Goal: Task Accomplishment & Management: Use online tool/utility

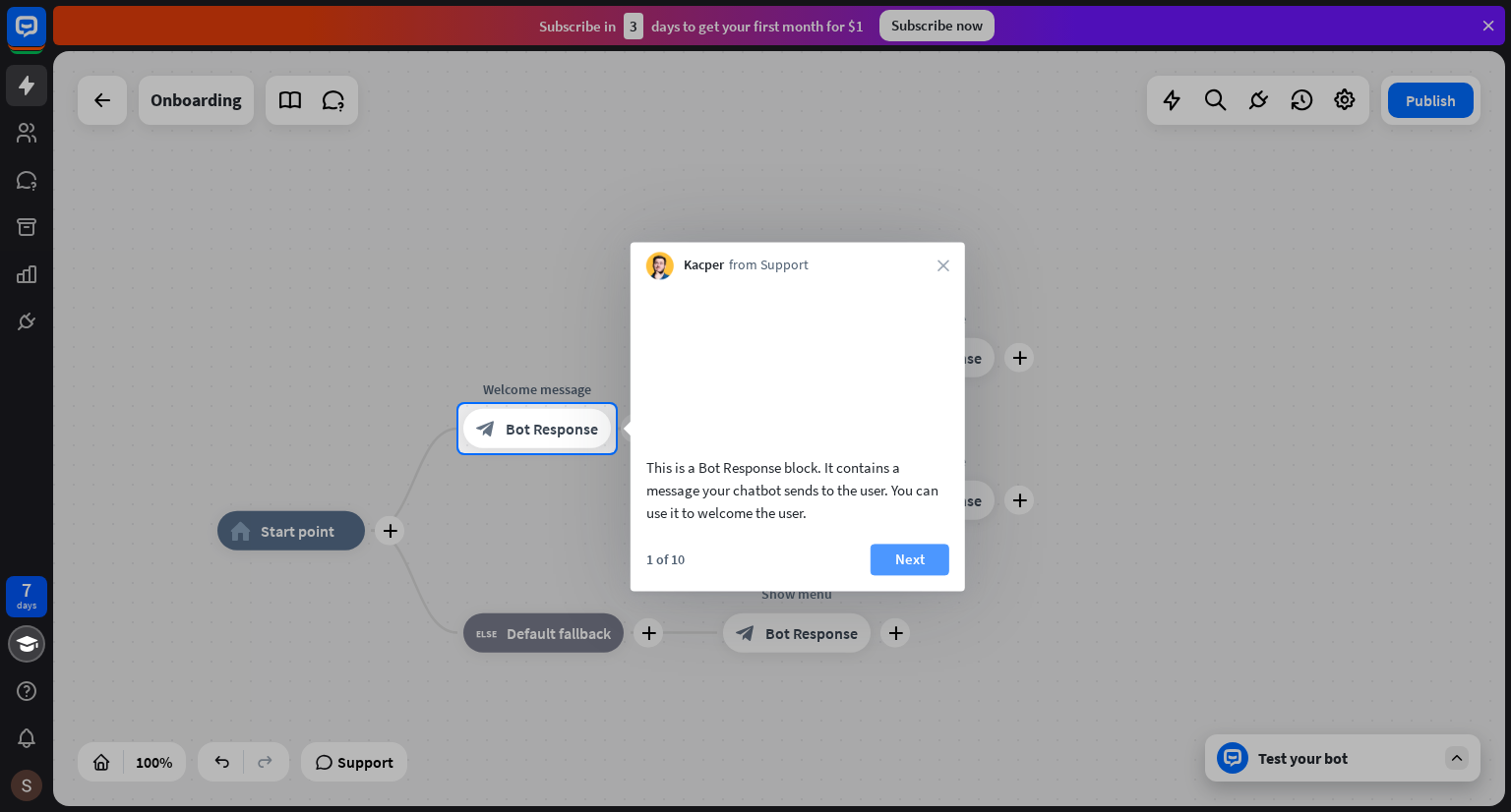
click at [923, 575] on button "Next" at bounding box center [909, 559] width 78 height 32
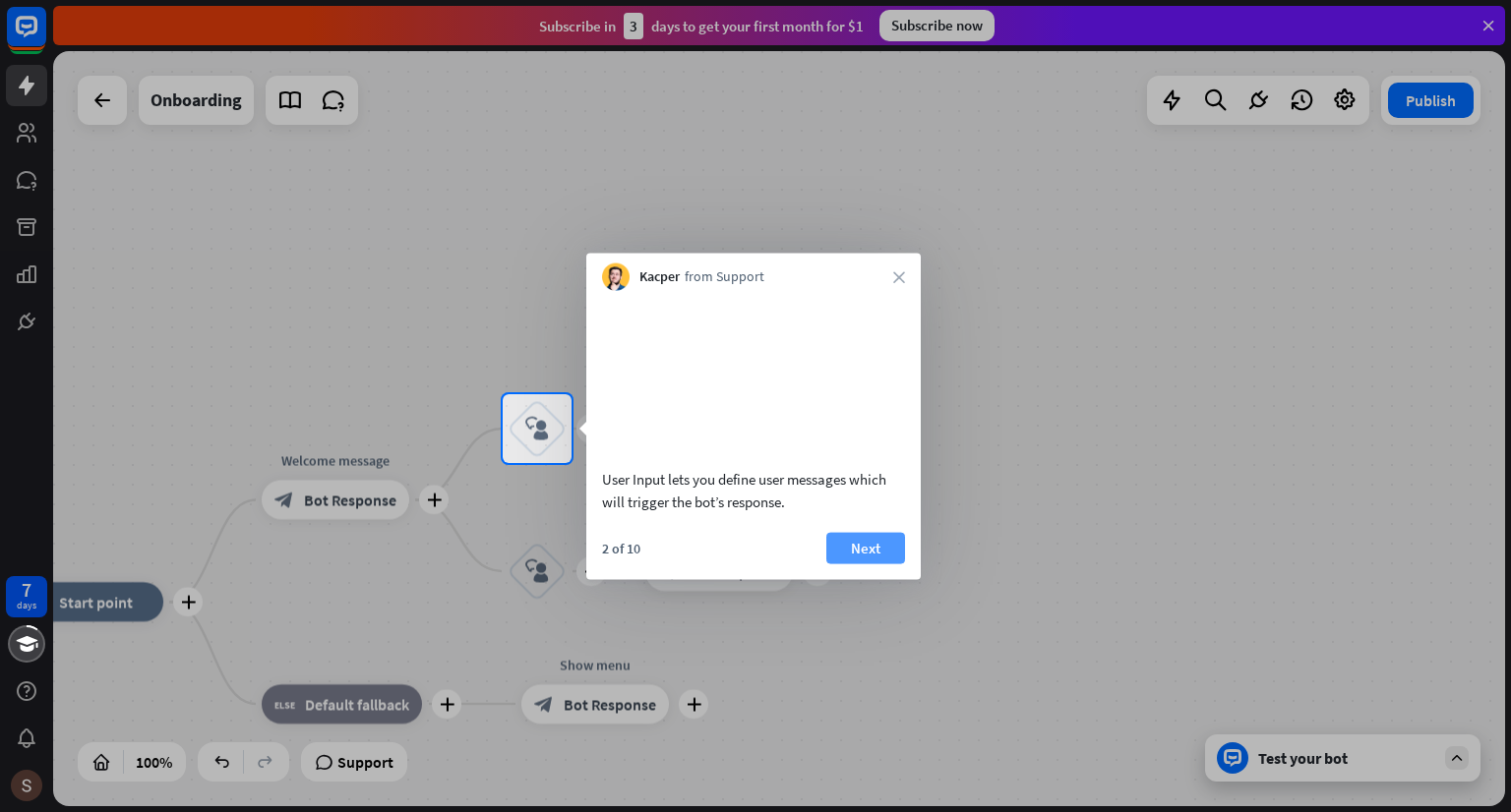
click at [881, 563] on button "Next" at bounding box center [865, 548] width 78 height 32
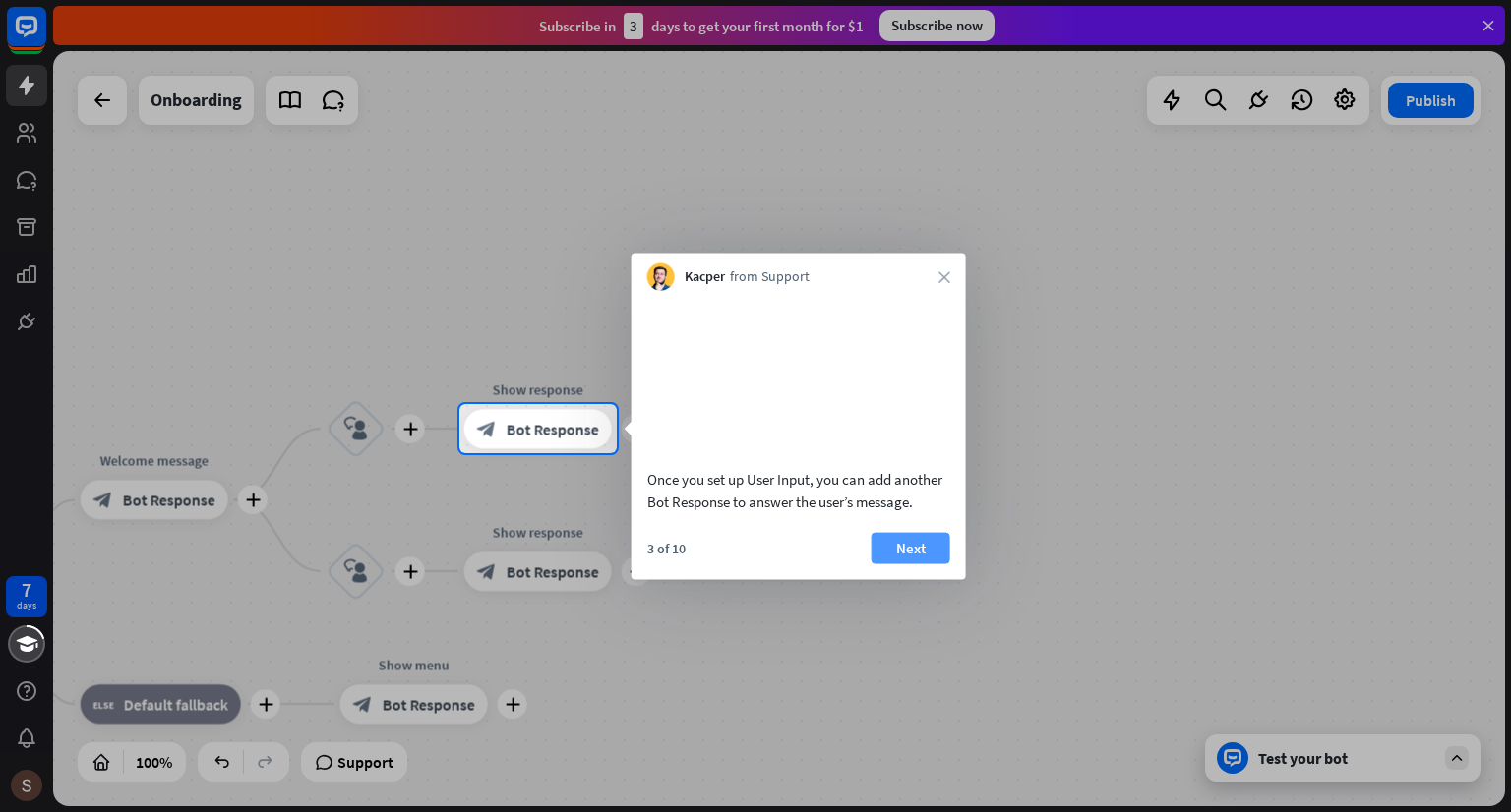
click at [947, 563] on button "Next" at bounding box center [910, 548] width 78 height 32
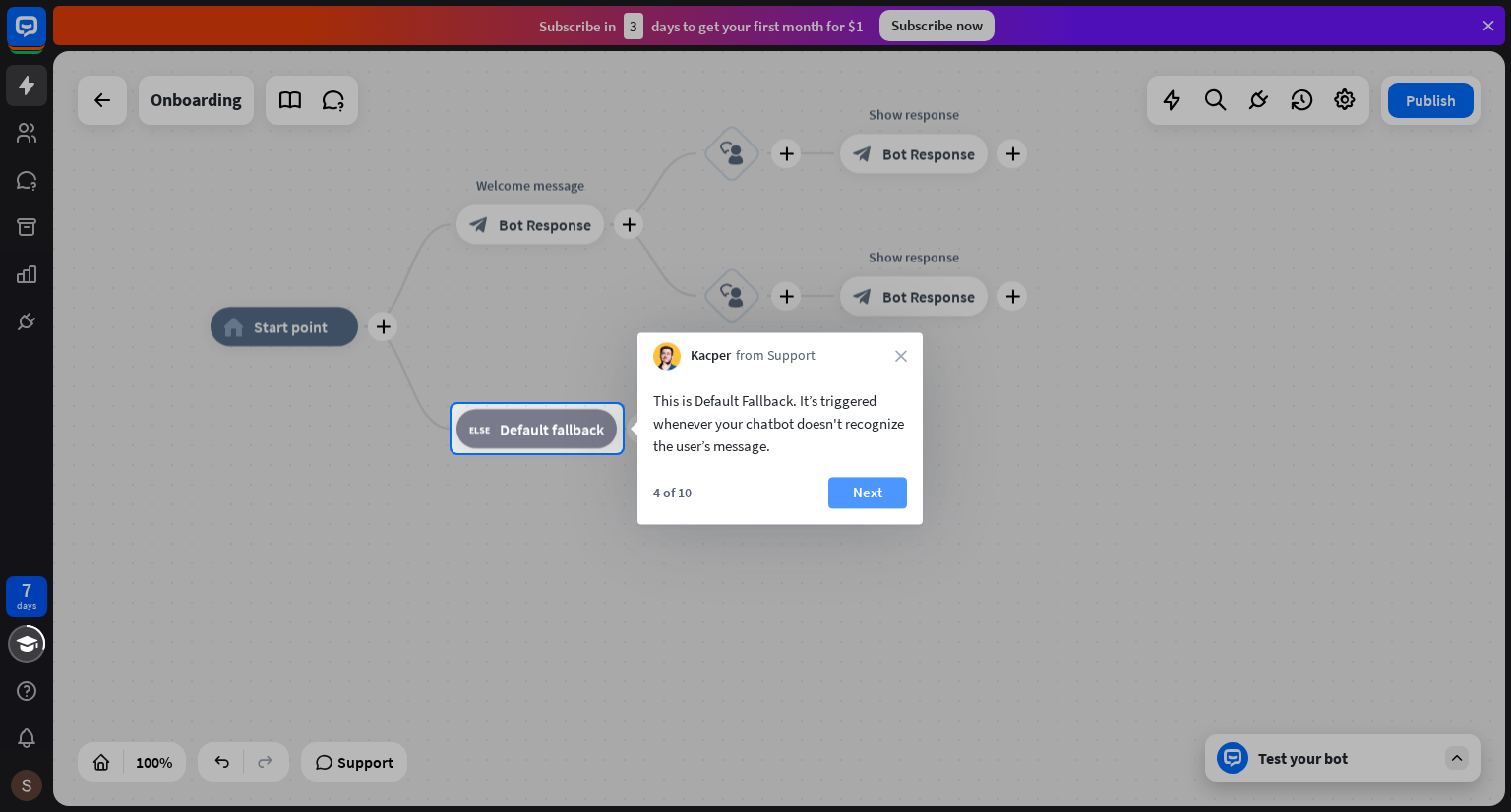
click at [865, 485] on button "Next" at bounding box center [867, 492] width 78 height 32
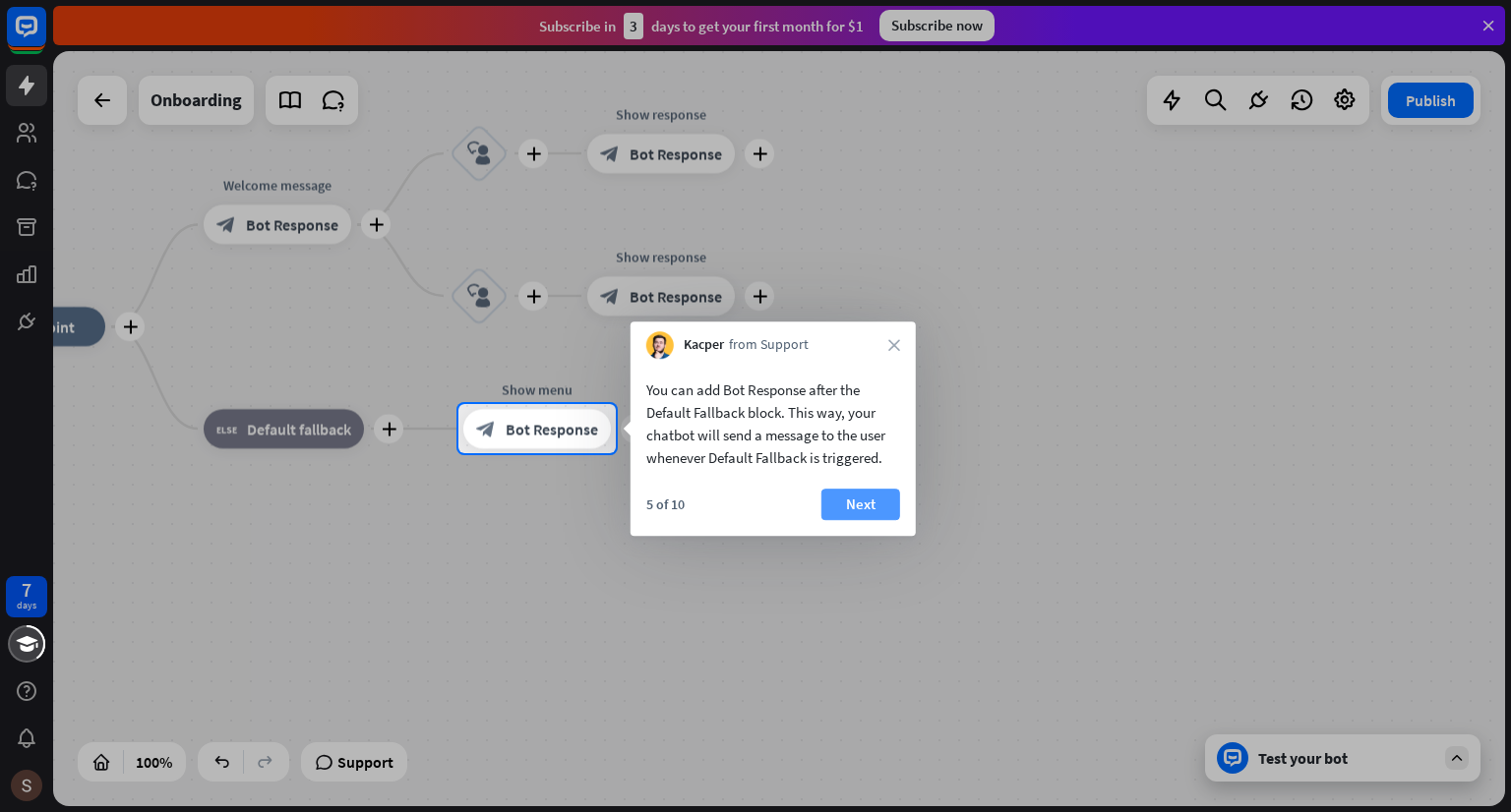
click at [881, 502] on button "Next" at bounding box center [860, 504] width 78 height 32
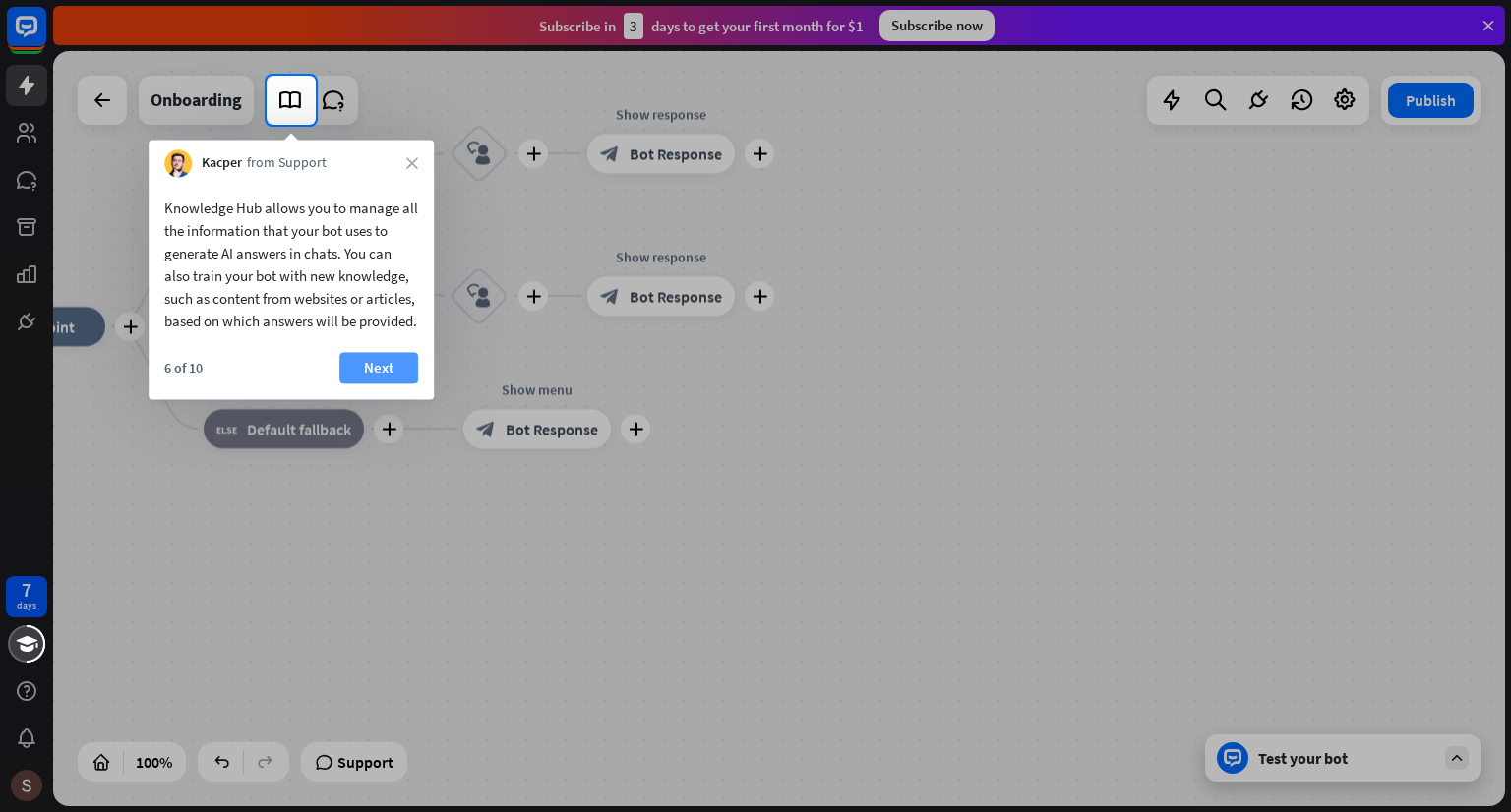
click at [392, 383] on button "Next" at bounding box center [378, 367] width 78 height 32
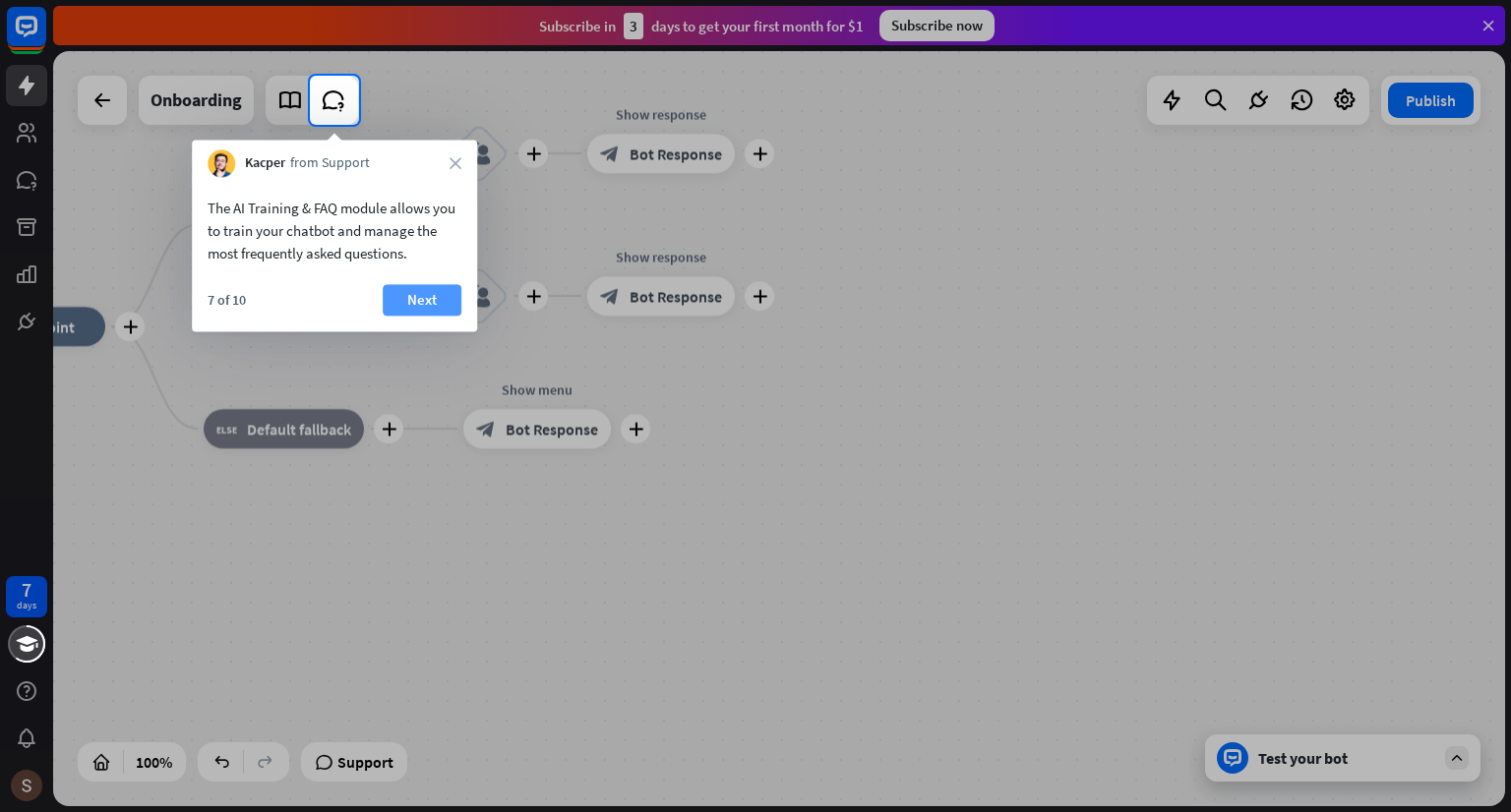
click at [413, 312] on button "Next" at bounding box center [421, 300] width 78 height 32
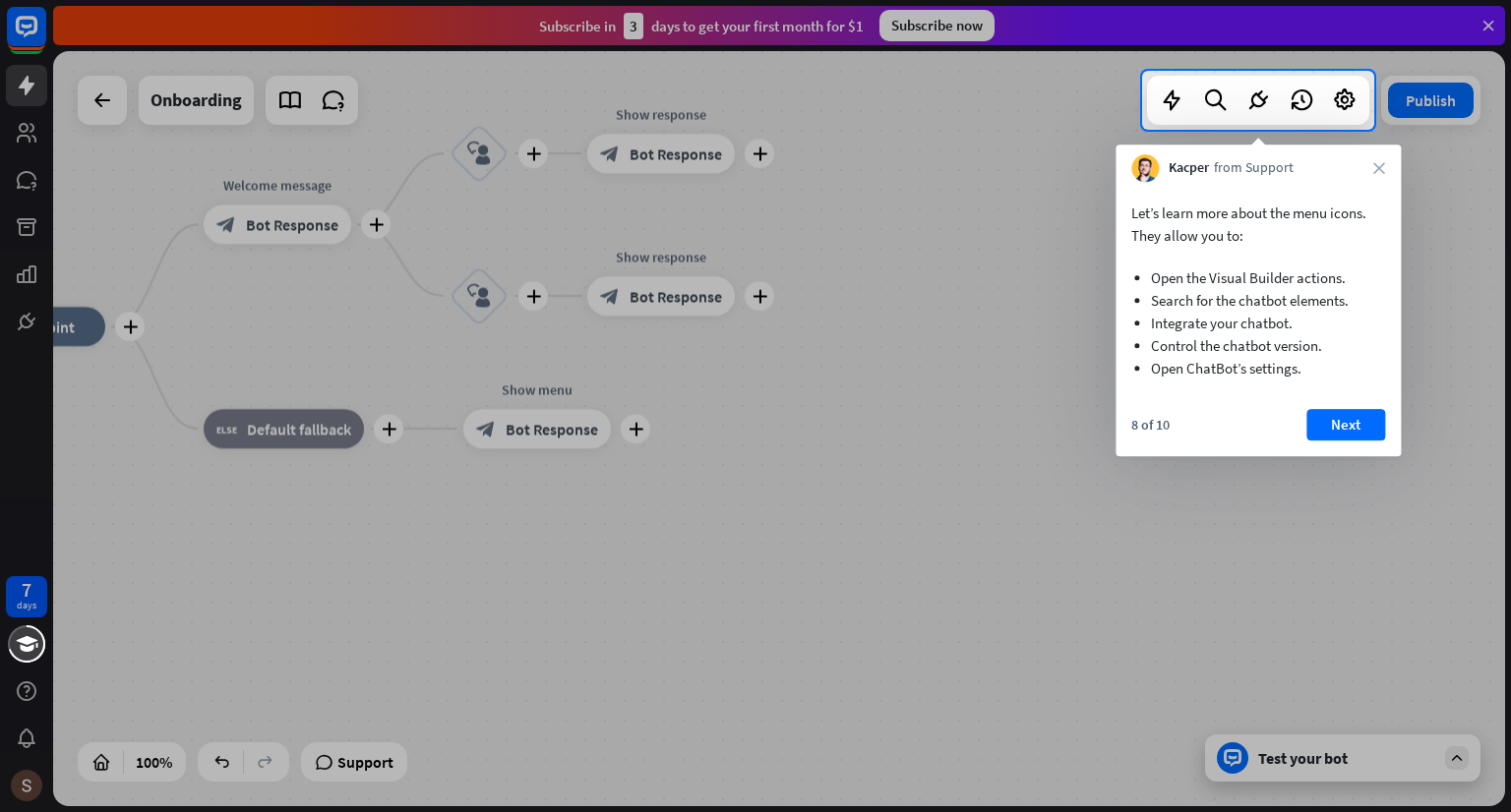
click at [1350, 429] on button "Next" at bounding box center [1345, 425] width 78 height 32
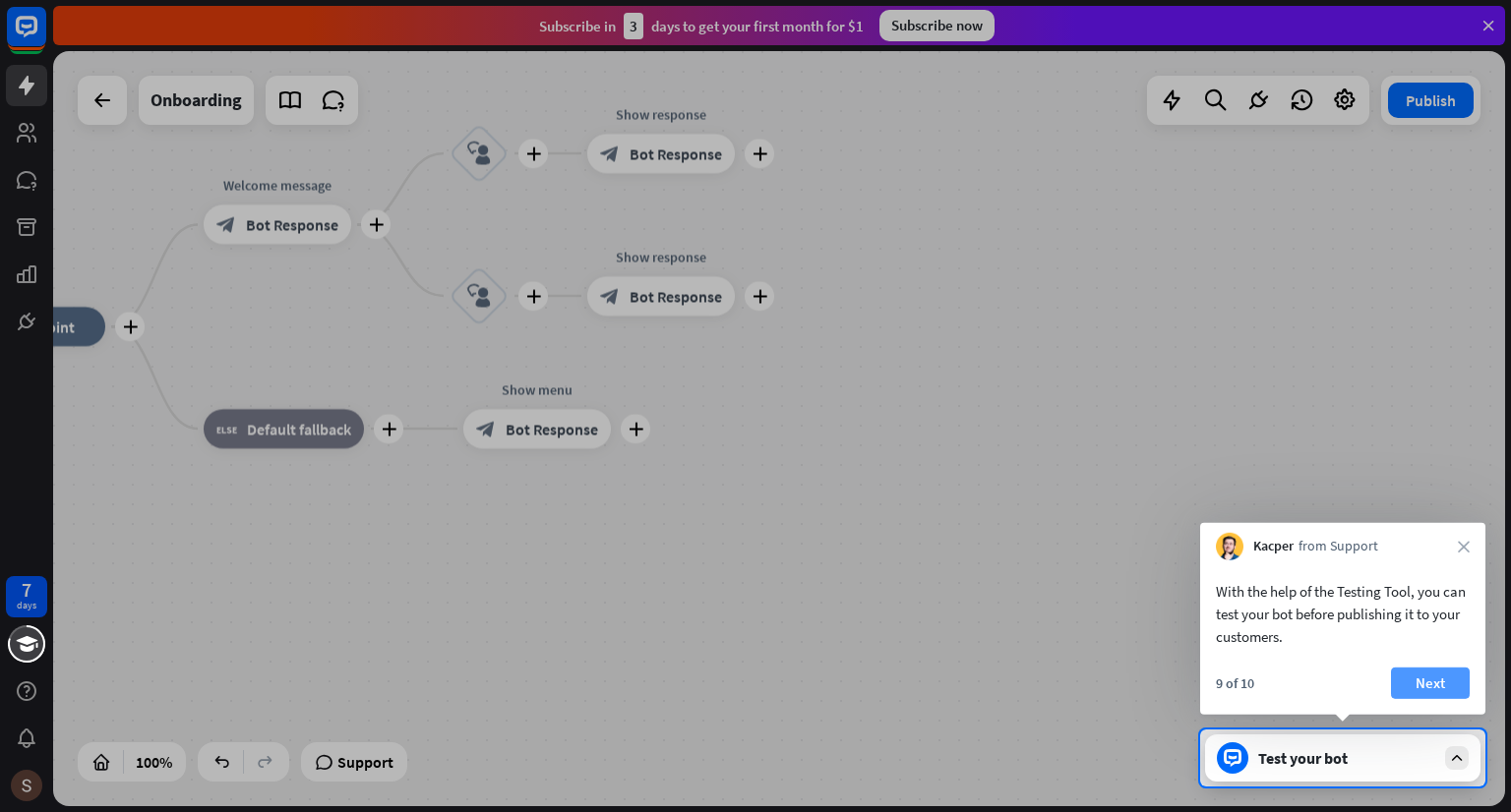
click at [1418, 683] on button "Next" at bounding box center [1430, 683] width 78 height 32
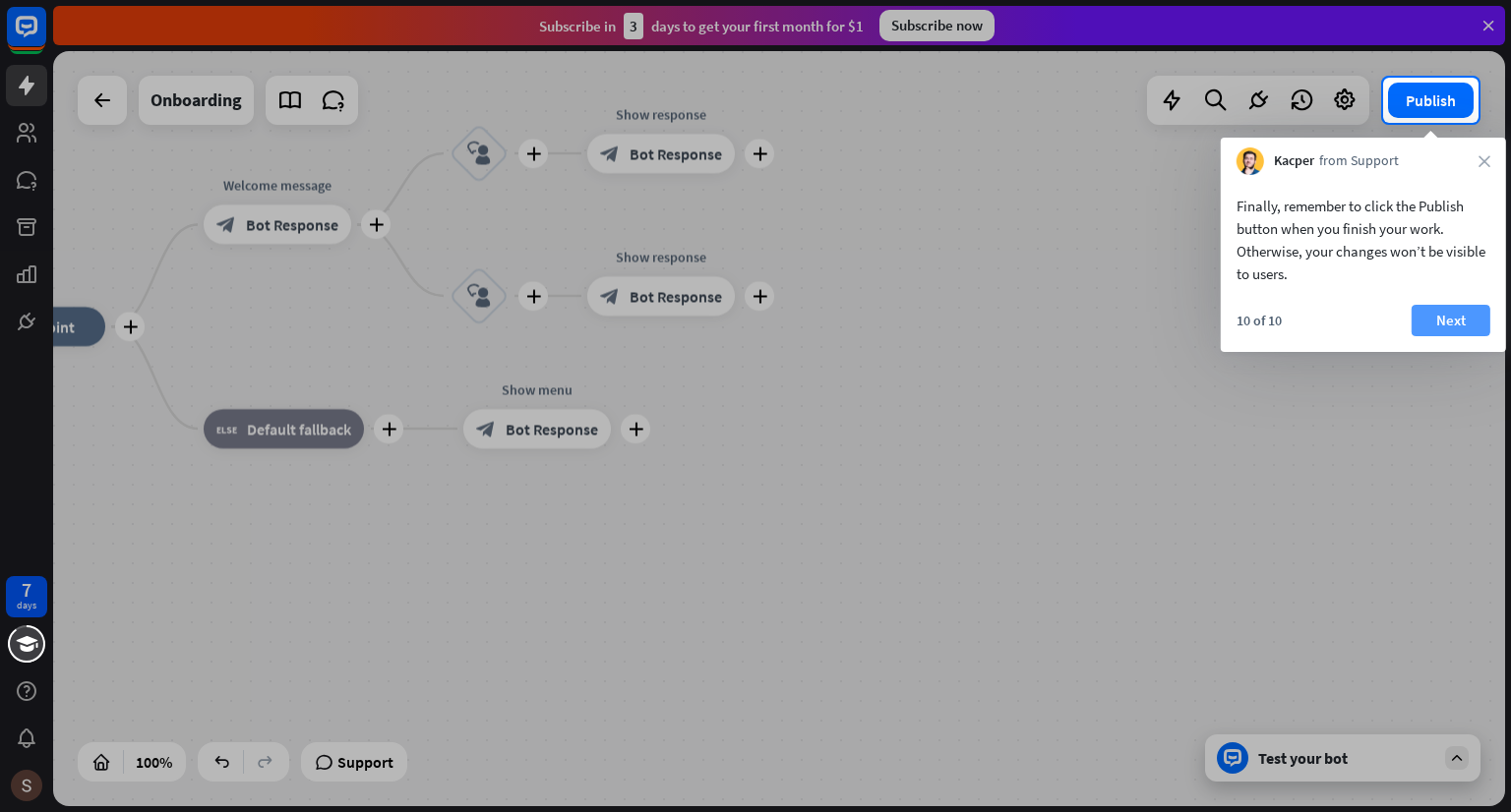
click at [1439, 308] on button "Next" at bounding box center [1450, 321] width 78 height 32
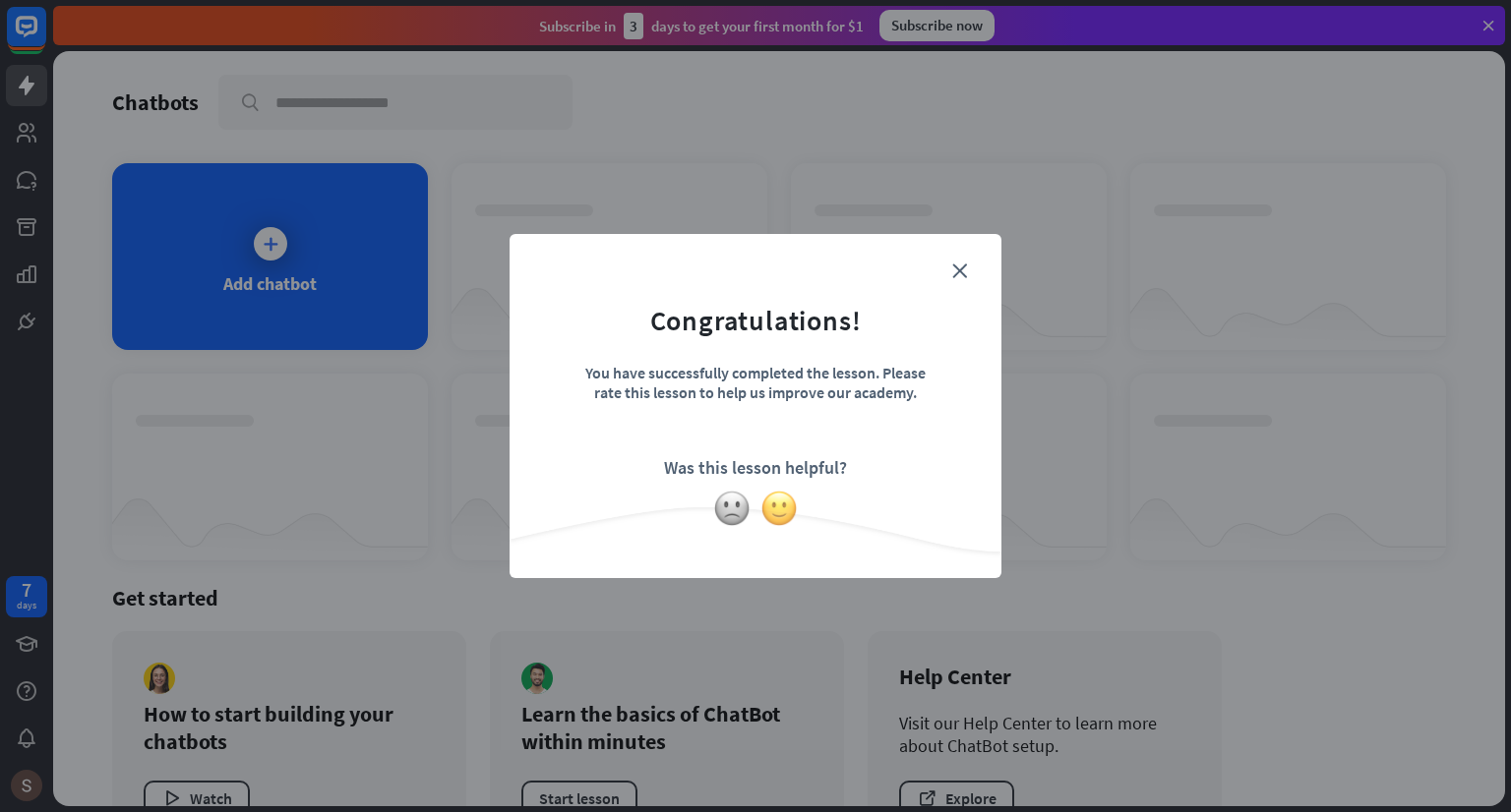
click at [774, 514] on img at bounding box center [779, 508] width 38 height 38
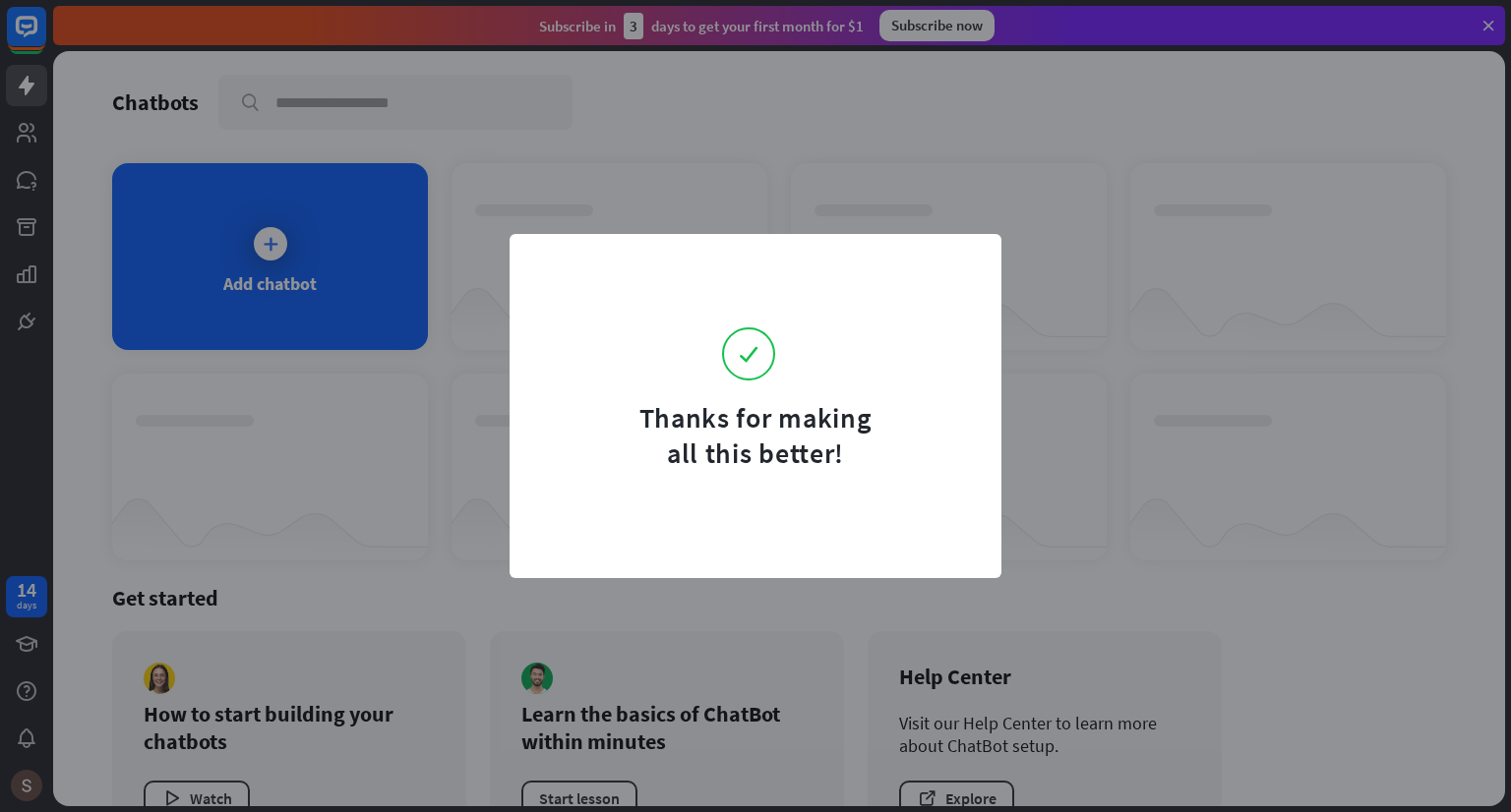
click at [984, 261] on div "Thanks for making all this better!" at bounding box center [755, 405] width 491 height 344
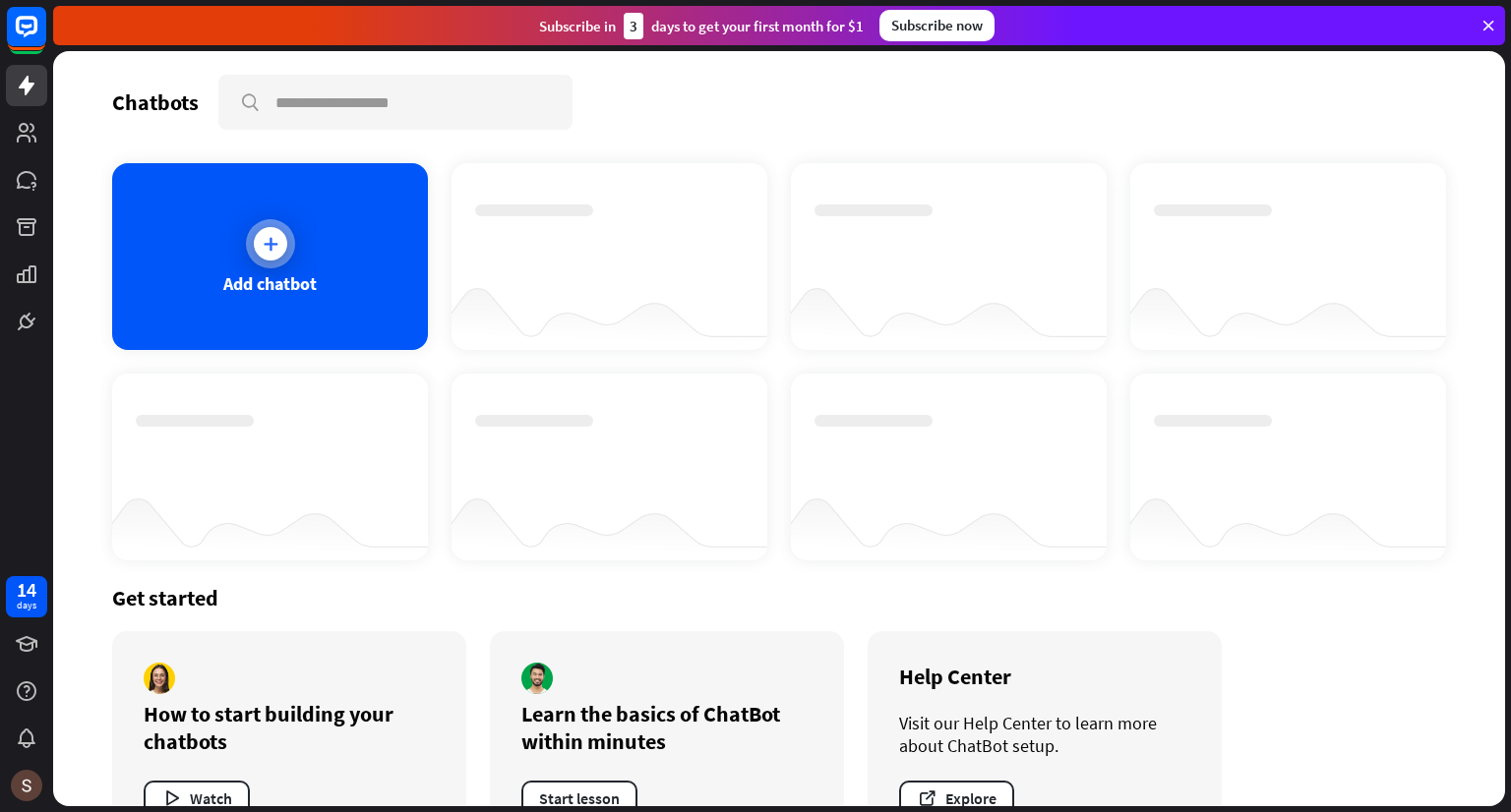
click at [360, 249] on div "Add chatbot" at bounding box center [270, 256] width 316 height 187
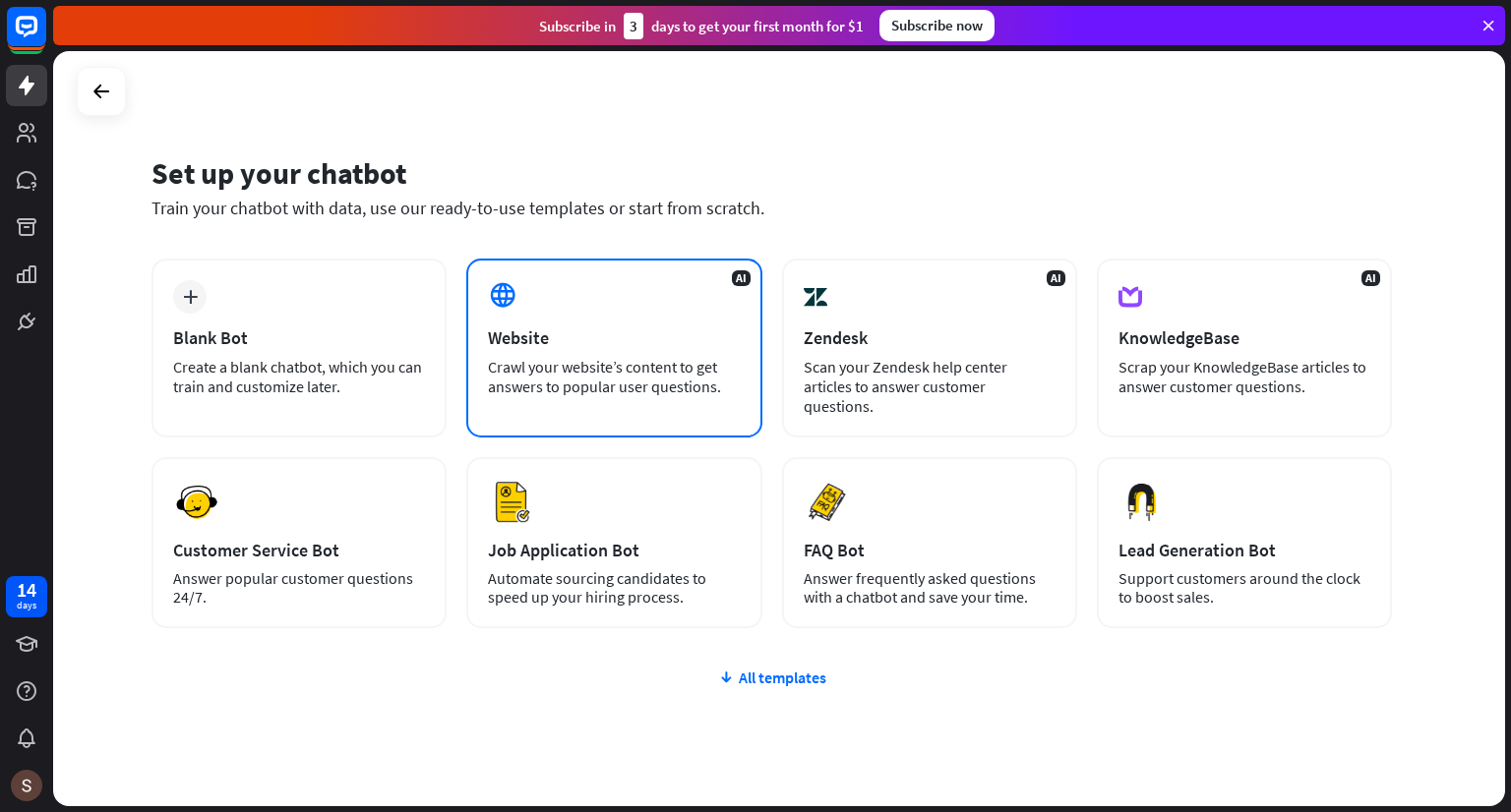
click at [626, 341] on div "Website" at bounding box center [613, 338] width 252 height 23
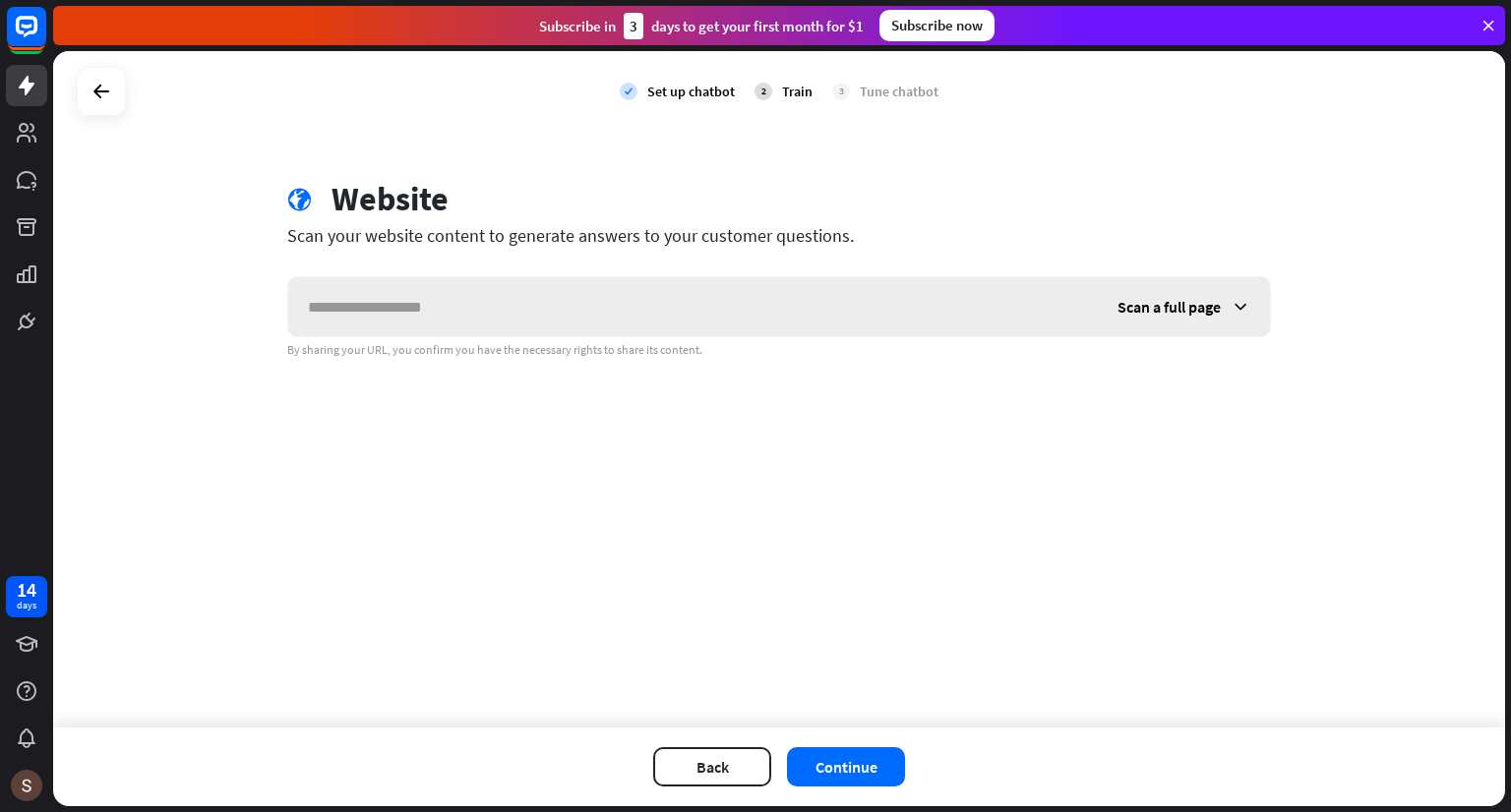
click at [582, 312] on input "text" at bounding box center [693, 307] width 809 height 59
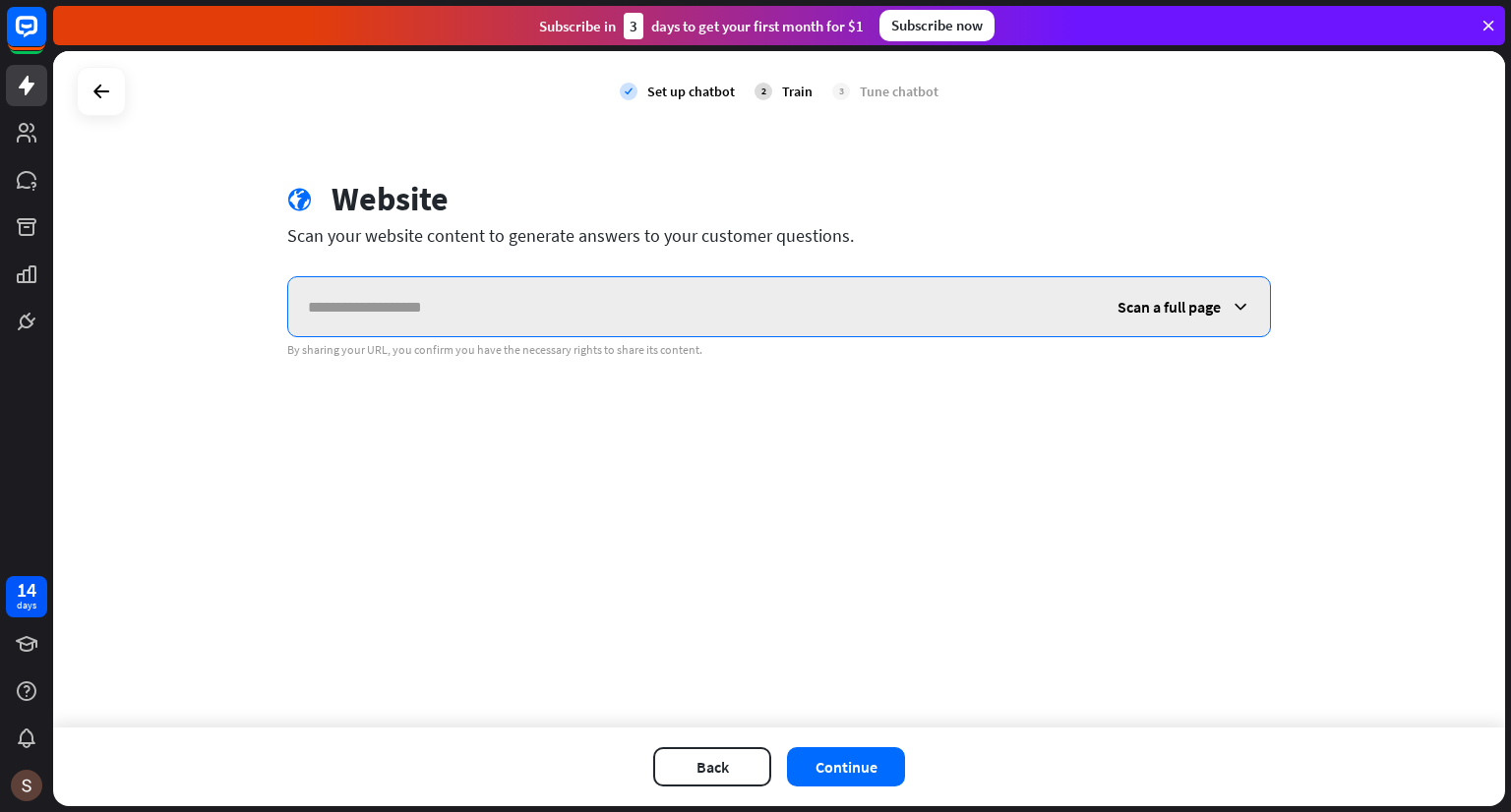
paste input "**********"
type input "**********"
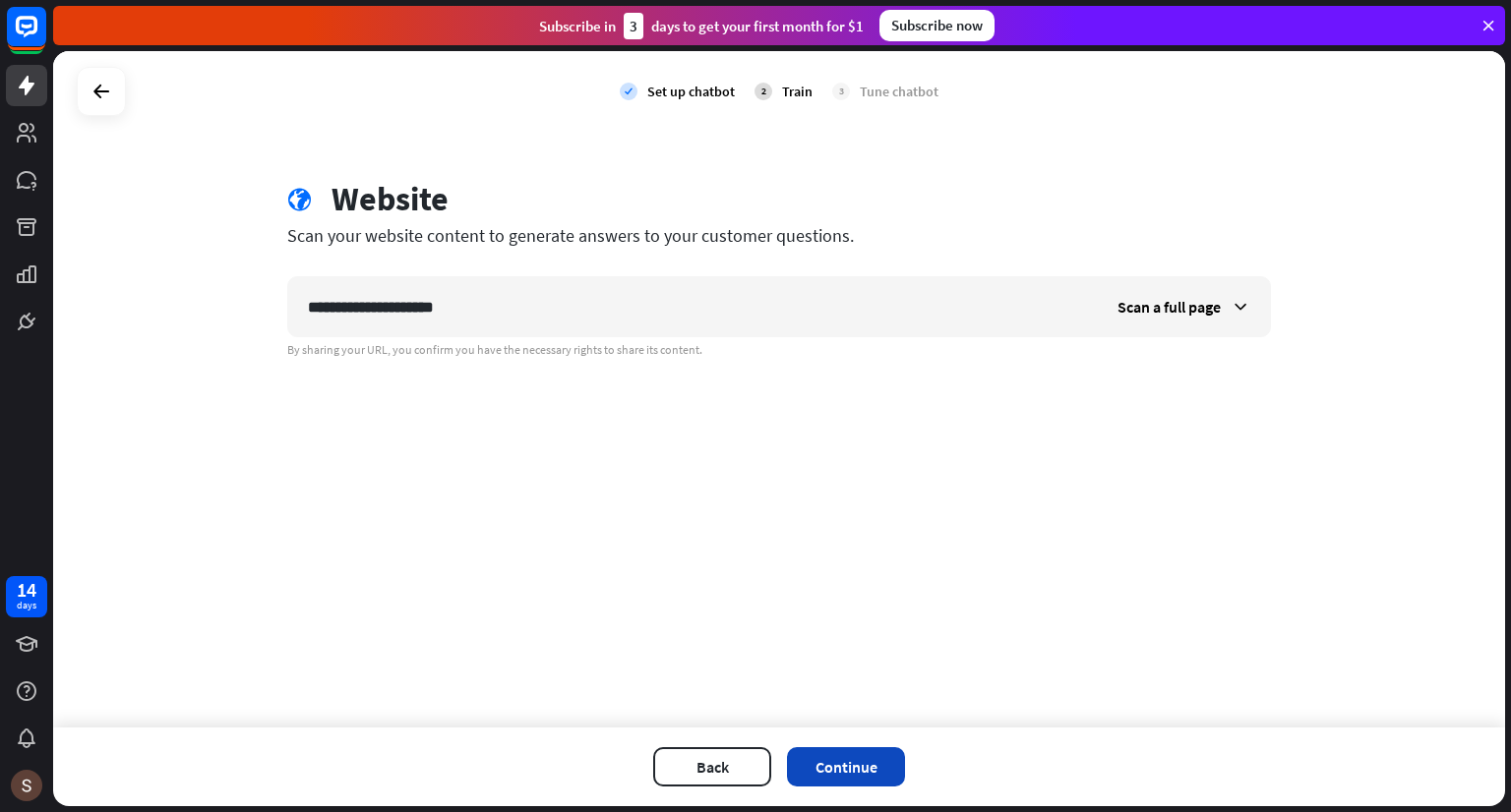
click at [862, 765] on button "Continue" at bounding box center [845, 766] width 118 height 40
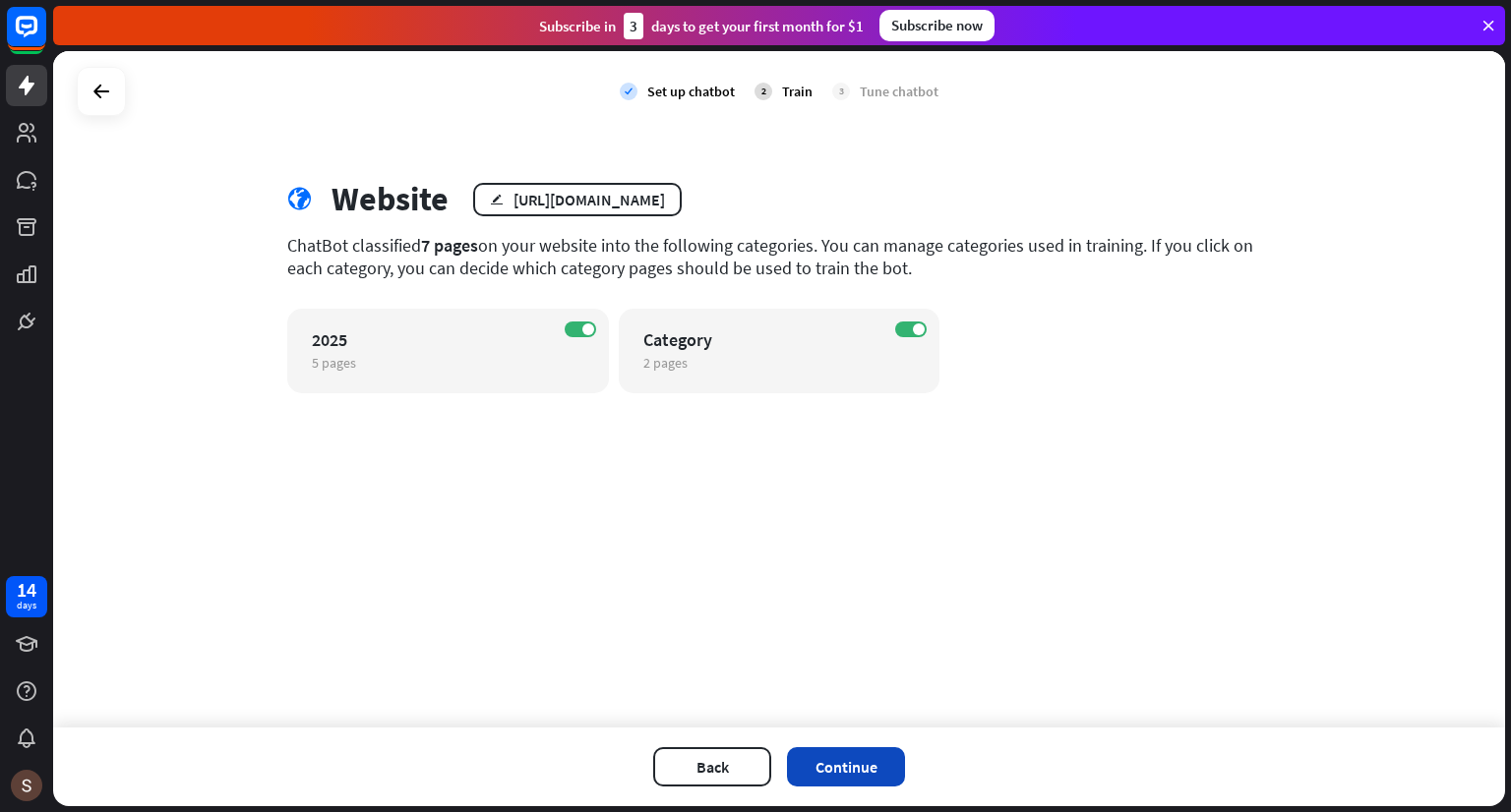
click at [859, 767] on button "Continue" at bounding box center [845, 766] width 118 height 40
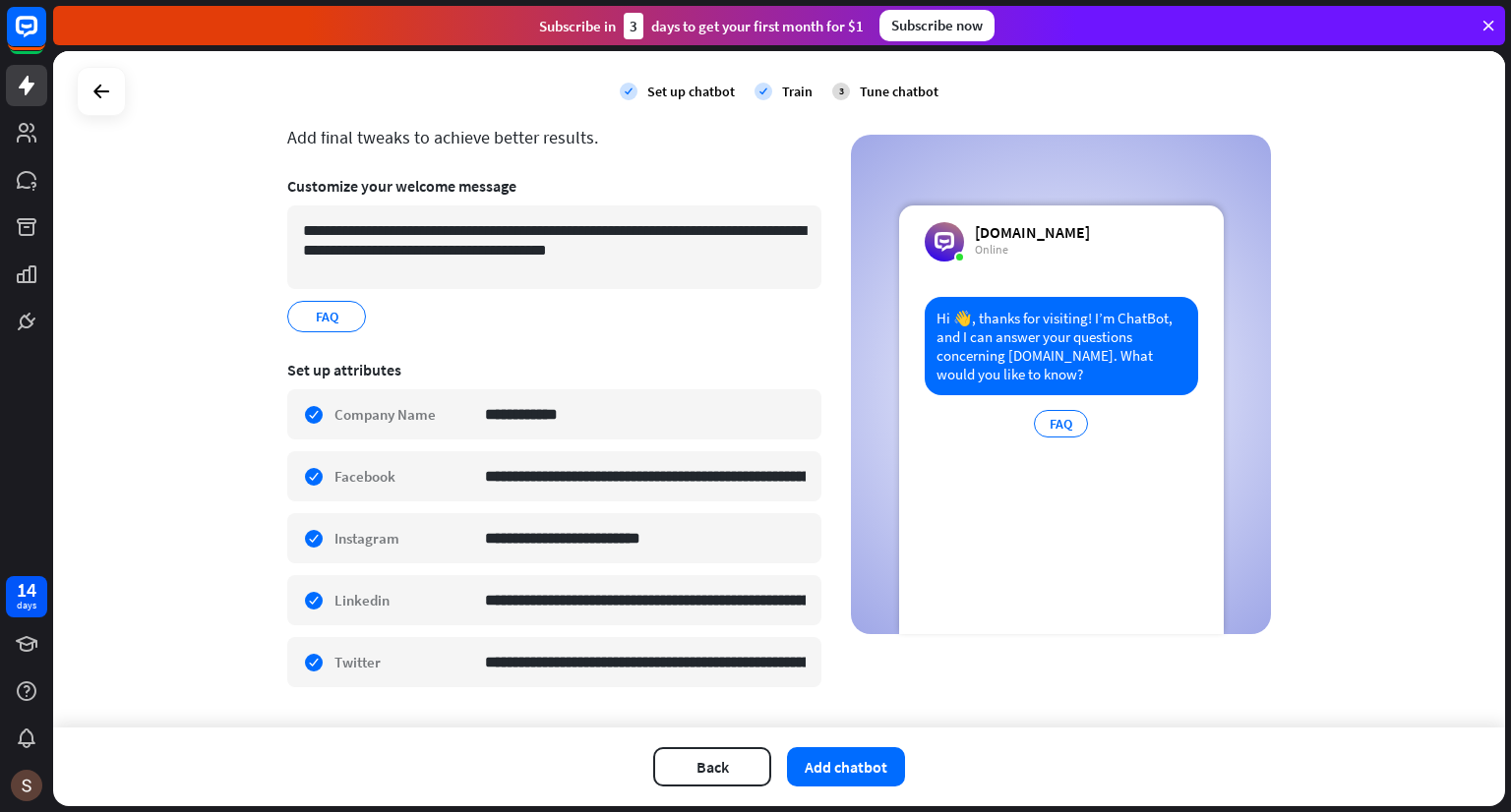
scroll to position [144, 0]
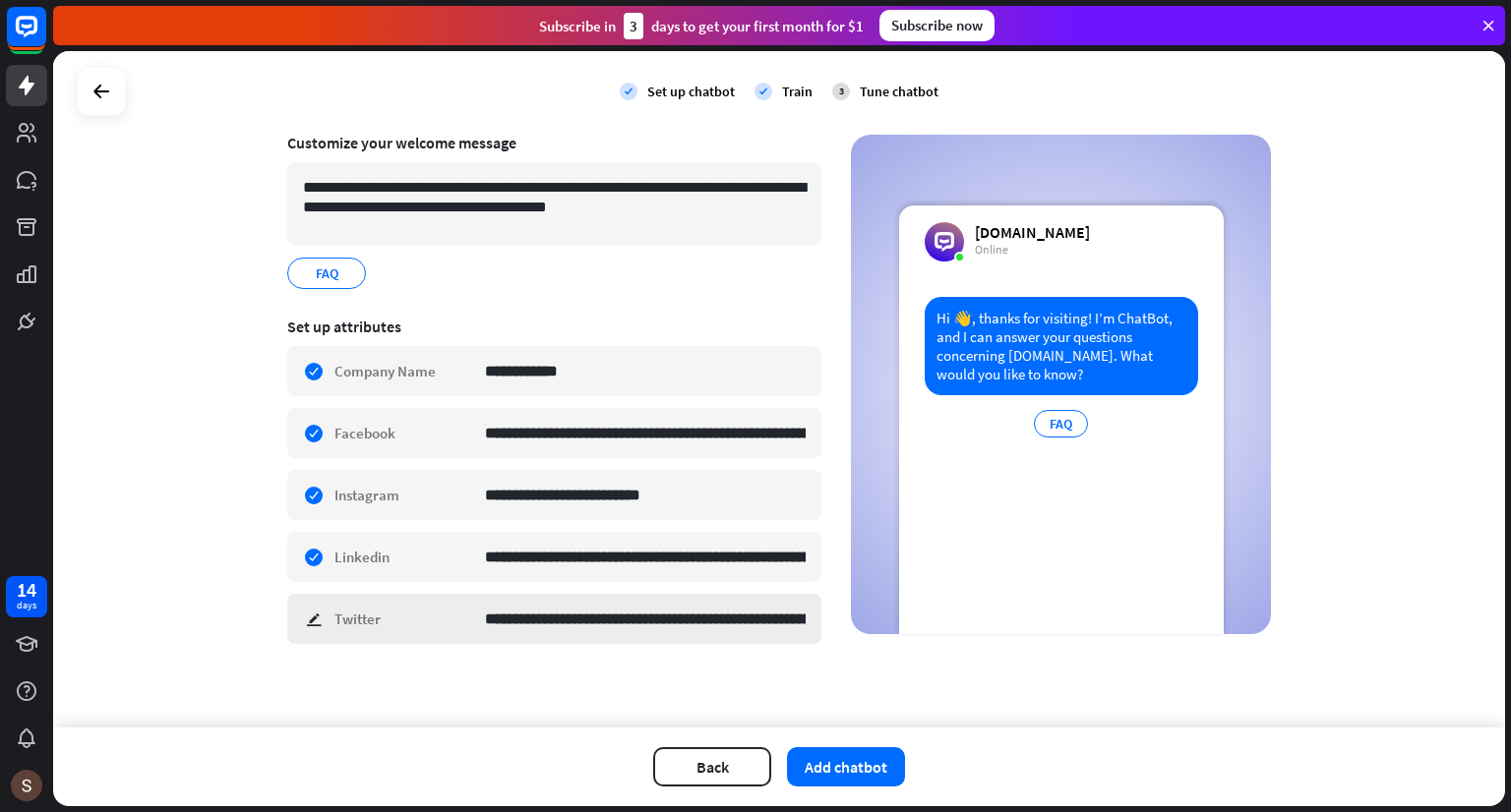
click at [310, 615] on div "**********" at bounding box center [554, 619] width 534 height 51
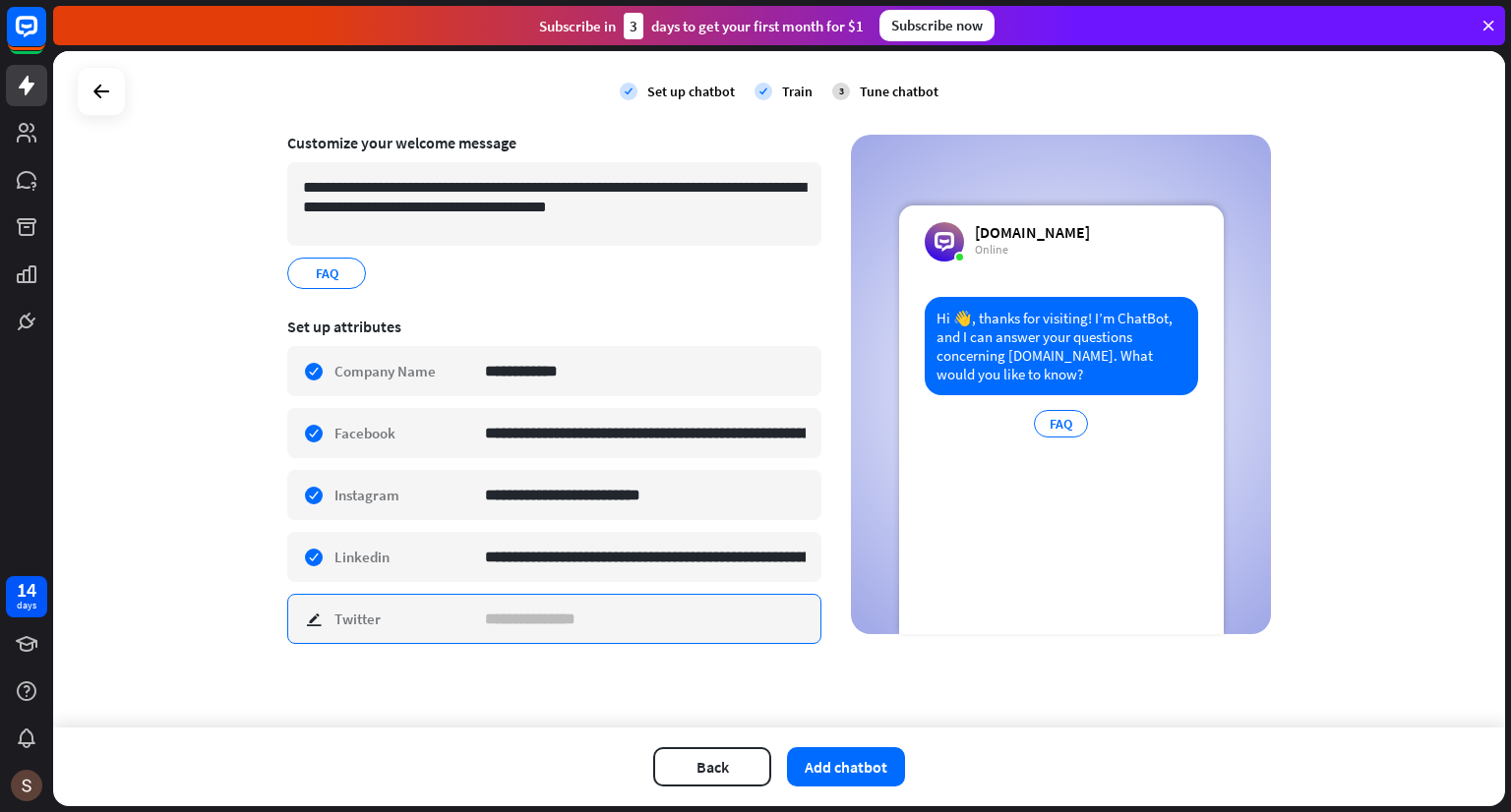
scroll to position [0, 0]
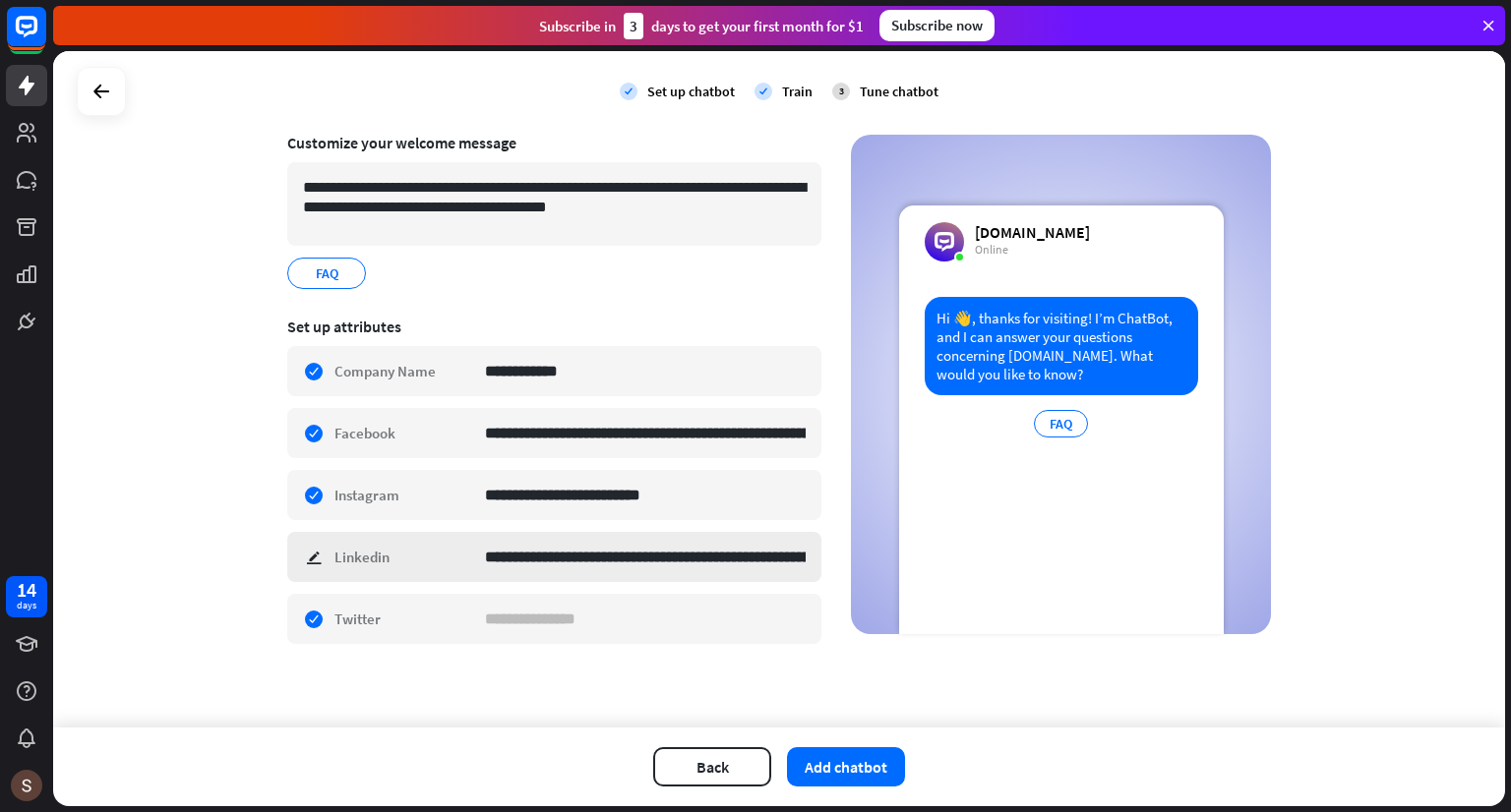
click at [314, 563] on div "**********" at bounding box center [554, 557] width 534 height 51
click at [372, 643] on section "**********" at bounding box center [554, 486] width 534 height 366
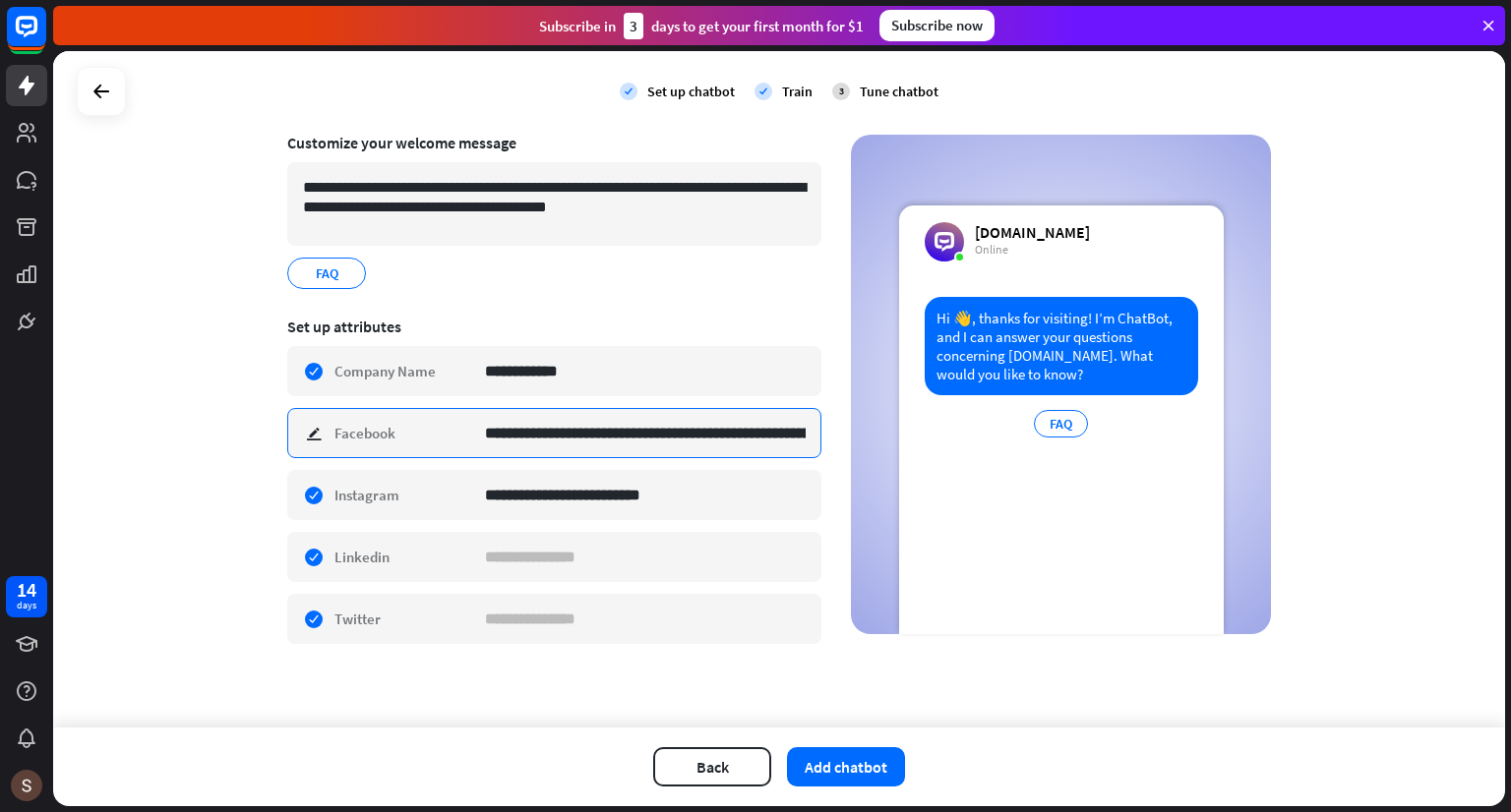
click at [603, 441] on input "**********" at bounding box center [645, 433] width 321 height 49
click at [603, 440] on input "**********" at bounding box center [645, 433] width 321 height 49
click at [565, 438] on input "**********" at bounding box center [645, 433] width 321 height 48
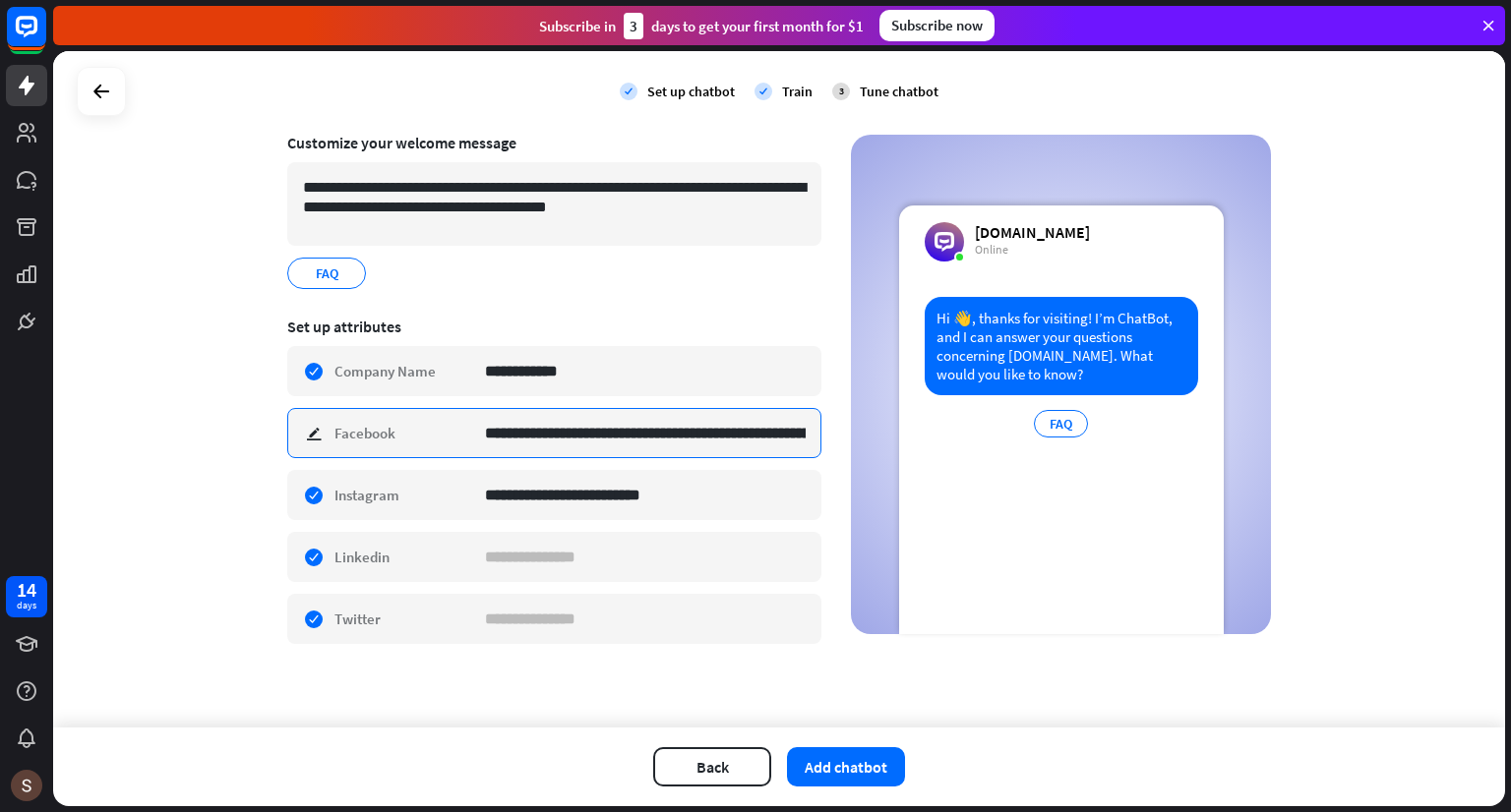
paste input
type input "**********"
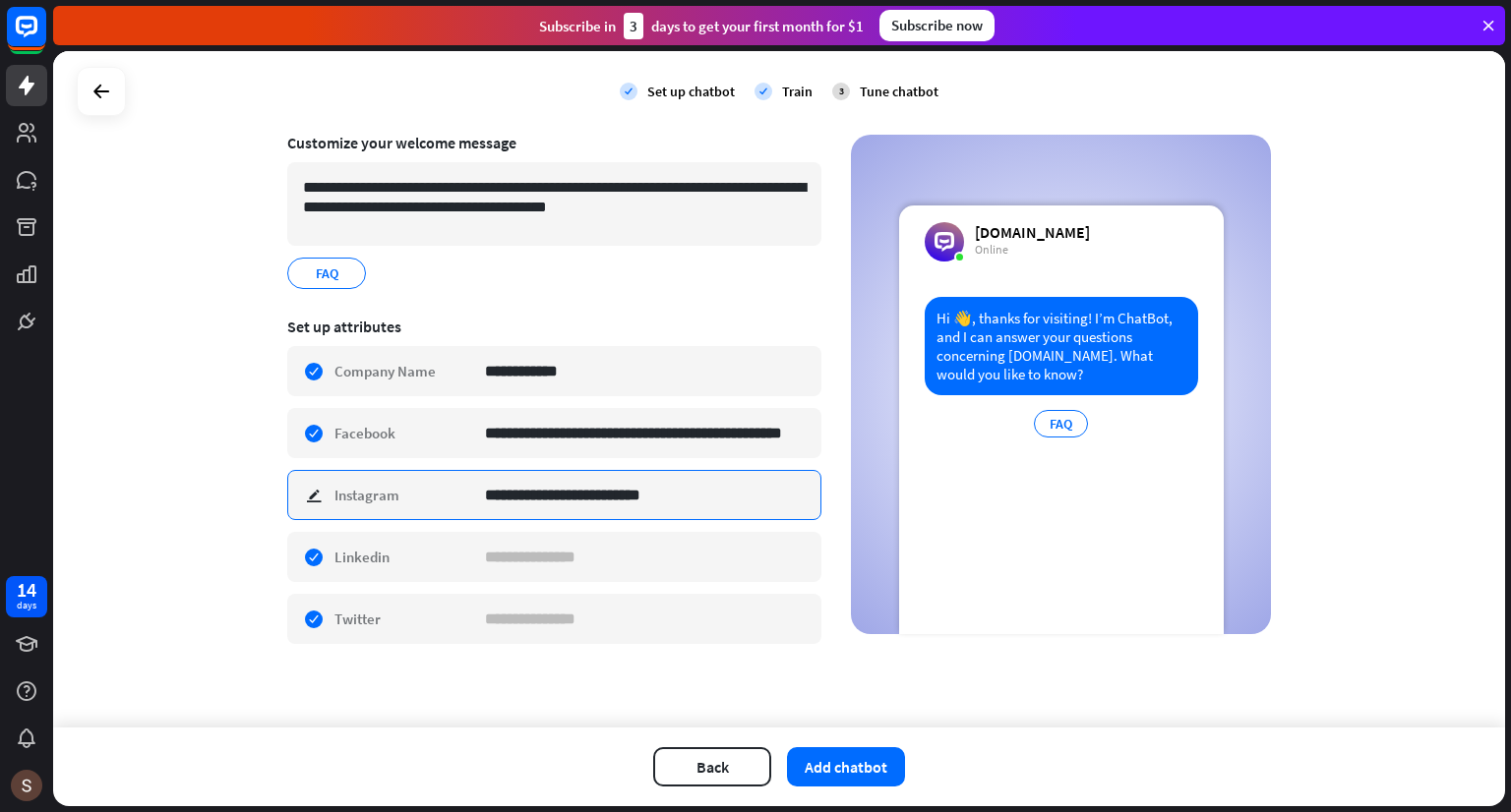
click at [605, 500] on input "**********" at bounding box center [645, 494] width 321 height 49
paste input "**********"
type input "**********"
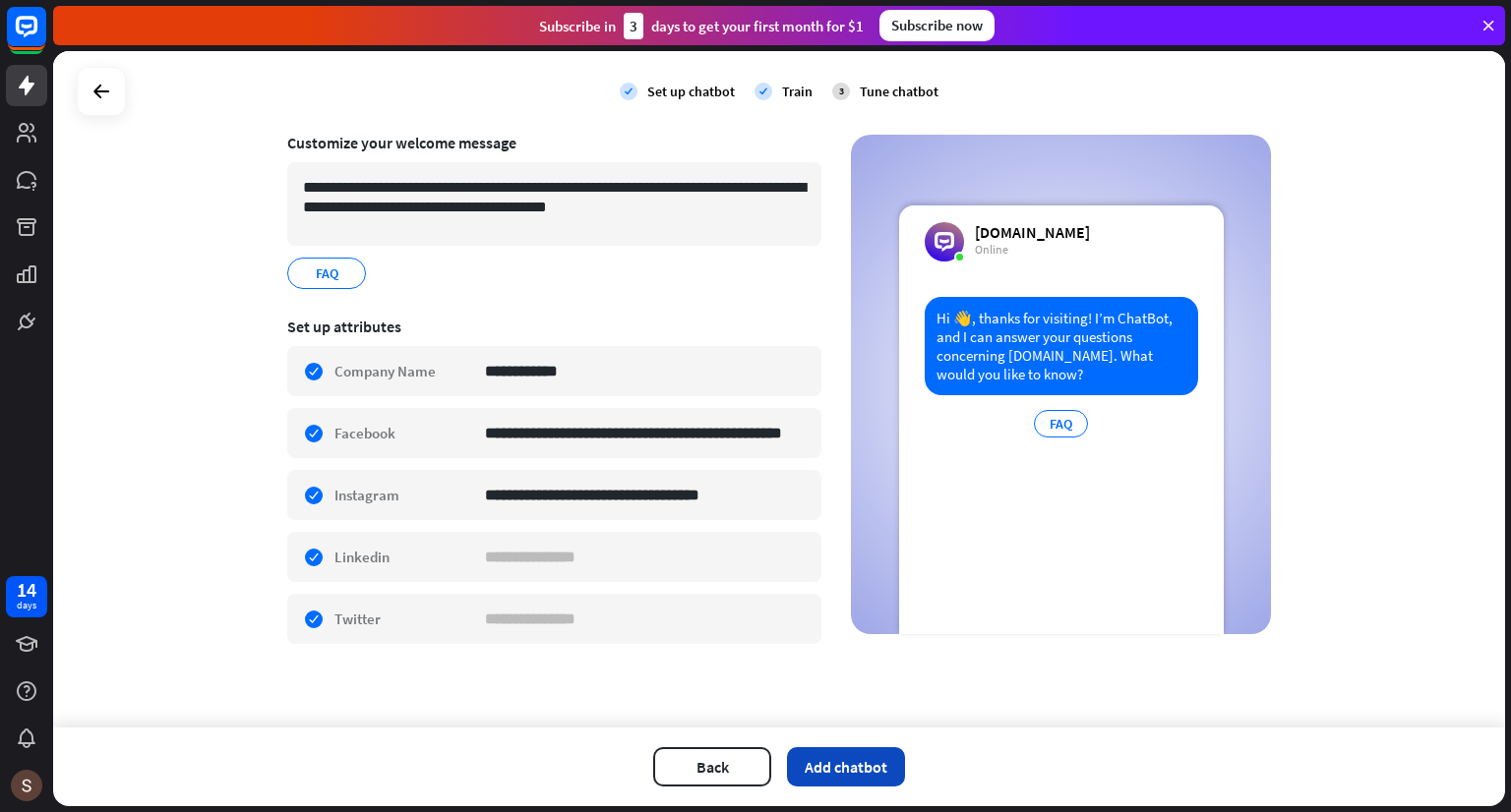
click at [842, 771] on button "Add chatbot" at bounding box center [845, 766] width 118 height 40
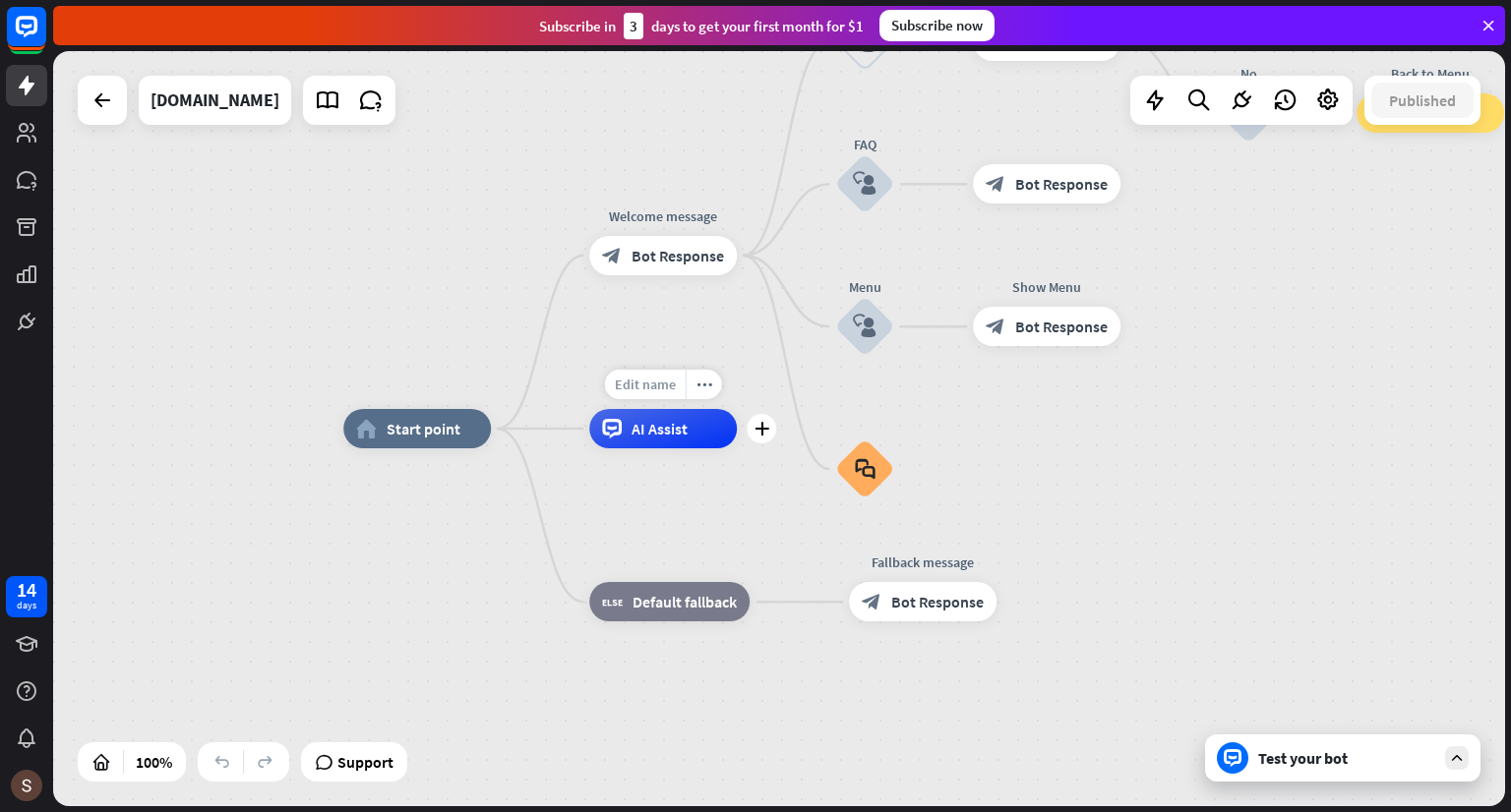
click at [656, 382] on span "Edit name" at bounding box center [645, 384] width 61 height 18
type input "*"
type input "*********"
click at [680, 271] on div "home_2 Start point Edit name more_horiz plus Welcome message block_bot_response…" at bounding box center [779, 429] width 1452 height 755
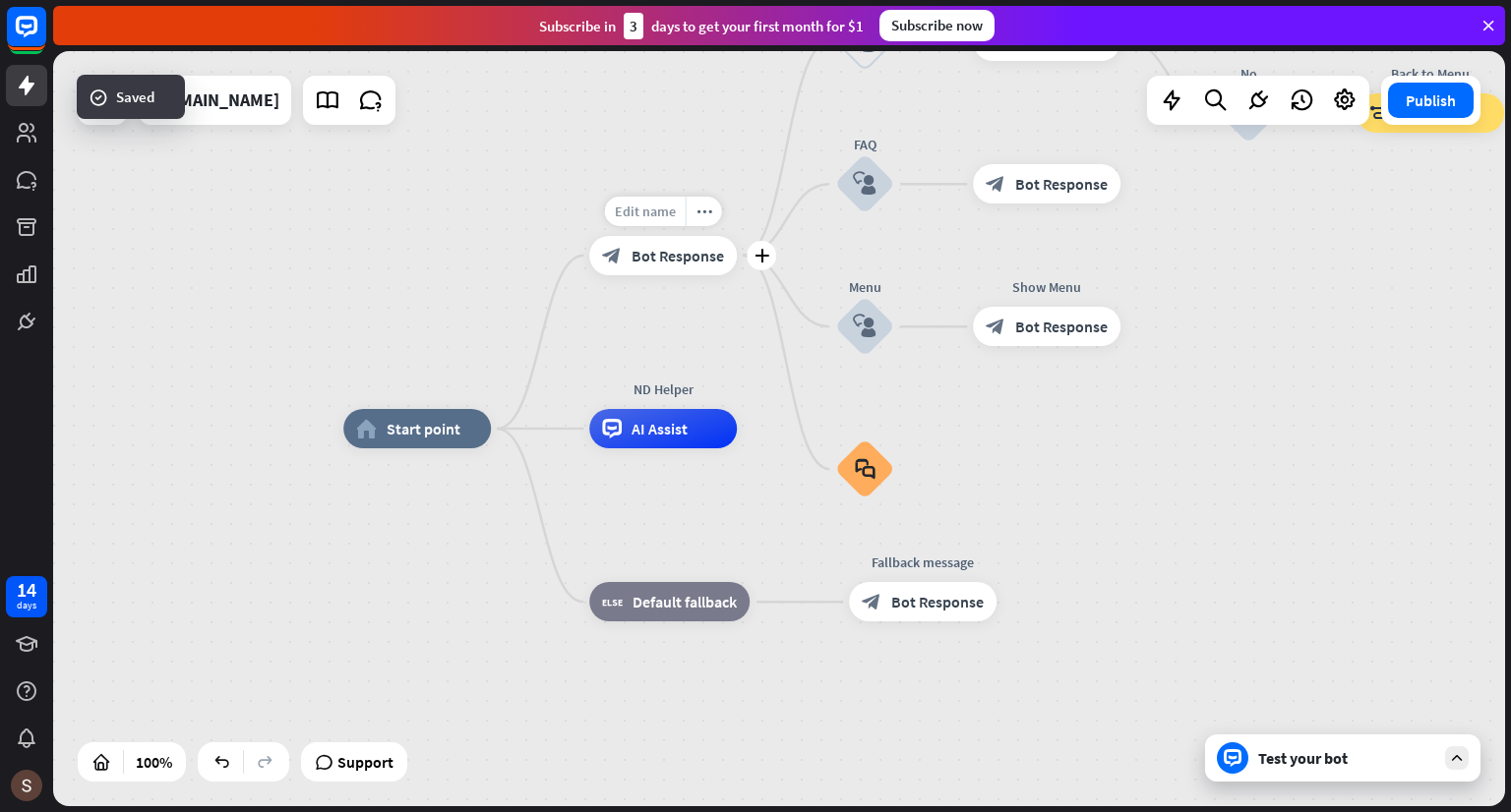
click at [648, 209] on span "Edit name" at bounding box center [645, 211] width 61 height 18
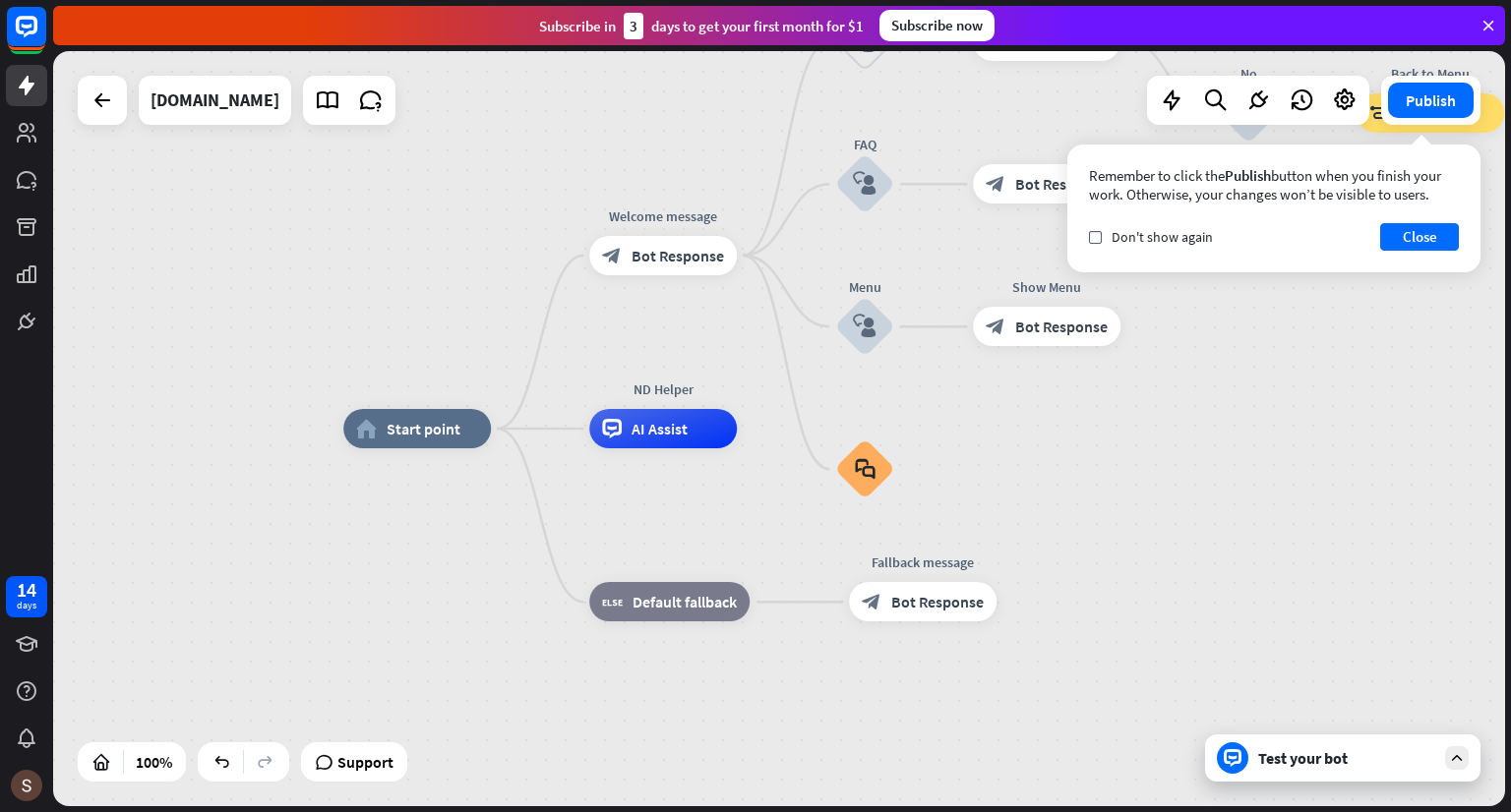
click at [726, 161] on div "**********" at bounding box center [779, 429] width 1452 height 755
click at [1138, 252] on div "Remember to click the Publish button when you finish your work. Otherwise, your…" at bounding box center [1273, 208] width 413 height 128
click at [1138, 244] on span "Don't show again" at bounding box center [1162, 237] width 101 height 18
click at [1417, 236] on button "Close" at bounding box center [1419, 237] width 78 height 28
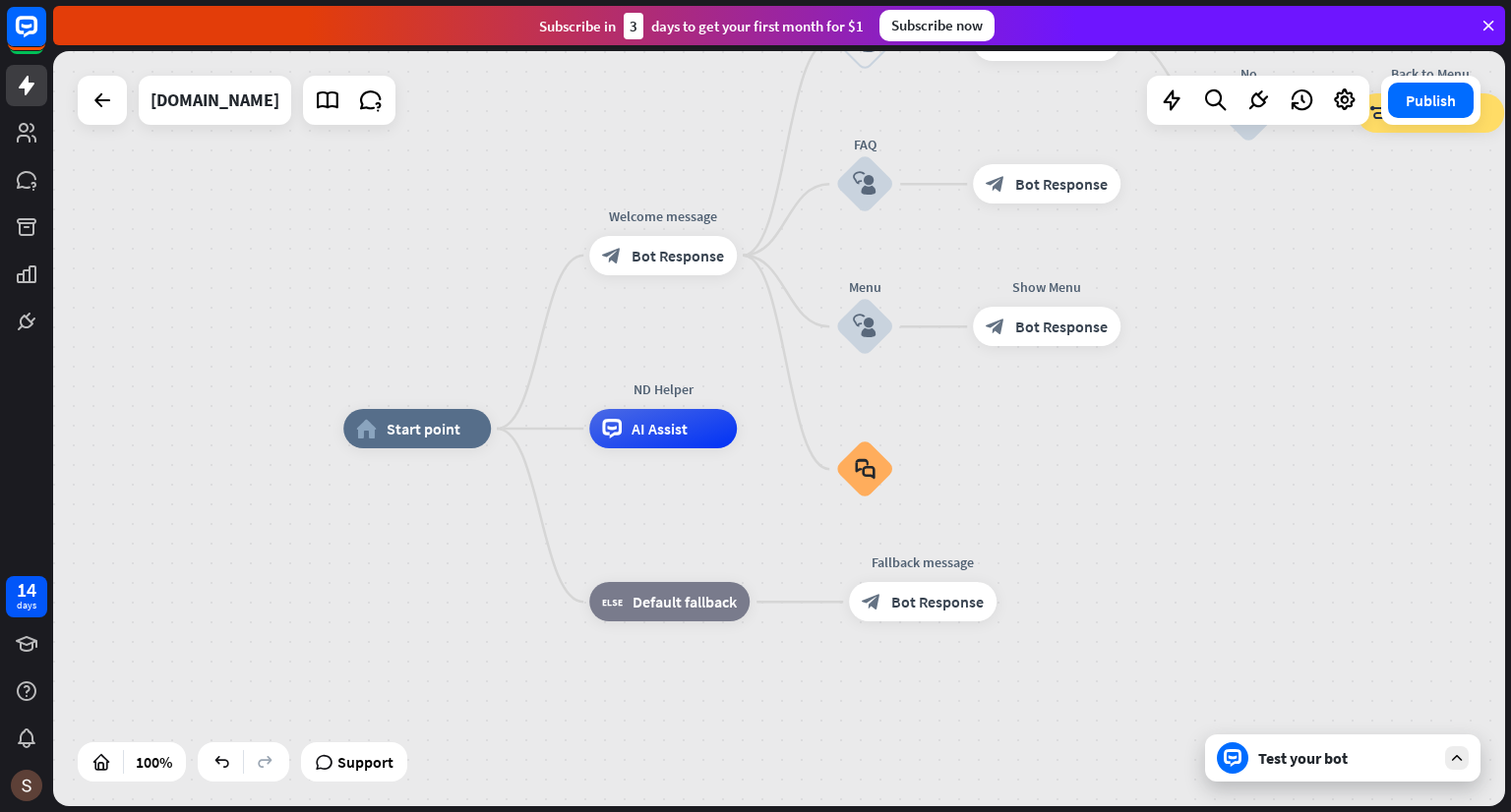
click at [1395, 757] on div "Test your bot" at bounding box center [1347, 758] width 177 height 20
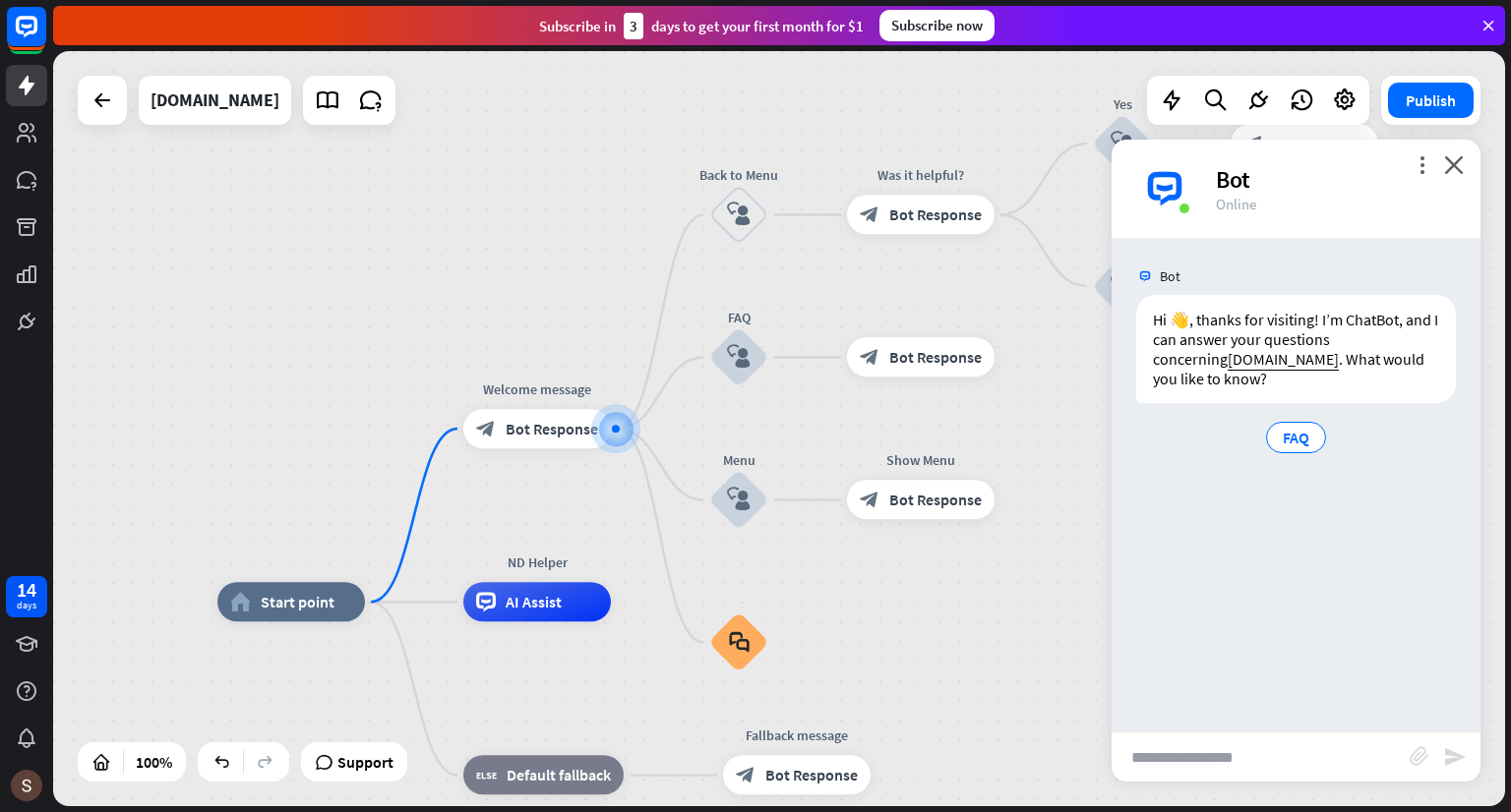
click at [1293, 749] on input "text" at bounding box center [1260, 757] width 298 height 50
type input "**********"
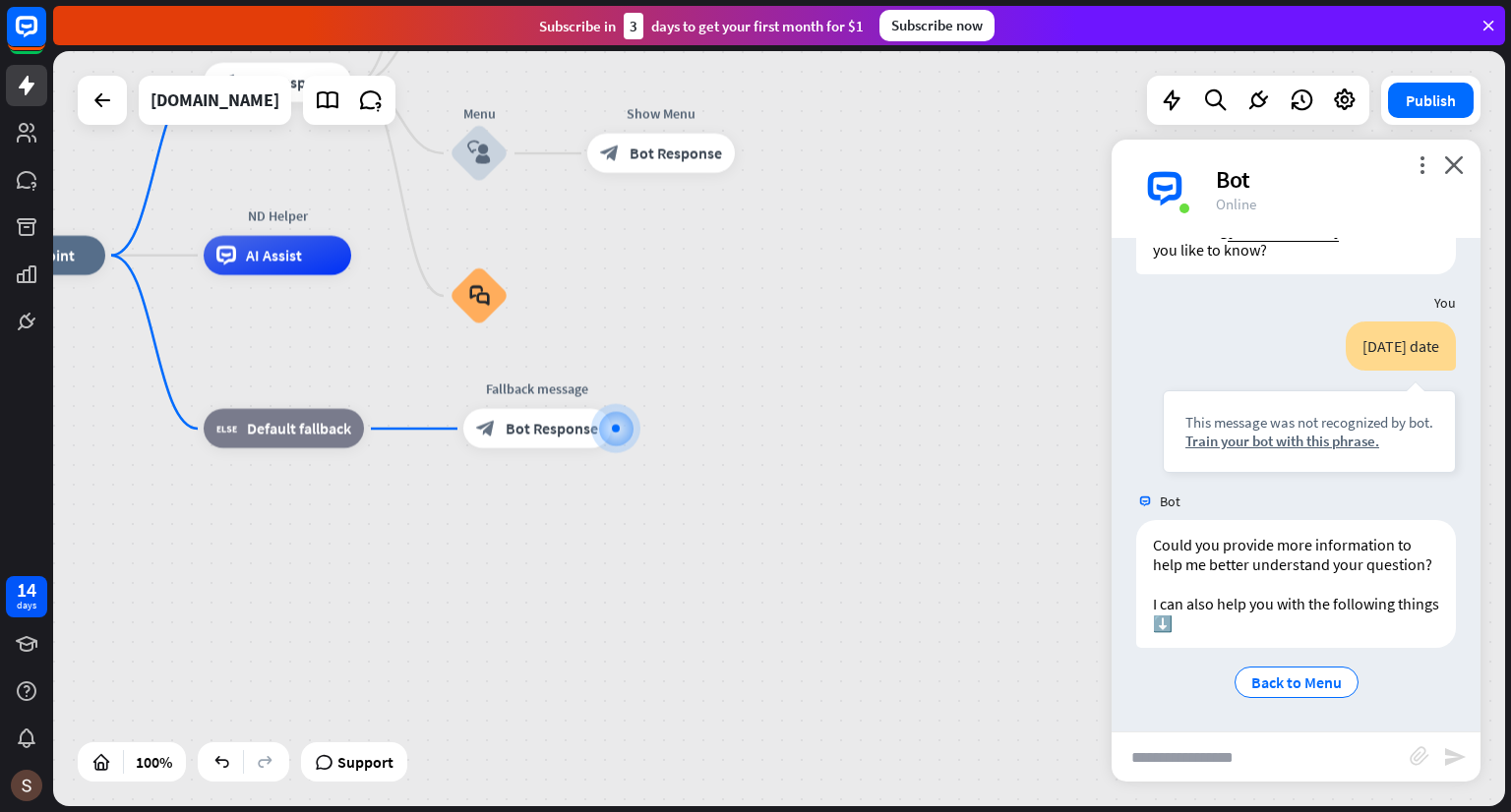
scroll to position [149, 0]
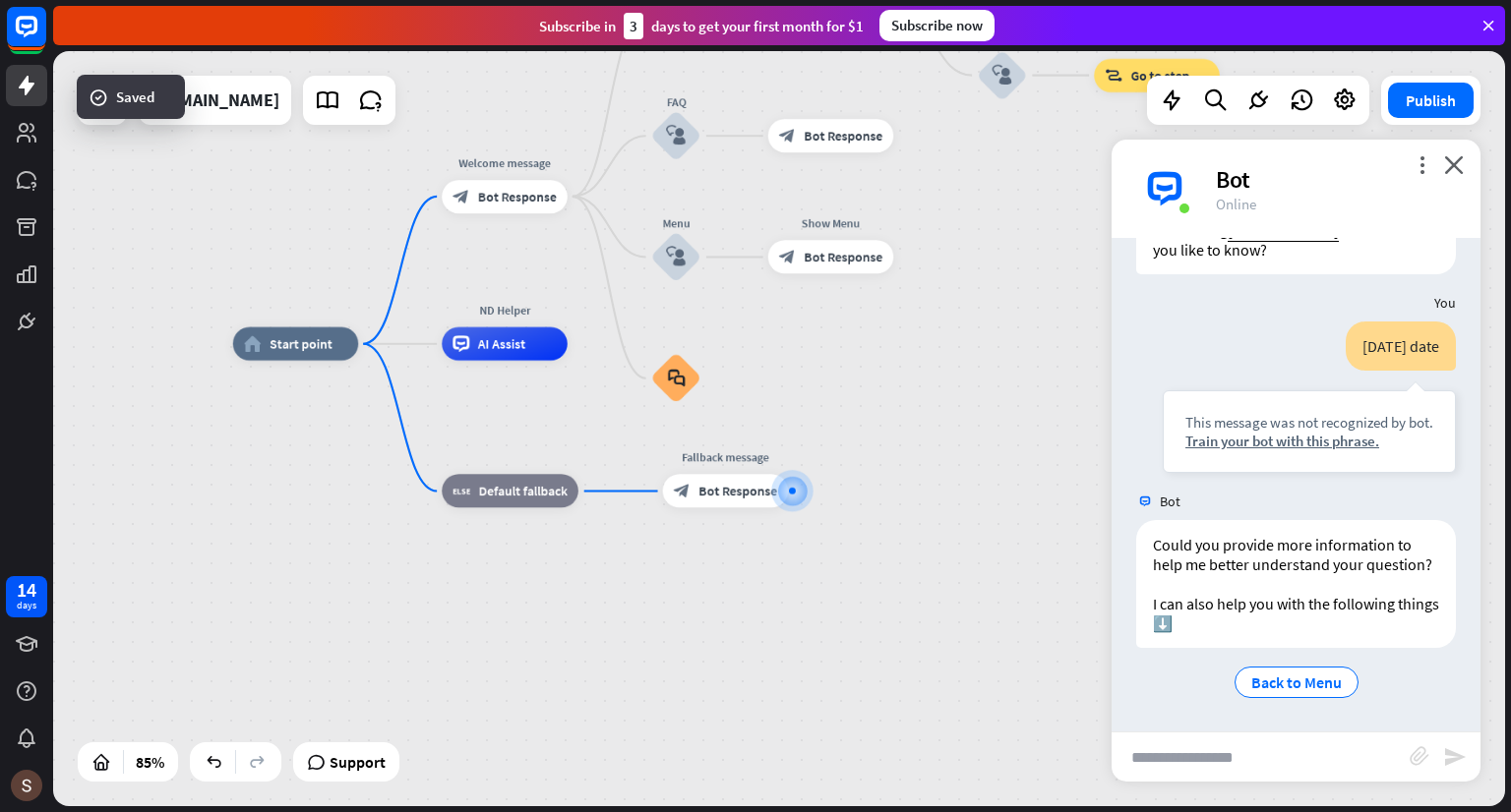
drag, startPoint x: 651, startPoint y: 321, endPoint x: 888, endPoint y: 385, distance: 245.5
click at [888, 385] on div "home_2 Start point Welcome message block_bot_response Bot Response Back to Menu…" at bounding box center [850, 664] width 1235 height 642
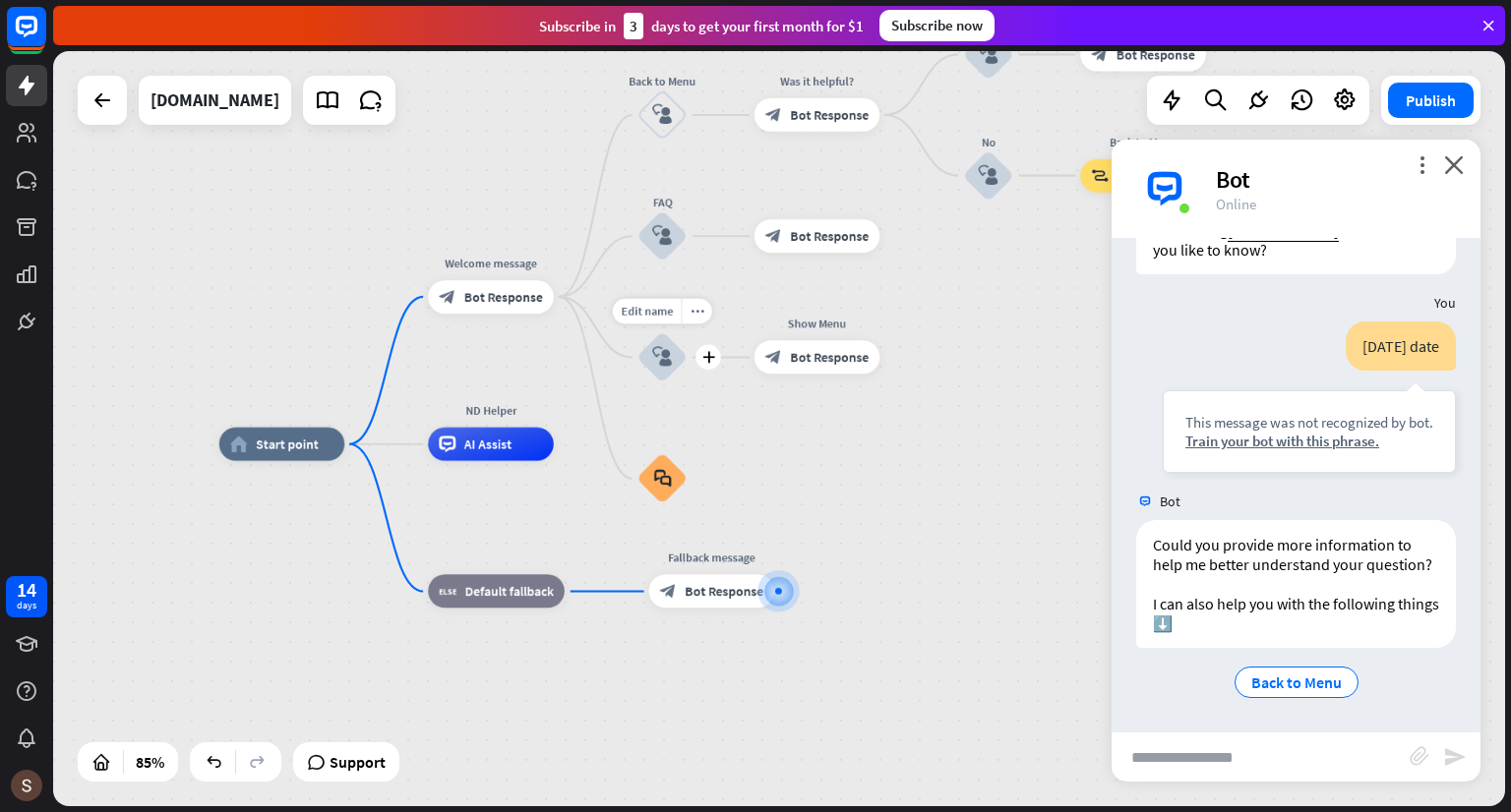
drag, startPoint x: 761, startPoint y: 256, endPoint x: 716, endPoint y: 336, distance: 91.8
click at [688, 336] on div "Edit name more_horiz plus block_user_input" at bounding box center [662, 356] width 51 height 51
click at [706, 356] on icon "plus" at bounding box center [708, 355] width 13 height 12
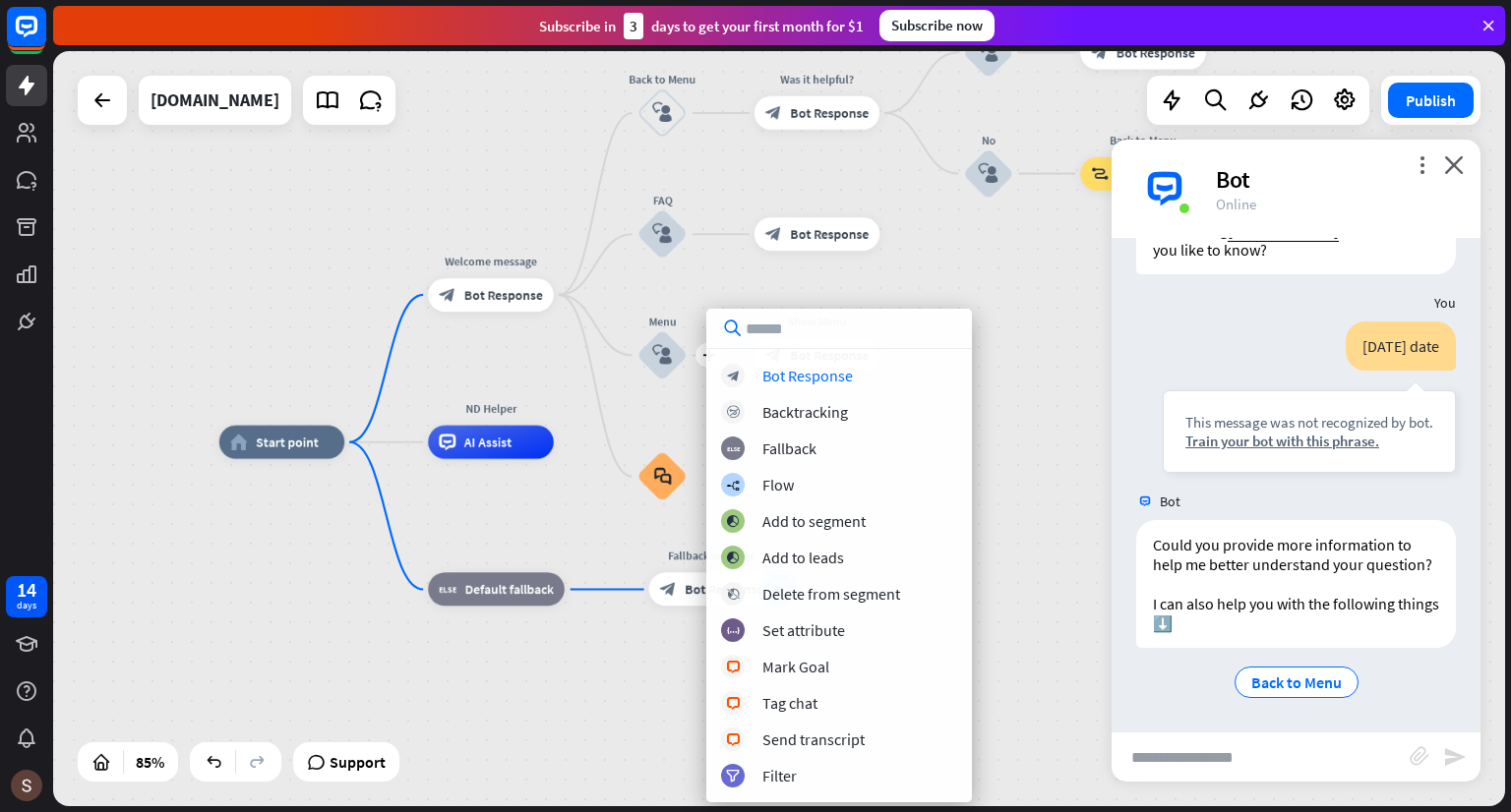
click at [980, 327] on div "home_2 Start point Welcome message block_bot_response Bot Response Back to Menu…" at bounding box center [779, 429] width 1452 height 755
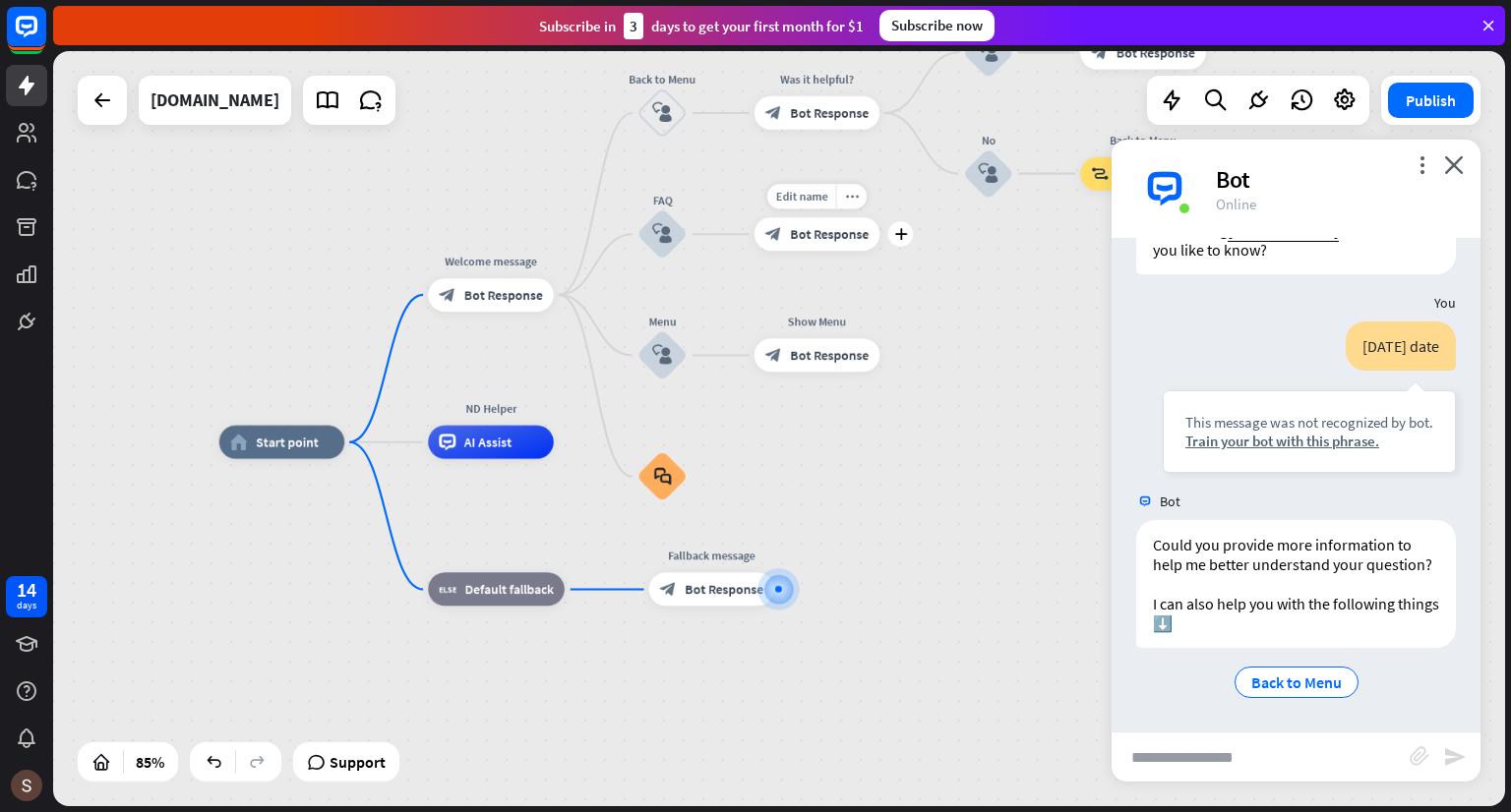
click at [807, 246] on div "block_bot_response Bot Response" at bounding box center [816, 234] width 126 height 34
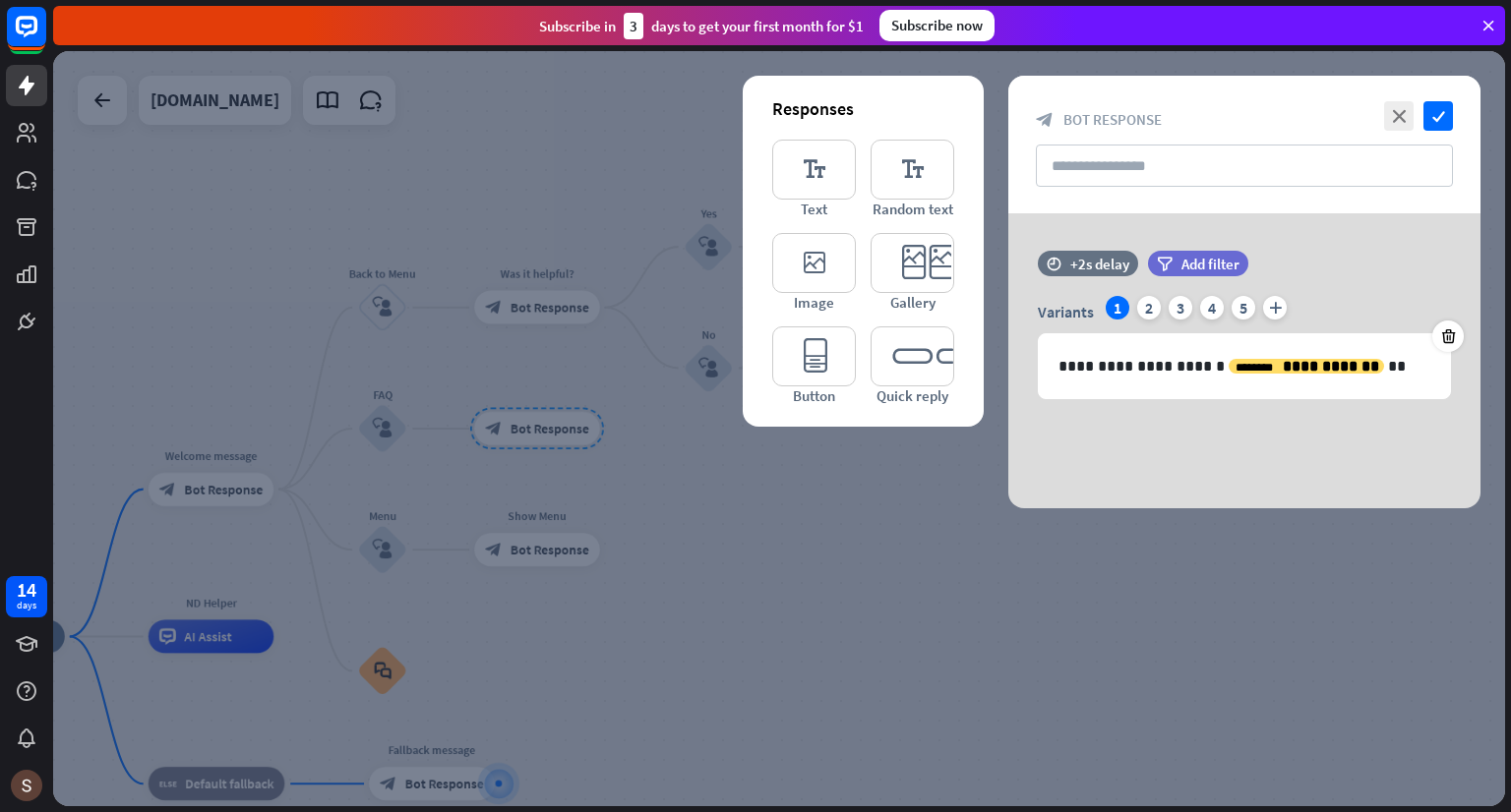
click at [803, 530] on div at bounding box center [779, 429] width 1452 height 755
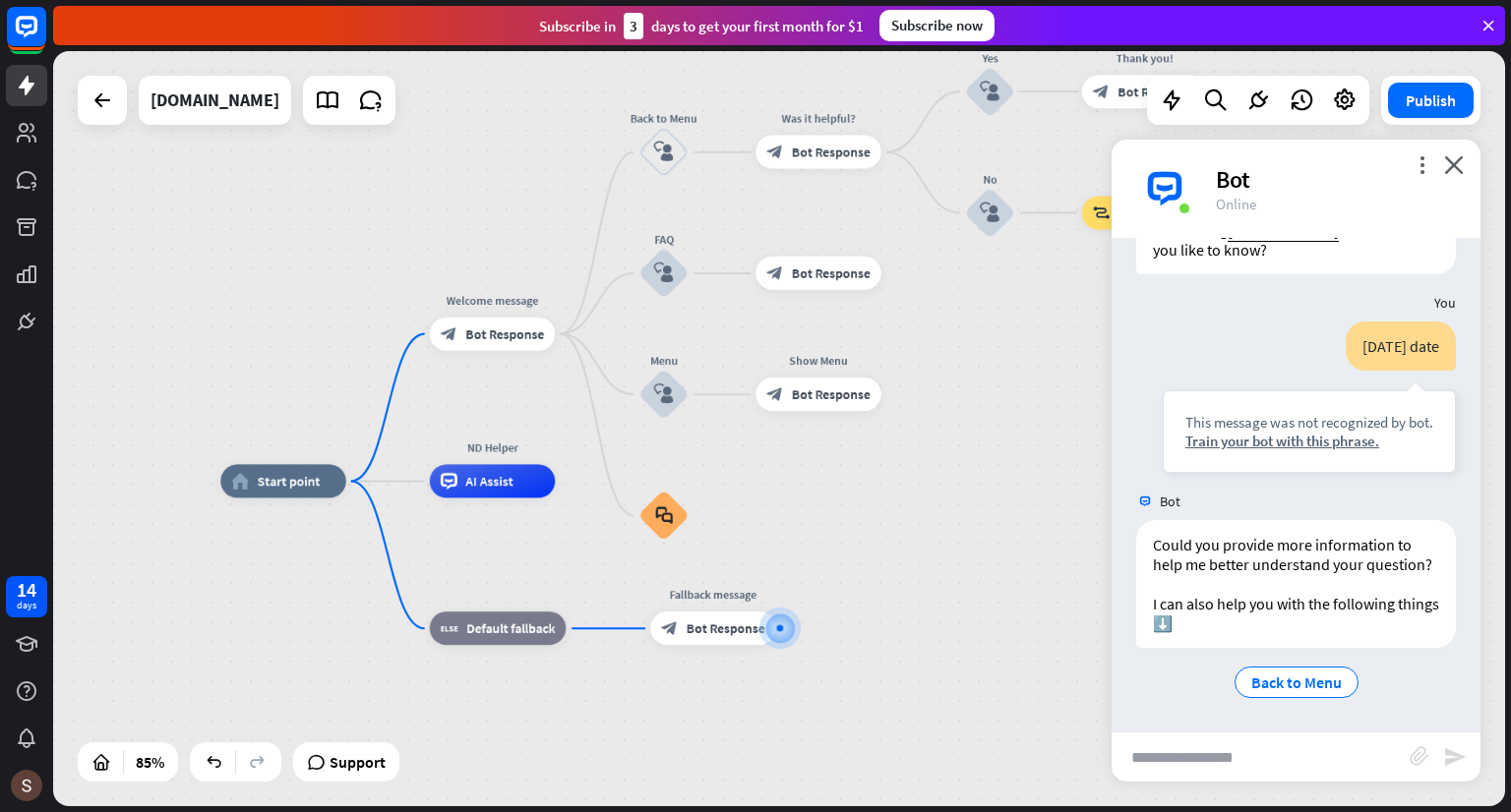
drag, startPoint x: 760, startPoint y: 550, endPoint x: 1038, endPoint y: 390, distance: 320.8
click at [1038, 390] on div "home_2 Start point Welcome message block_bot_response Bot Response Back to Menu…" at bounding box center [779, 429] width 1452 height 755
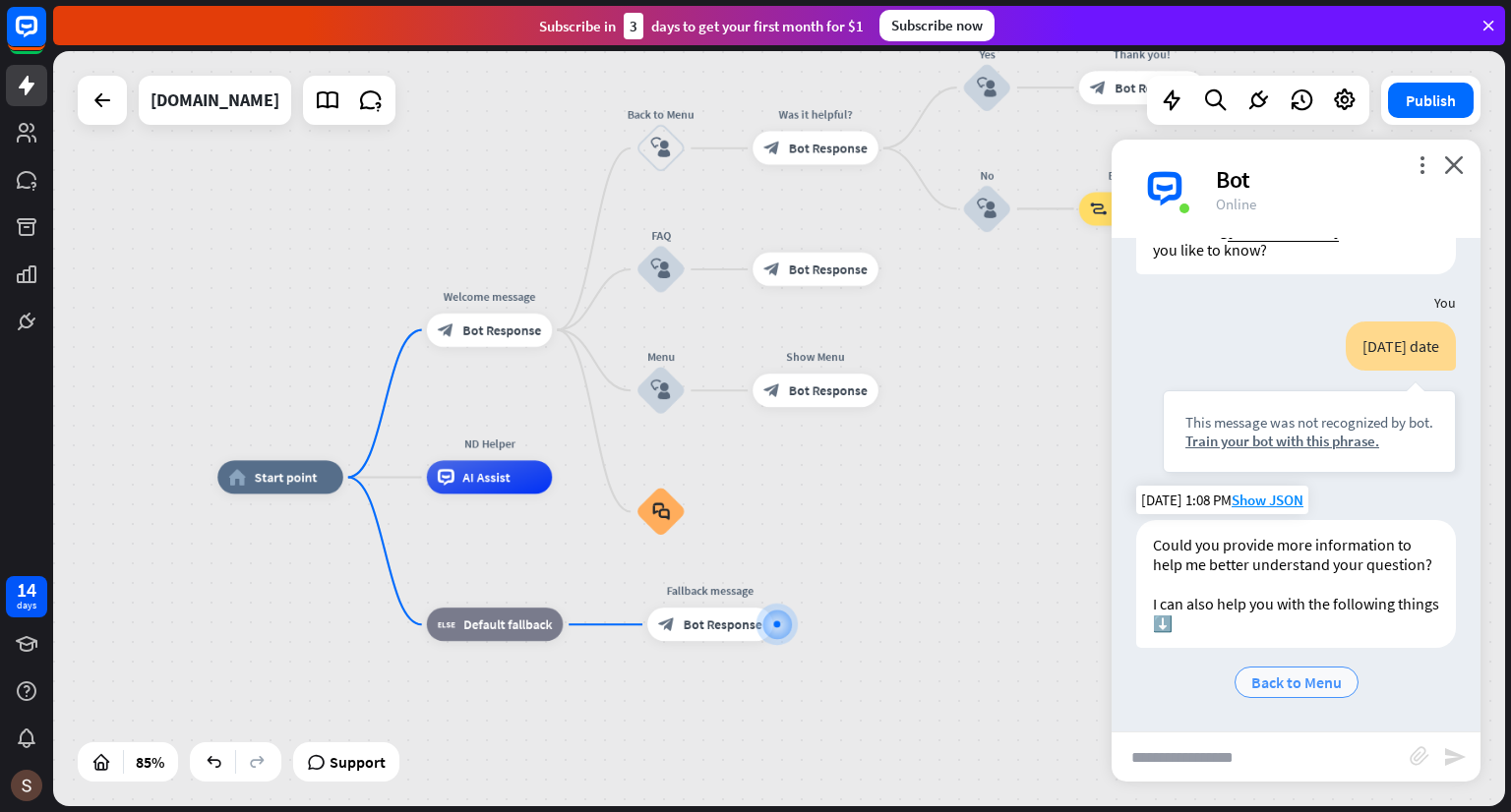
click at [1286, 679] on span "Back to Menu" at bounding box center [1296, 682] width 90 height 20
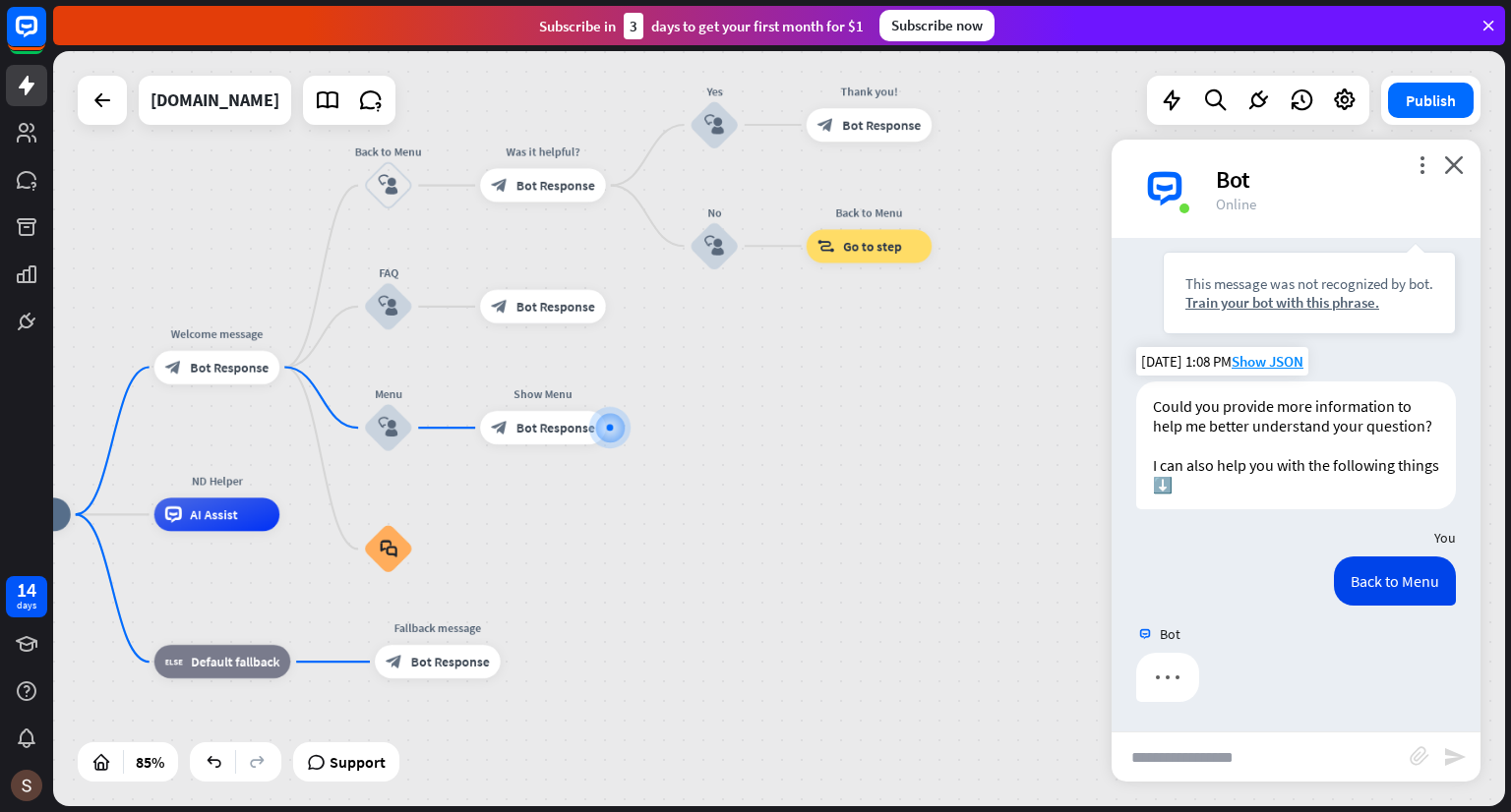
scroll to position [287, 0]
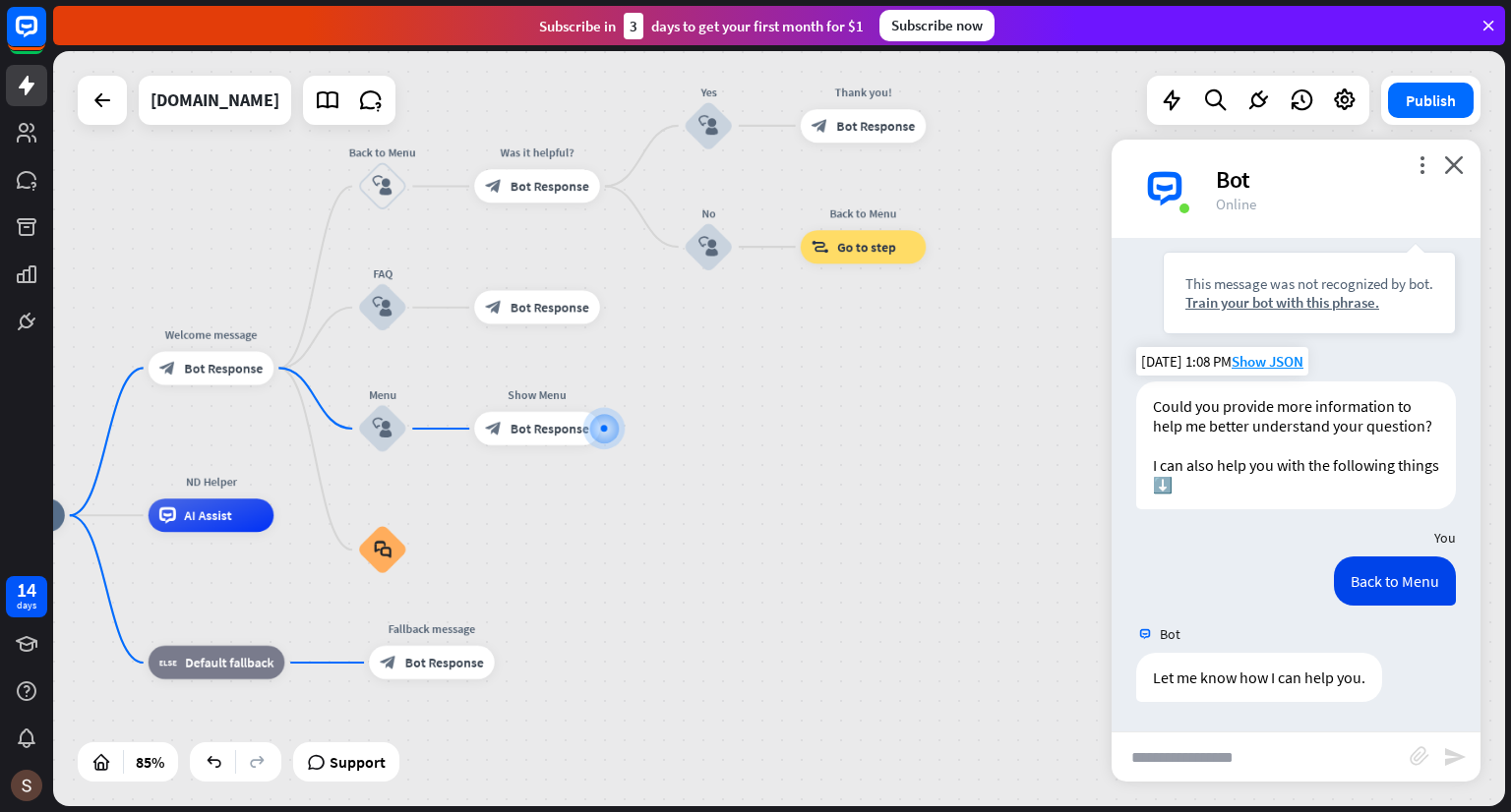
click at [1220, 756] on input "text" at bounding box center [1260, 757] width 298 height 50
type input "**********"
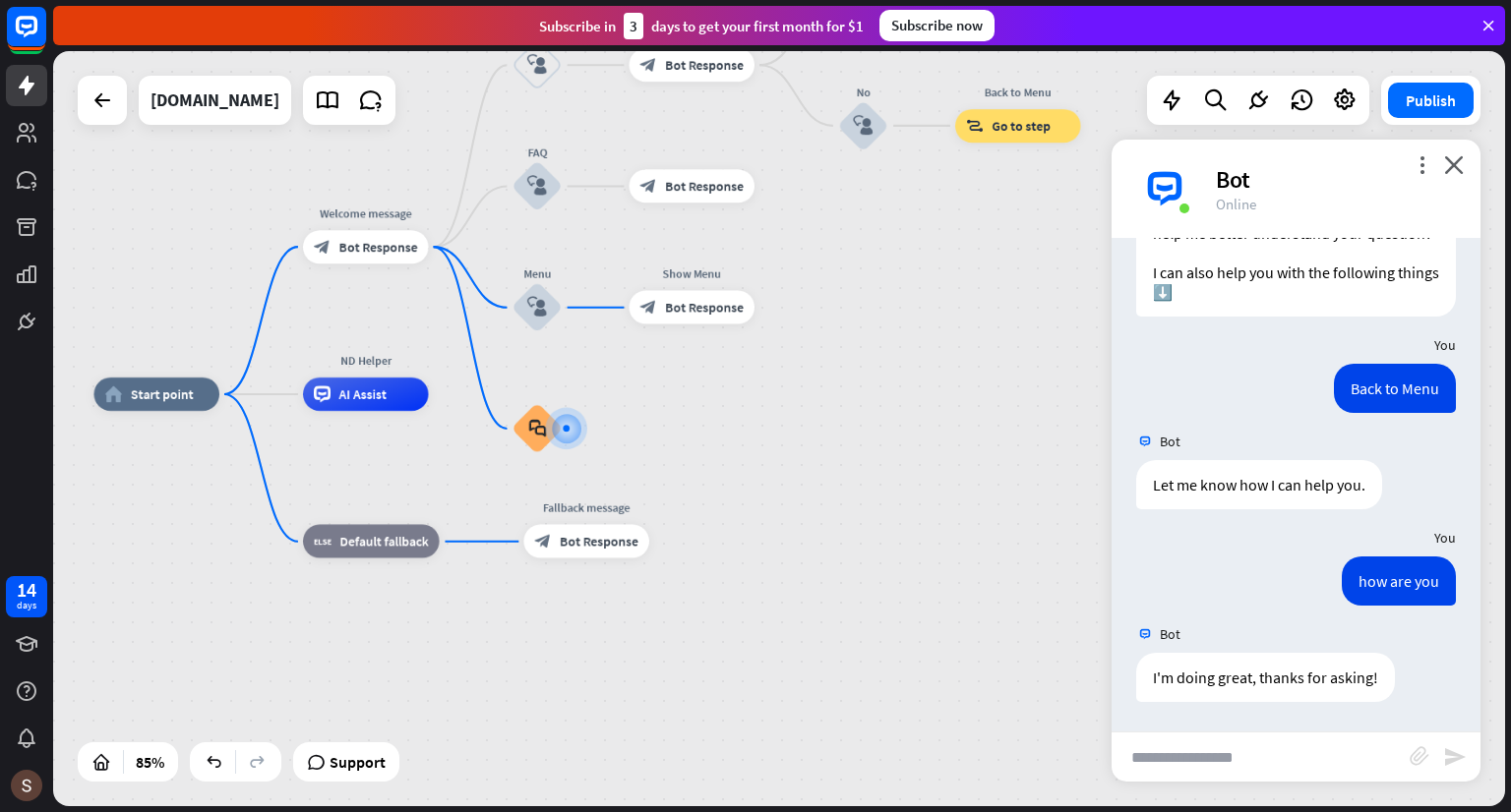
scroll to position [479, 0]
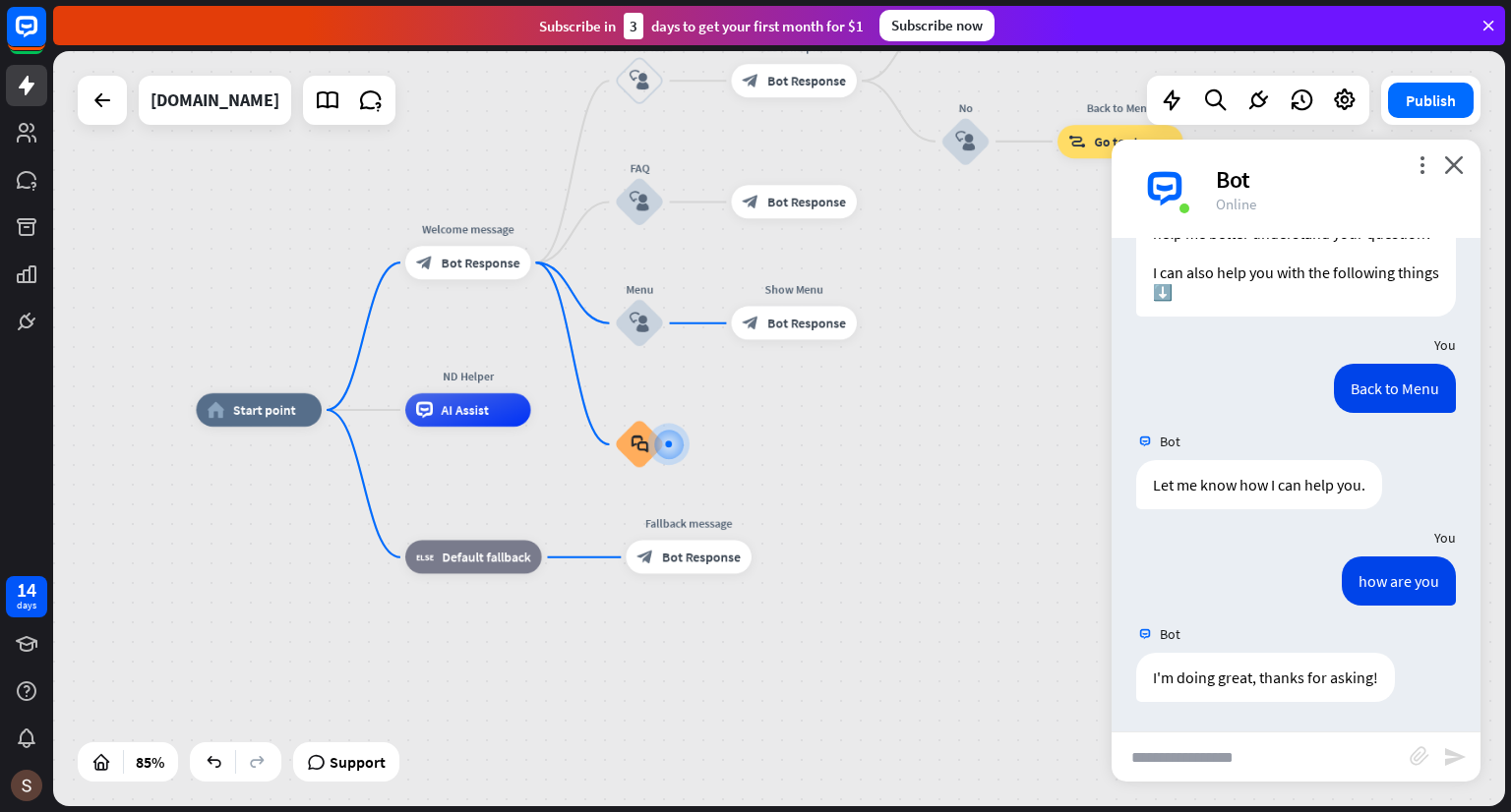
drag, startPoint x: 632, startPoint y: 674, endPoint x: 734, endPoint y: 690, distance: 103.2
click at [734, 690] on div "home_2 Start point Welcome message block_bot_response Bot Response Back to Menu…" at bounding box center [814, 731] width 1235 height 642
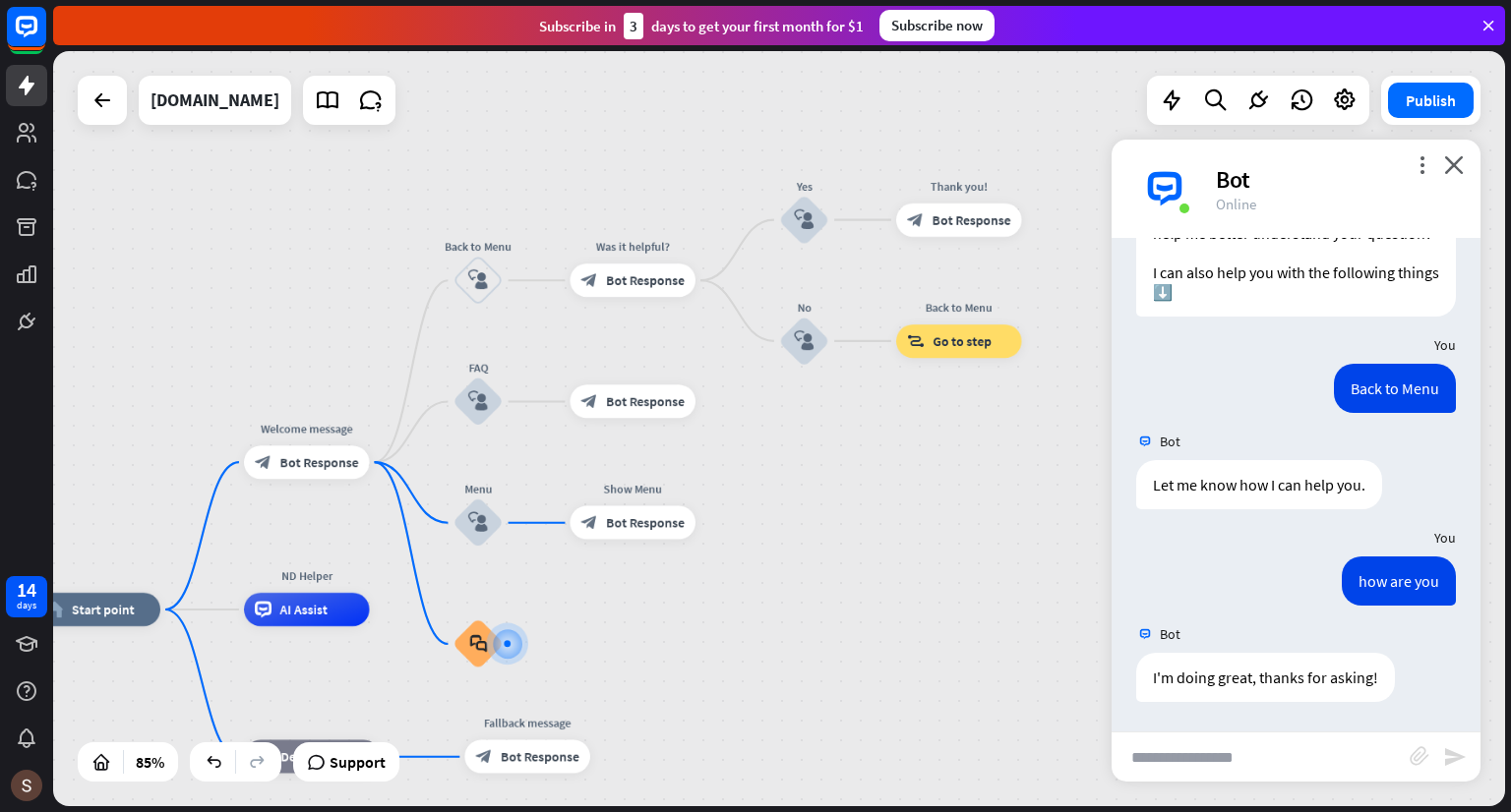
drag, startPoint x: 972, startPoint y: 302, endPoint x: 808, endPoint y: 493, distance: 251.7
click at [808, 493] on div "home_2 Start point Welcome message block_bot_response Bot Response Back to Menu…" at bounding box center [779, 429] width 1452 height 755
click at [1412, 111] on button "Publish" at bounding box center [1431, 100] width 85 height 36
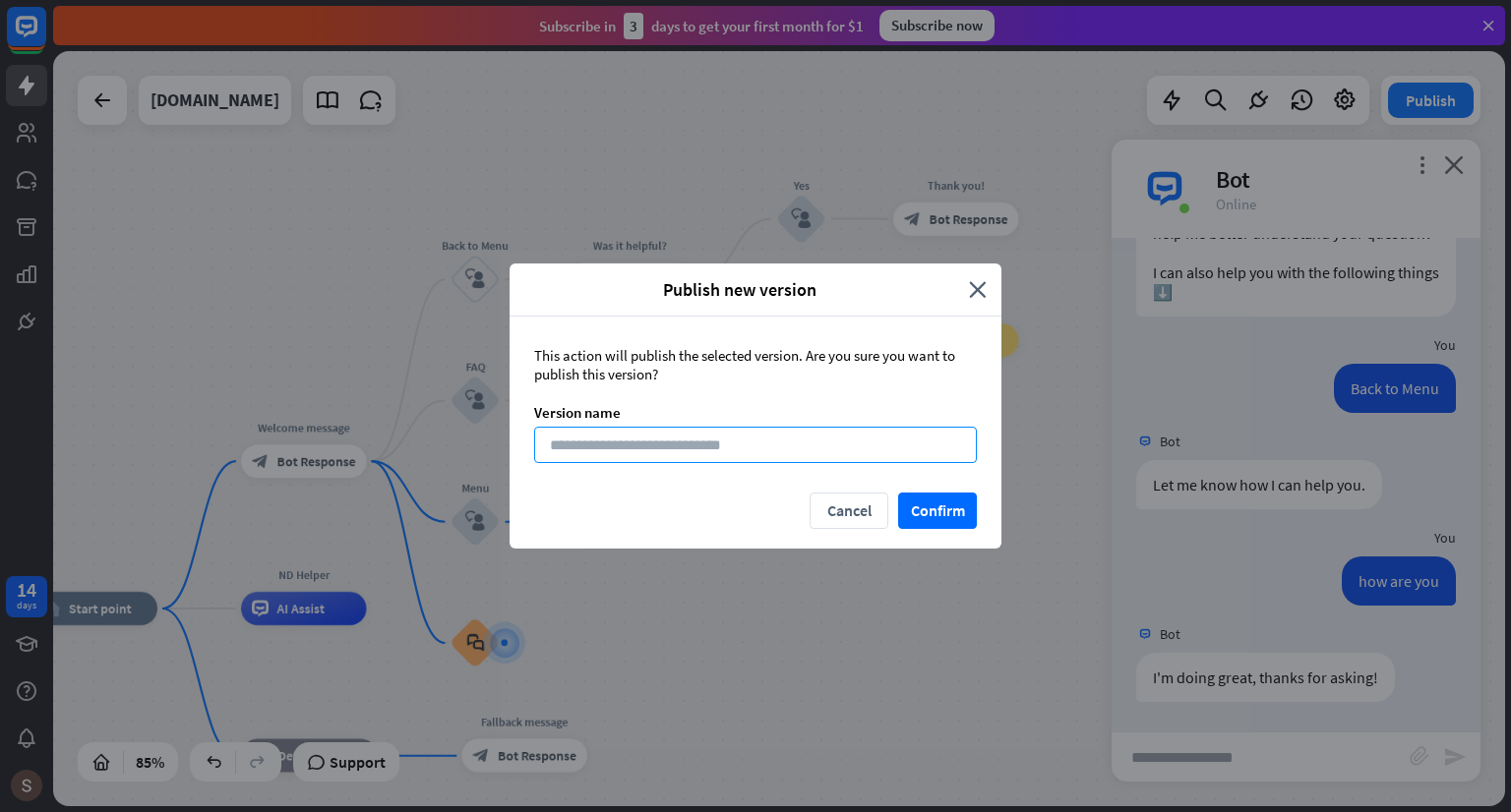
click at [758, 444] on input at bounding box center [755, 445] width 443 height 37
type input "***"
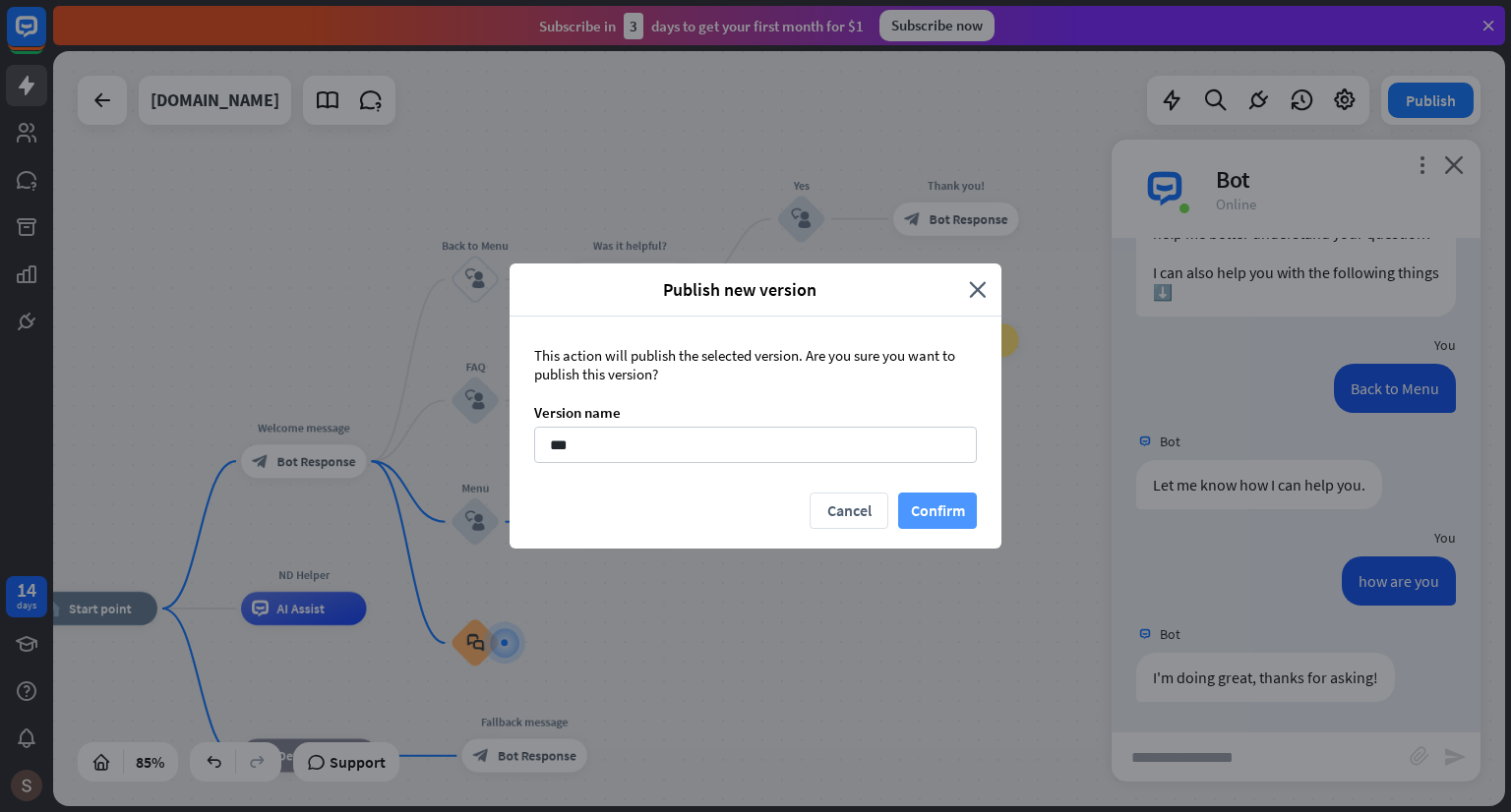
click at [956, 521] on button "Confirm" at bounding box center [936, 510] width 78 height 37
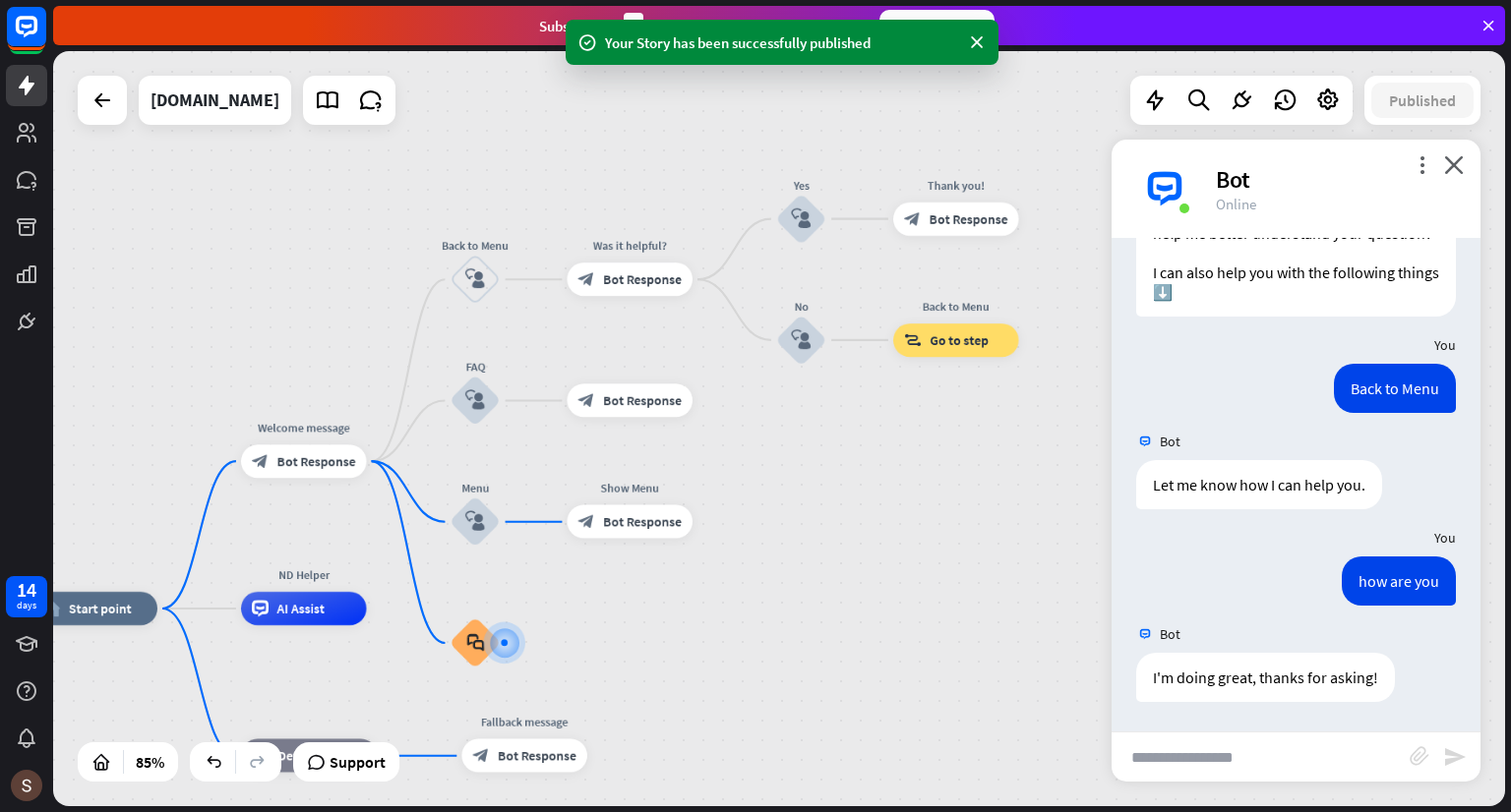
click at [1451, 178] on div "Bot" at bounding box center [1336, 179] width 241 height 31
click at [1455, 164] on icon "close" at bounding box center [1454, 164] width 20 height 19
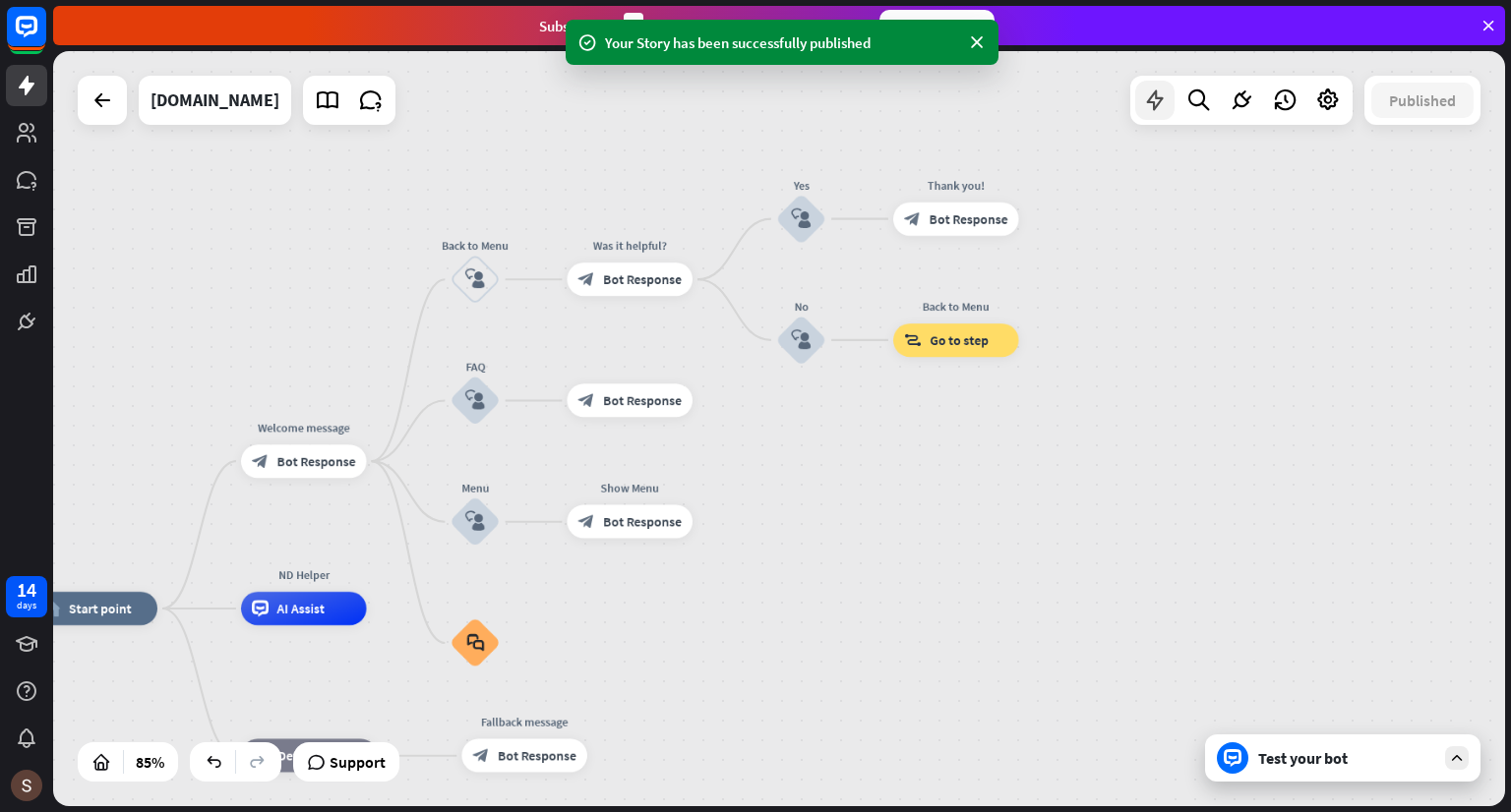
click at [1164, 103] on icon at bounding box center [1154, 100] width 26 height 26
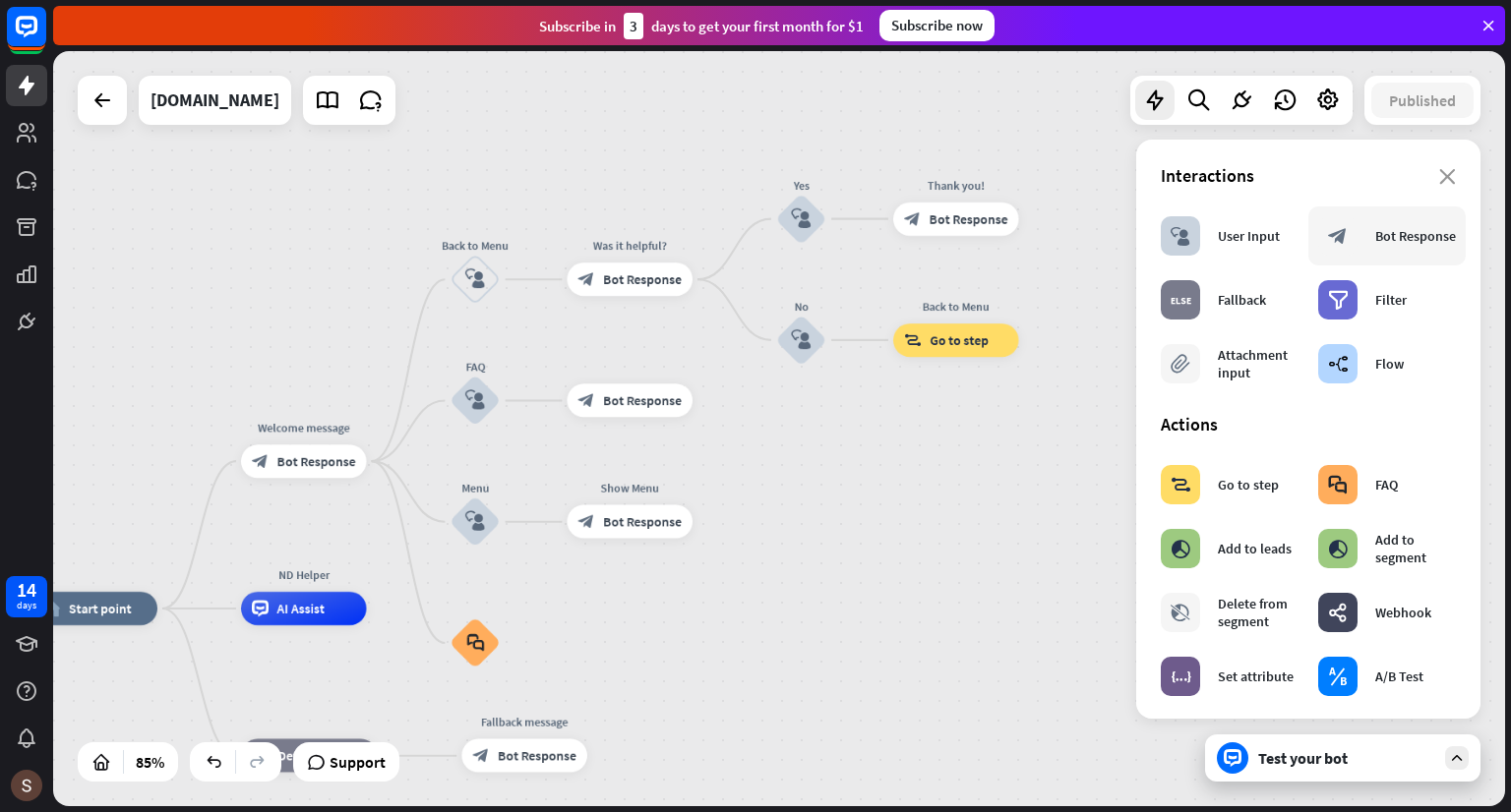
click at [1376, 245] on div "Bot Response" at bounding box center [1415, 236] width 80 height 18
click at [1238, 98] on icon at bounding box center [1241, 100] width 26 height 26
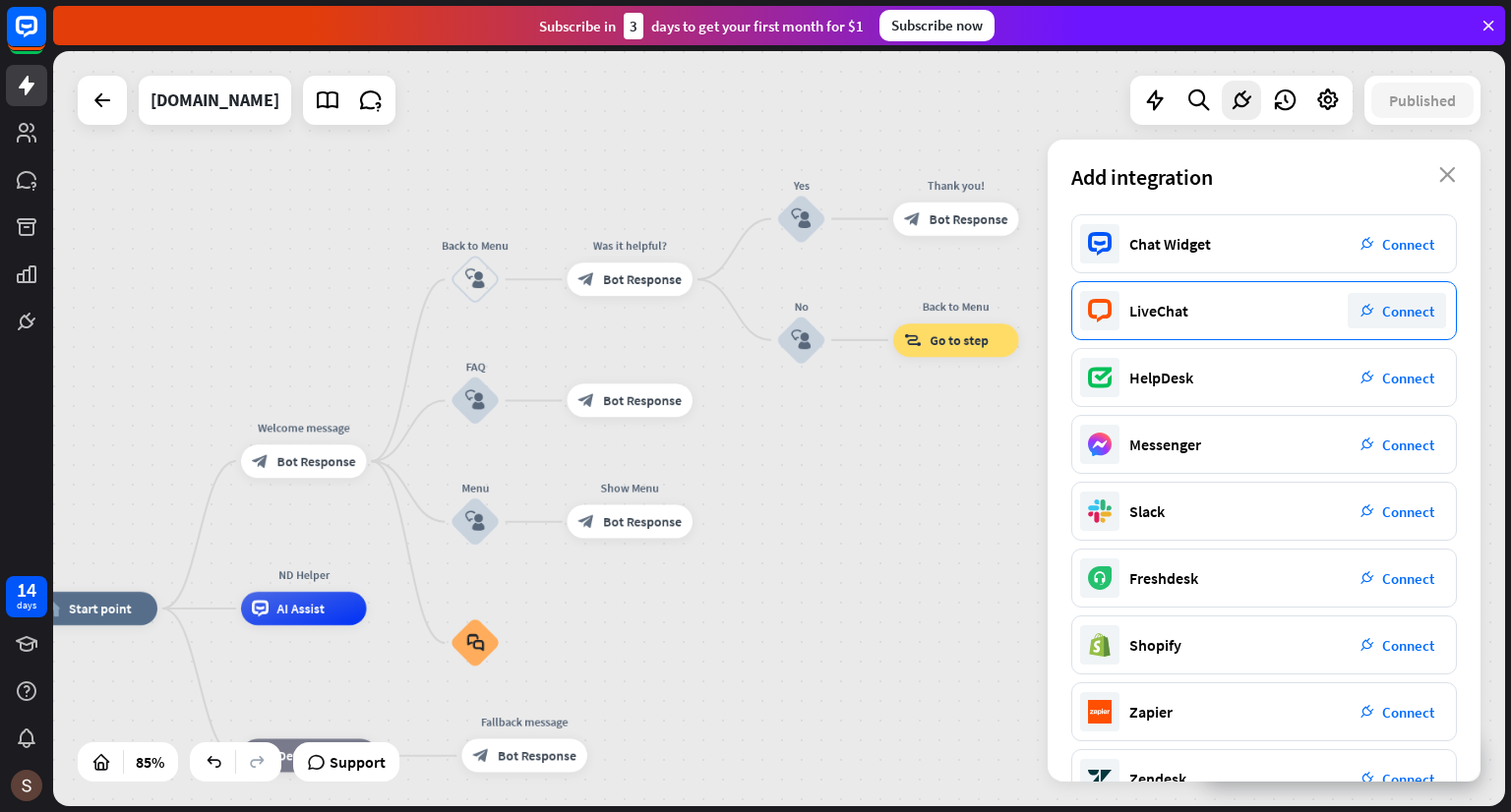
click at [1399, 306] on span "Connect" at bounding box center [1408, 311] width 53 height 19
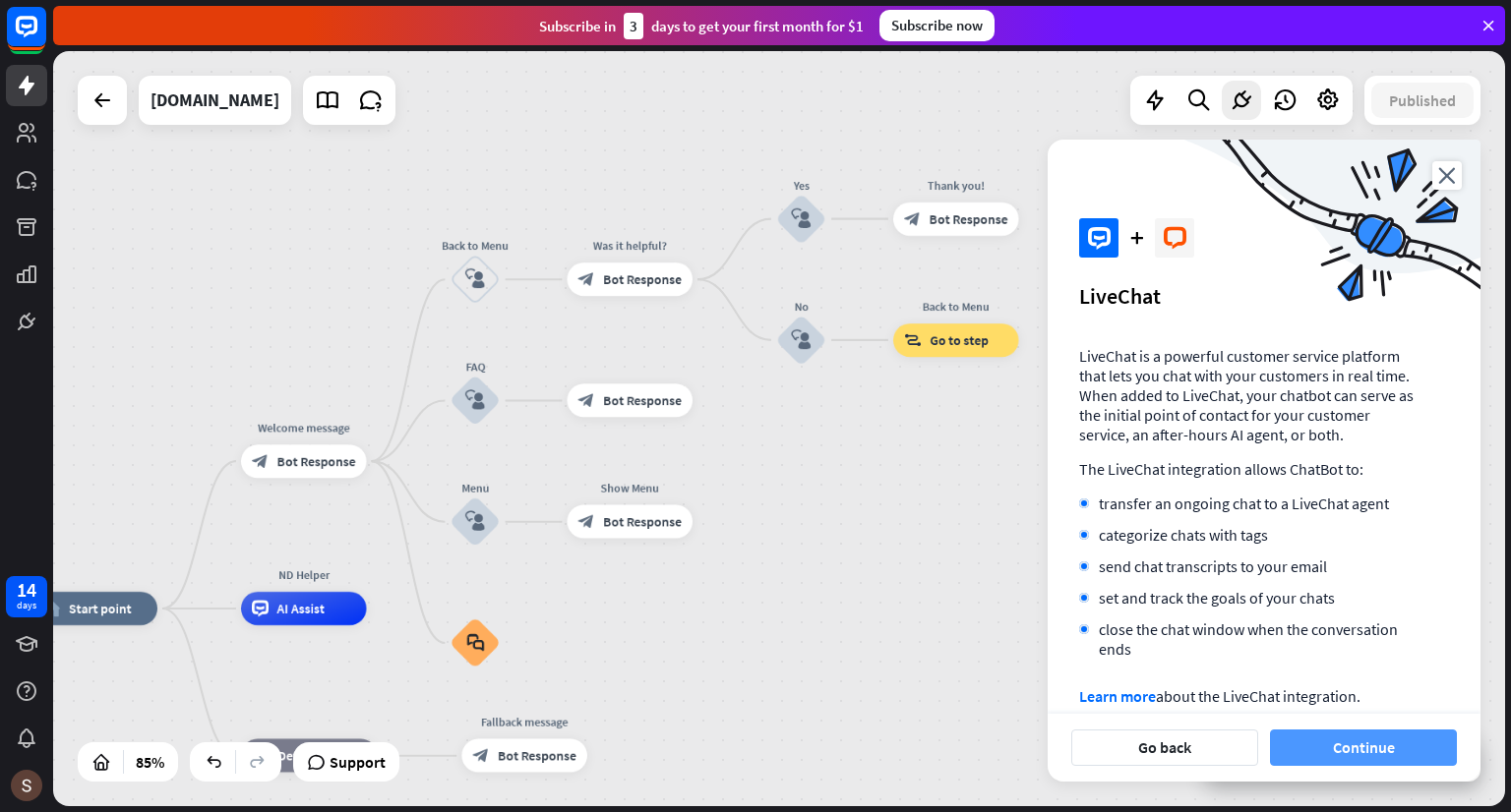
click at [1410, 749] on button "Continue" at bounding box center [1362, 748] width 187 height 37
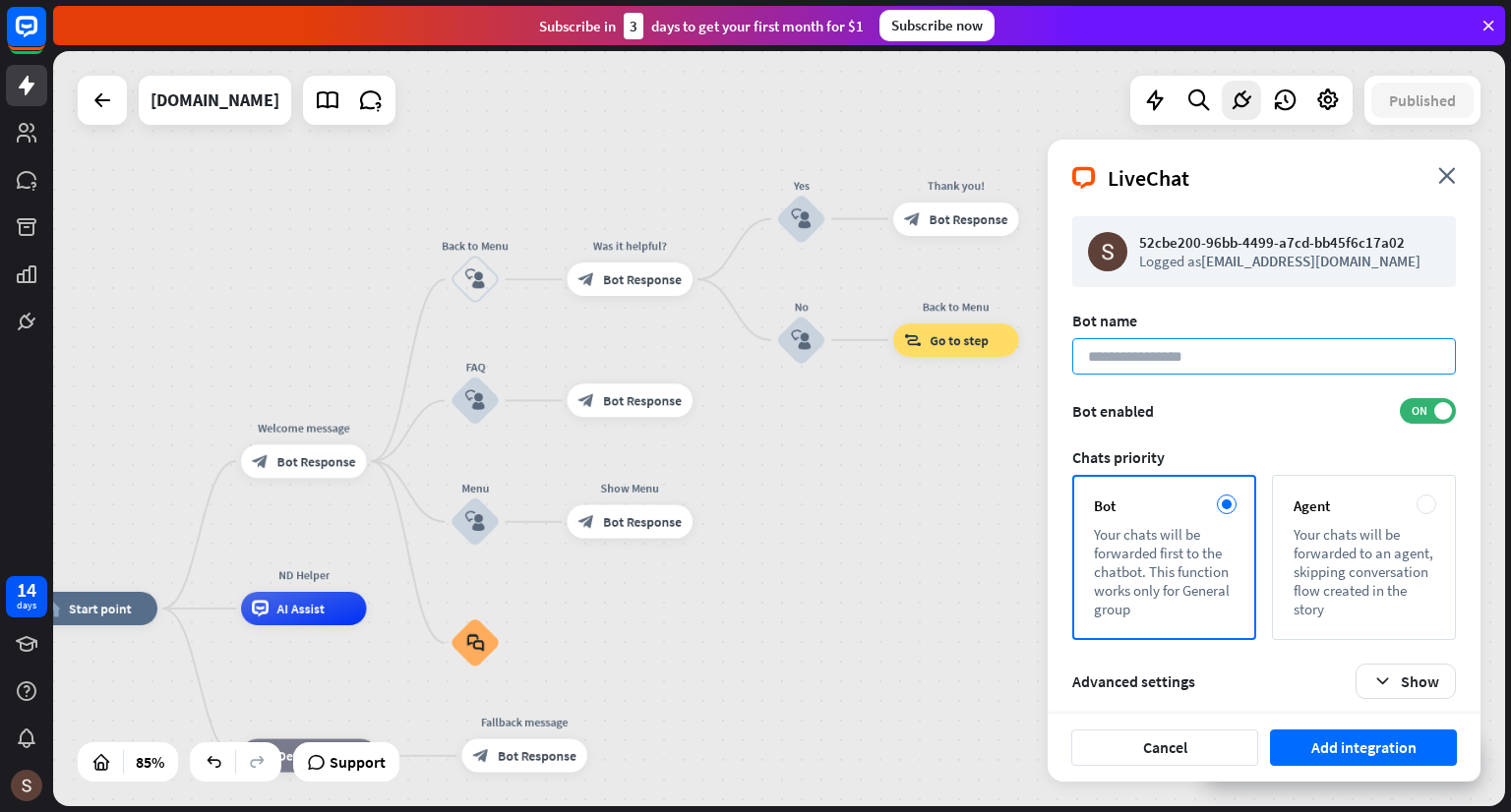
click at [1244, 360] on input at bounding box center [1263, 355] width 383 height 37
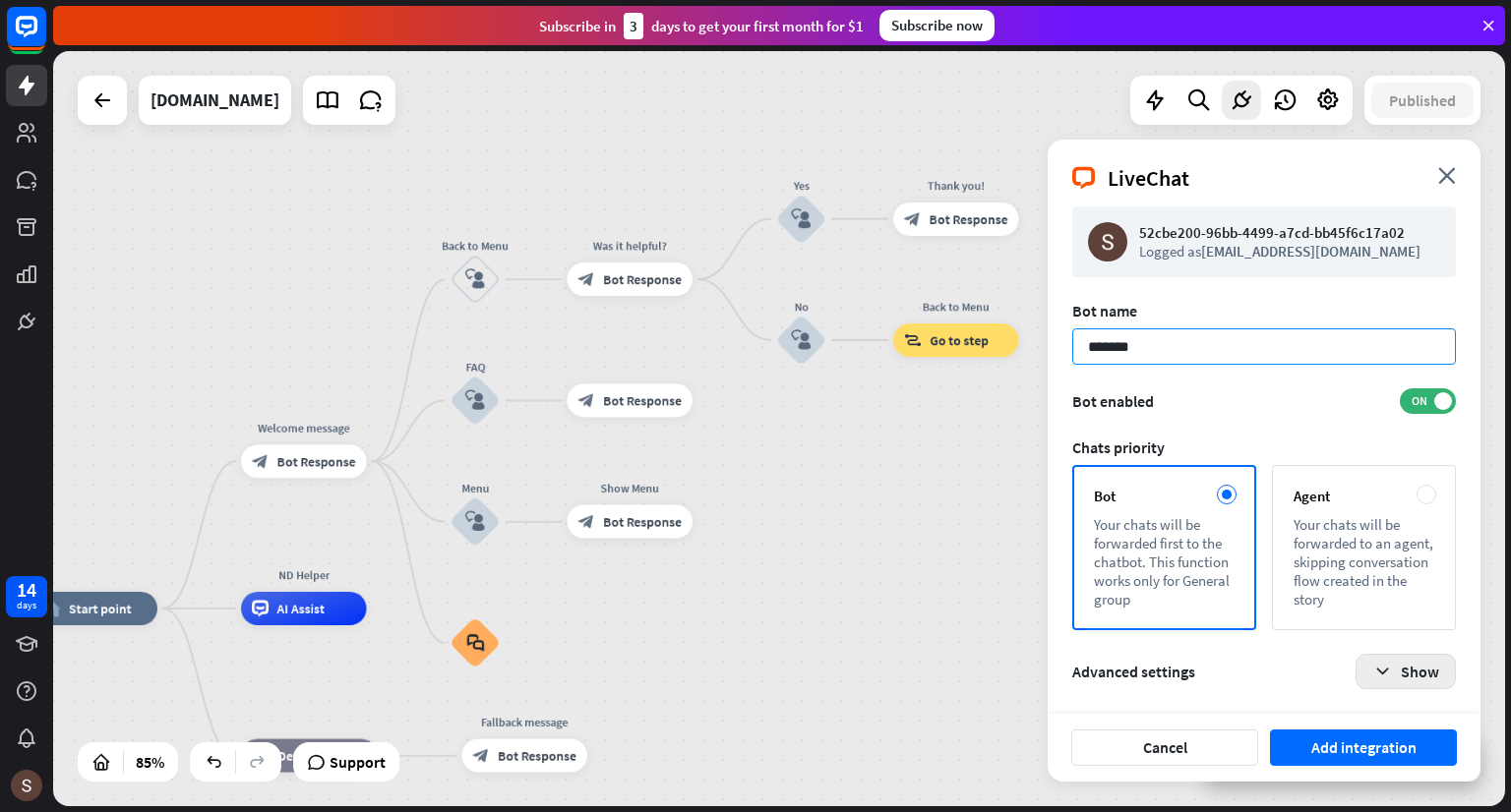
type input "*******"
click at [1395, 671] on button "Show" at bounding box center [1405, 671] width 100 height 36
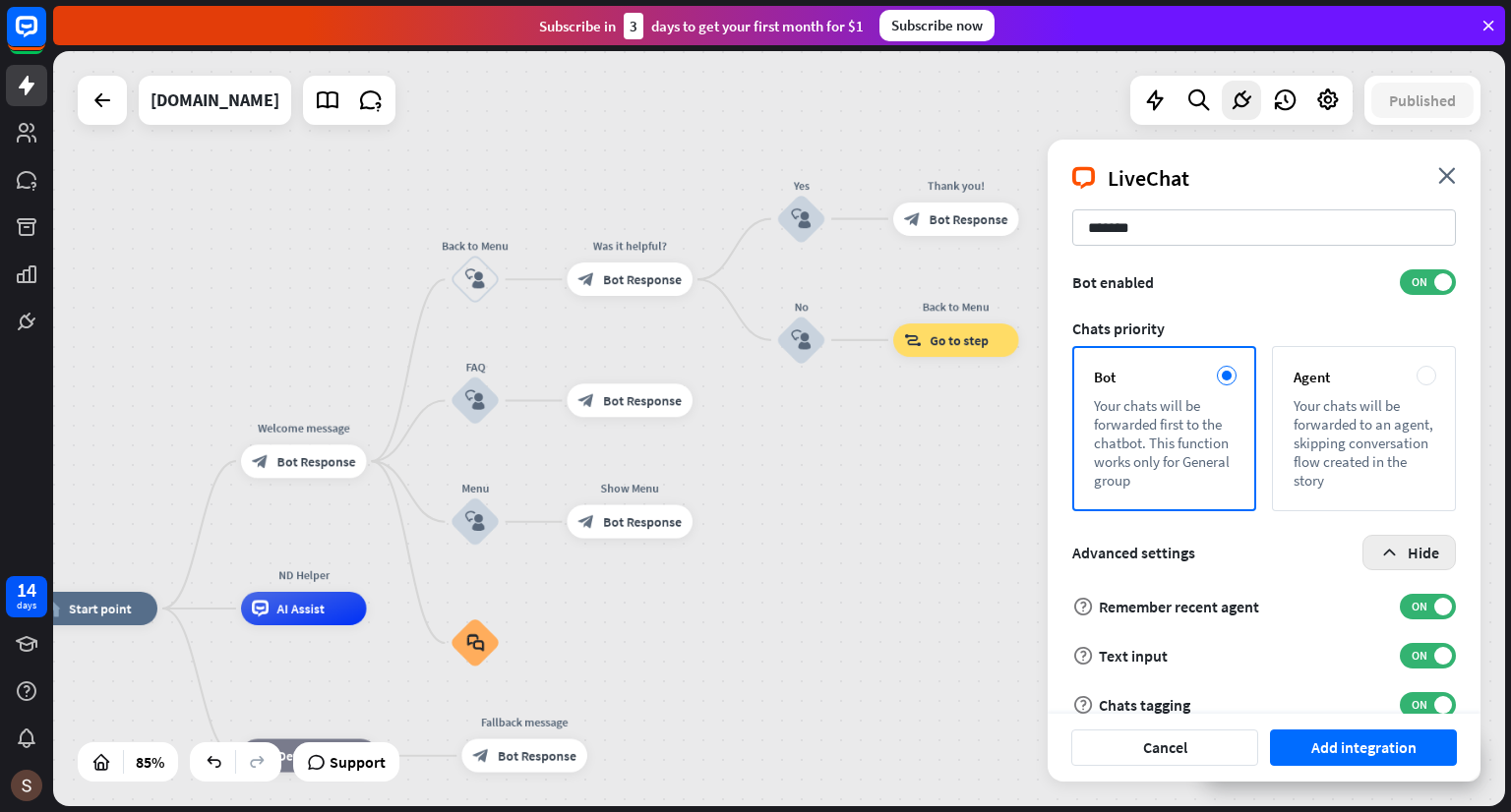
scroll to position [157, 0]
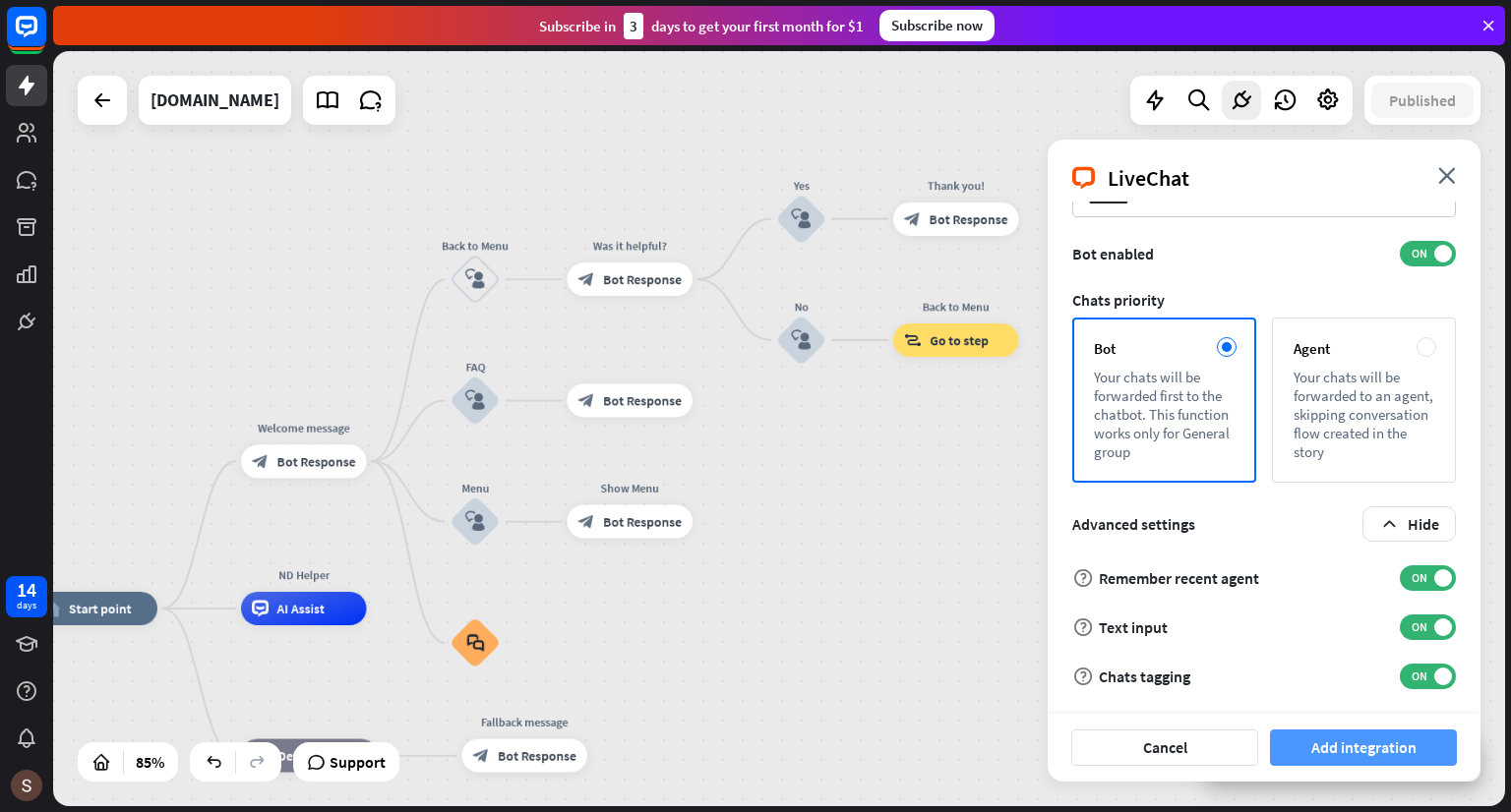
click at [1363, 744] on button "Add integration" at bounding box center [1362, 748] width 187 height 37
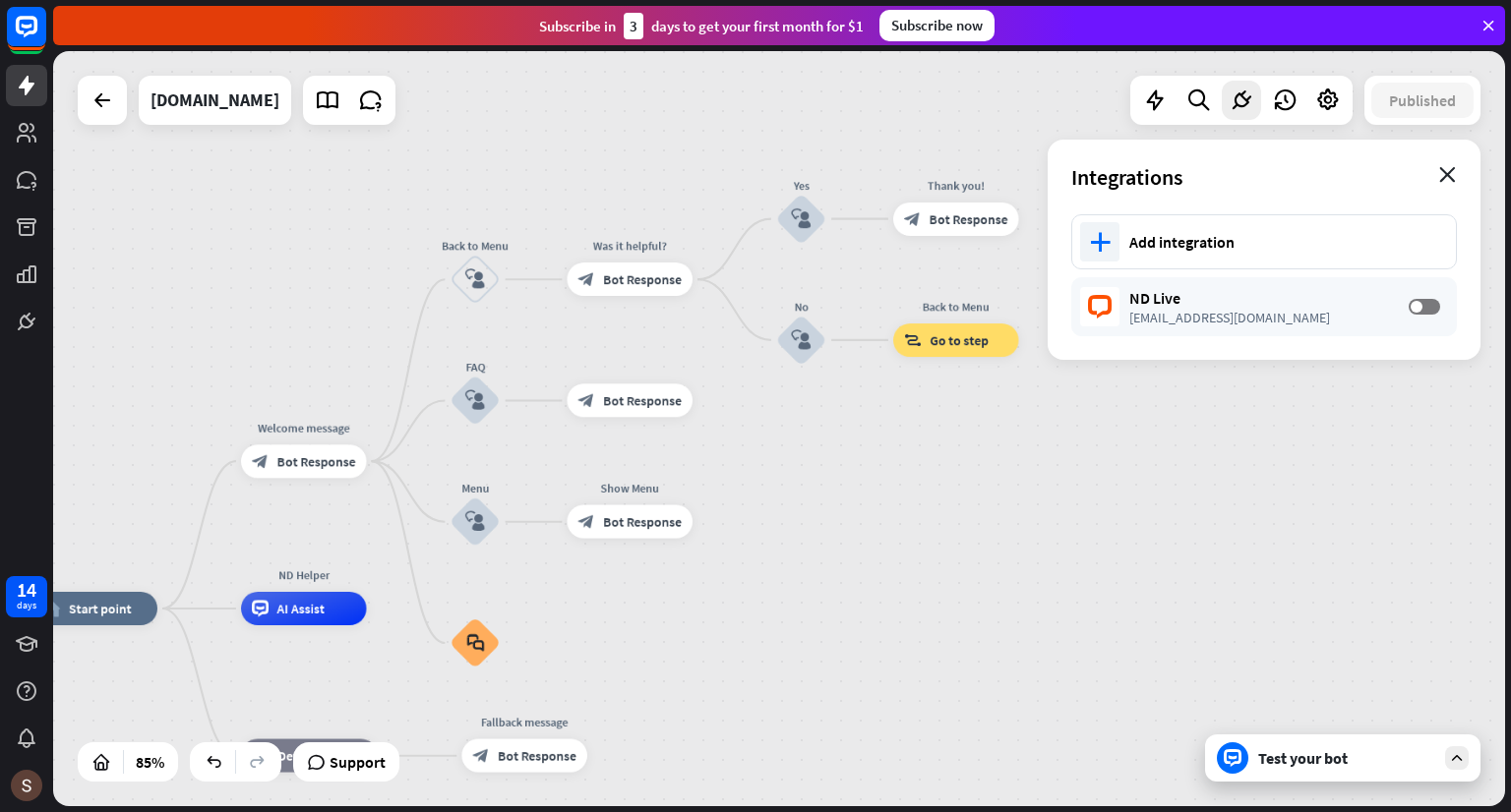
click at [1446, 172] on icon "close" at bounding box center [1447, 175] width 17 height 16
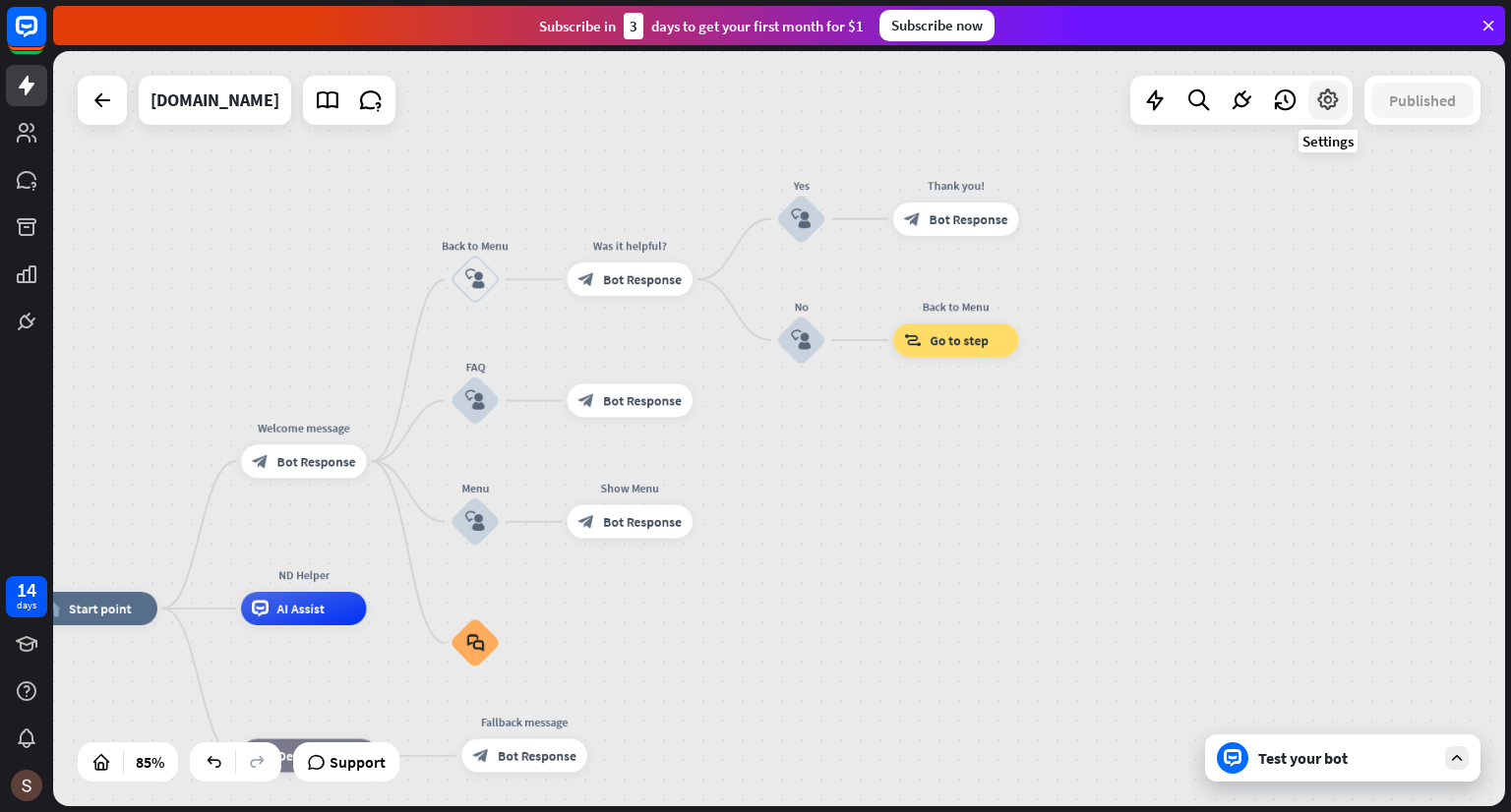
click at [1323, 104] on icon at bounding box center [1328, 100] width 26 height 26
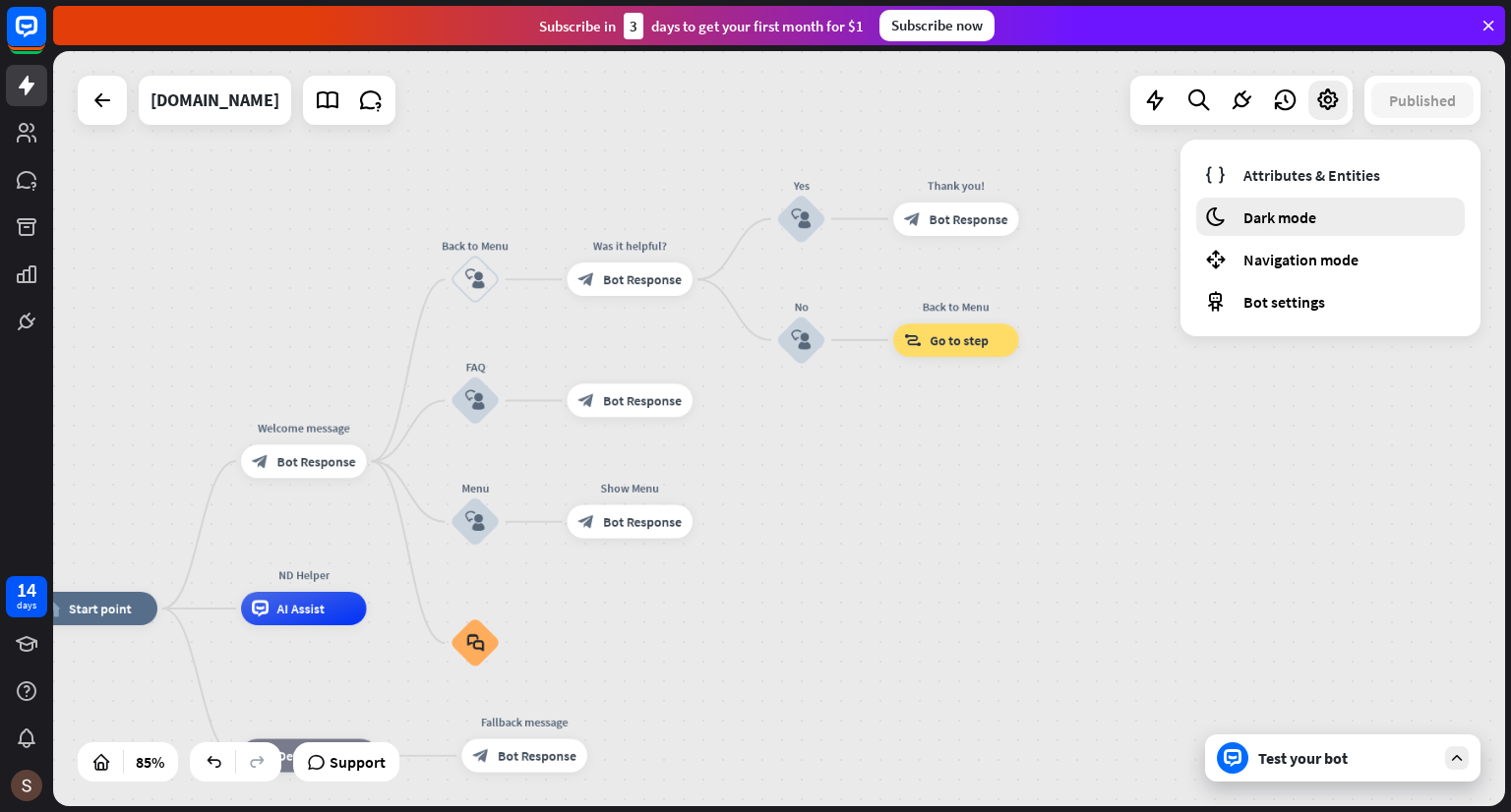
click at [1336, 211] on div "moon Dark mode" at bounding box center [1330, 217] width 269 height 39
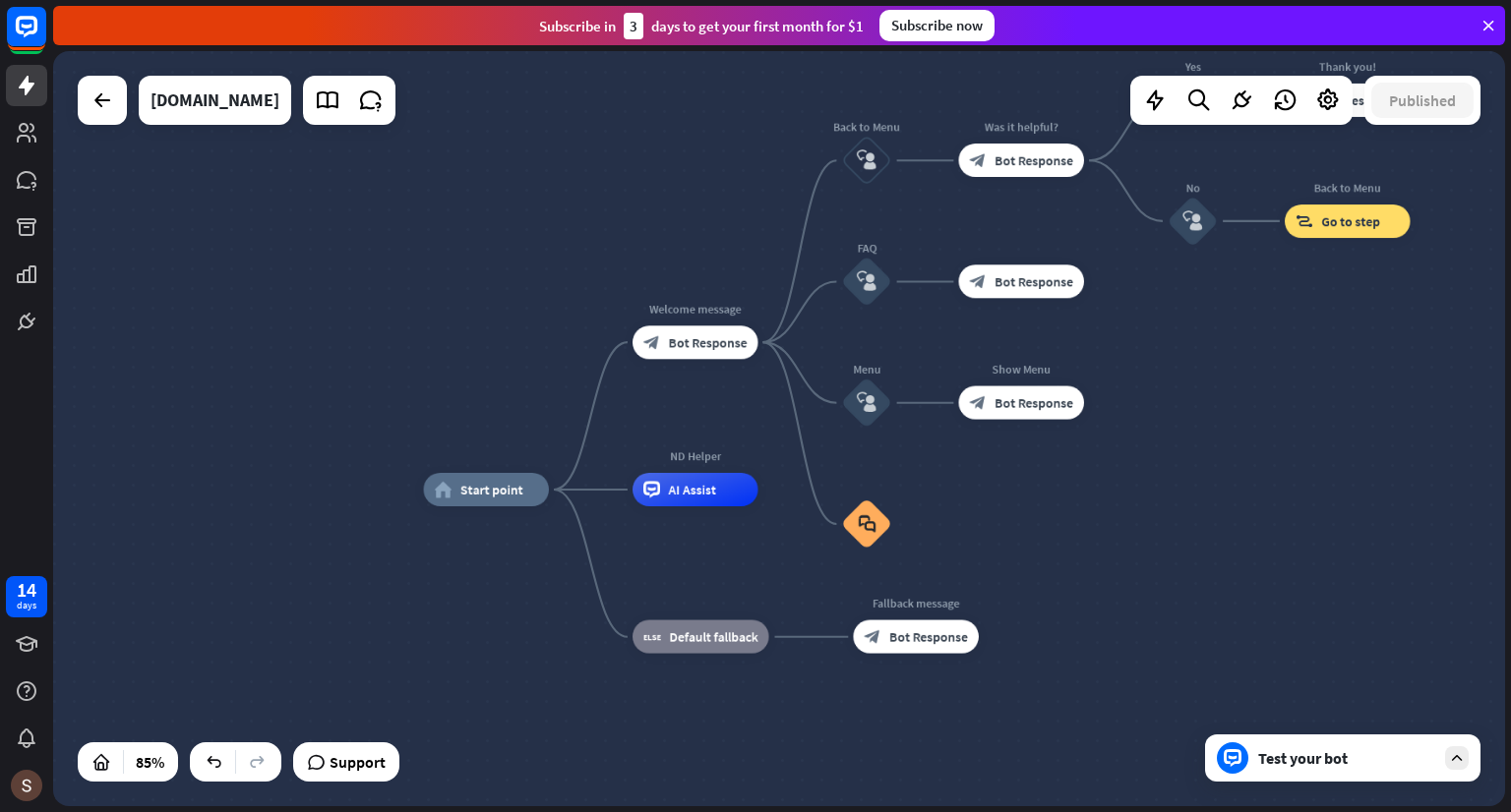
drag, startPoint x: 335, startPoint y: 272, endPoint x: 542, endPoint y: 162, distance: 234.4
click at [571, 152] on div "home_2 Start point Welcome message block_bot_response Bot Response Back to Menu…" at bounding box center [779, 429] width 1452 height 755
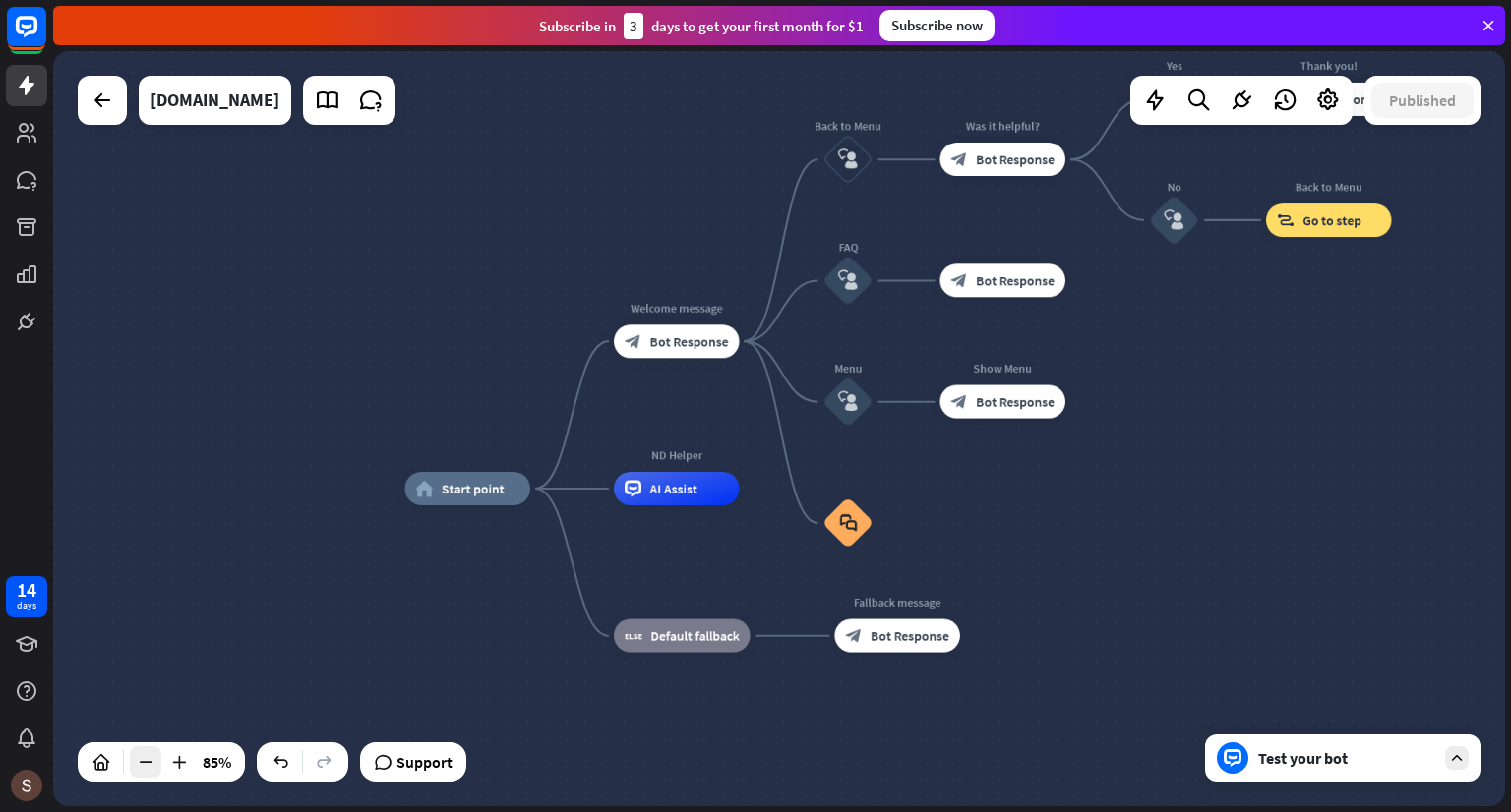
click at [154, 768] on icon at bounding box center [146, 761] width 20 height 20
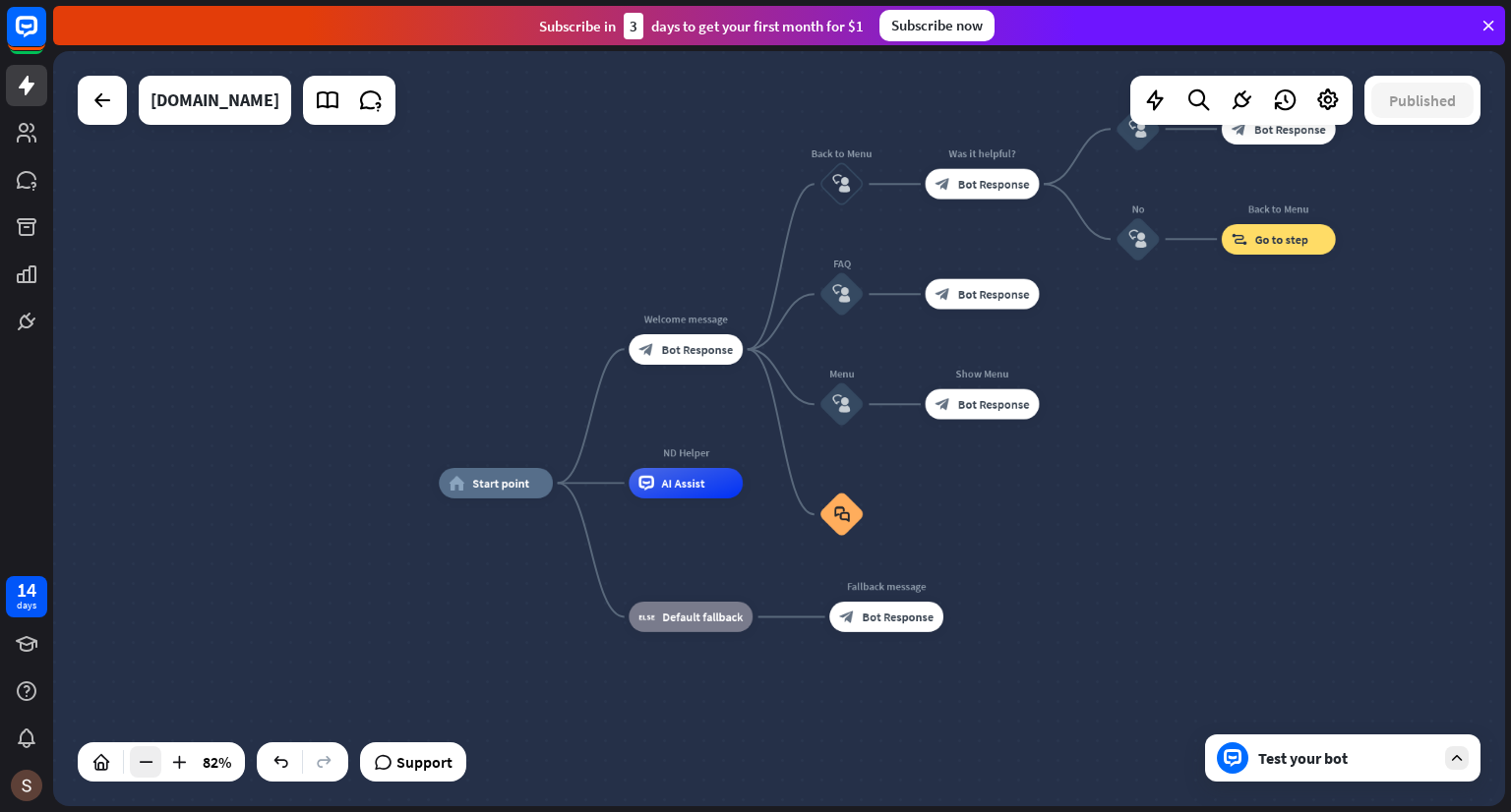
click at [154, 768] on icon at bounding box center [146, 761] width 20 height 20
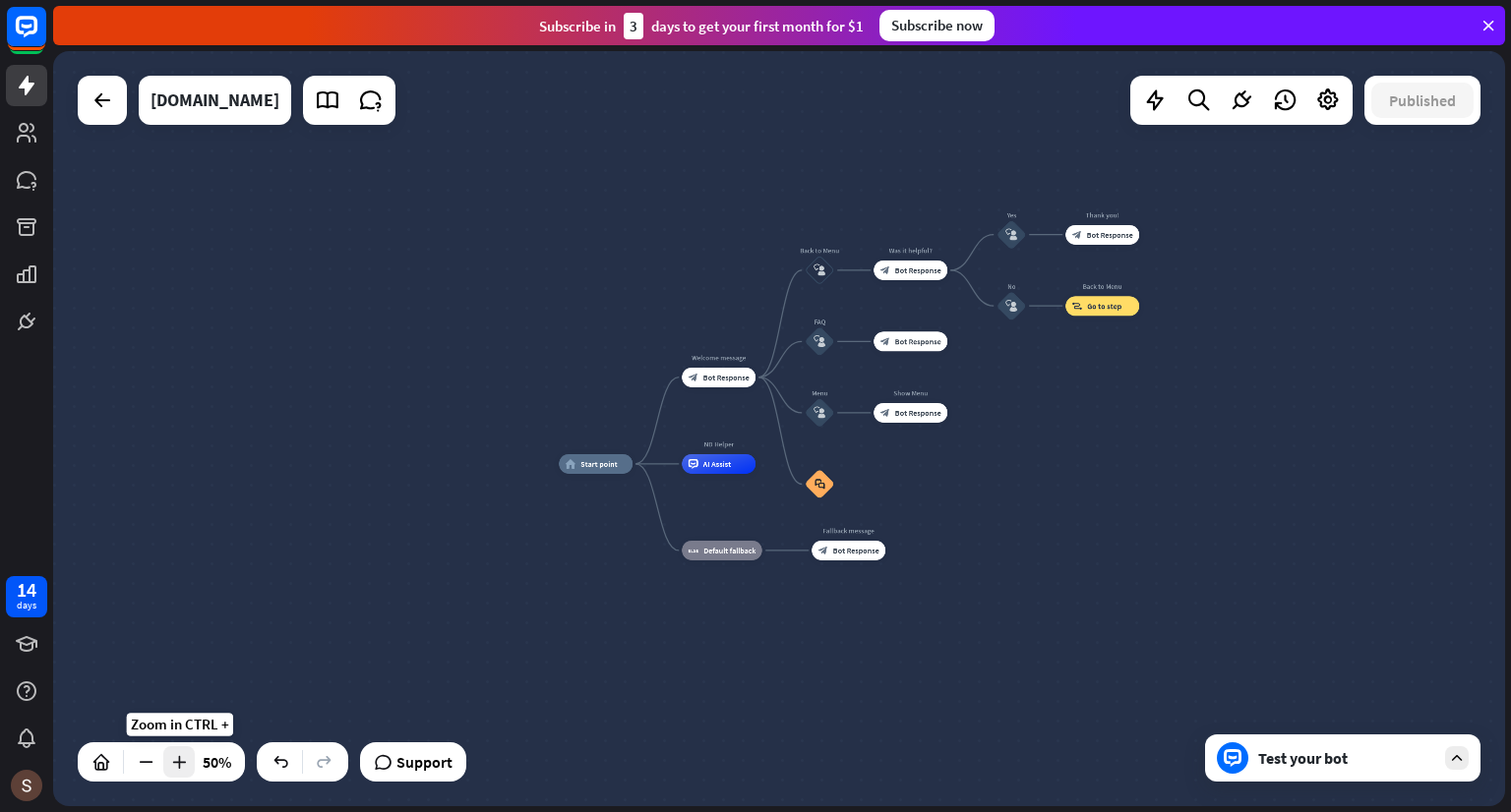
click at [184, 763] on icon at bounding box center [179, 761] width 20 height 20
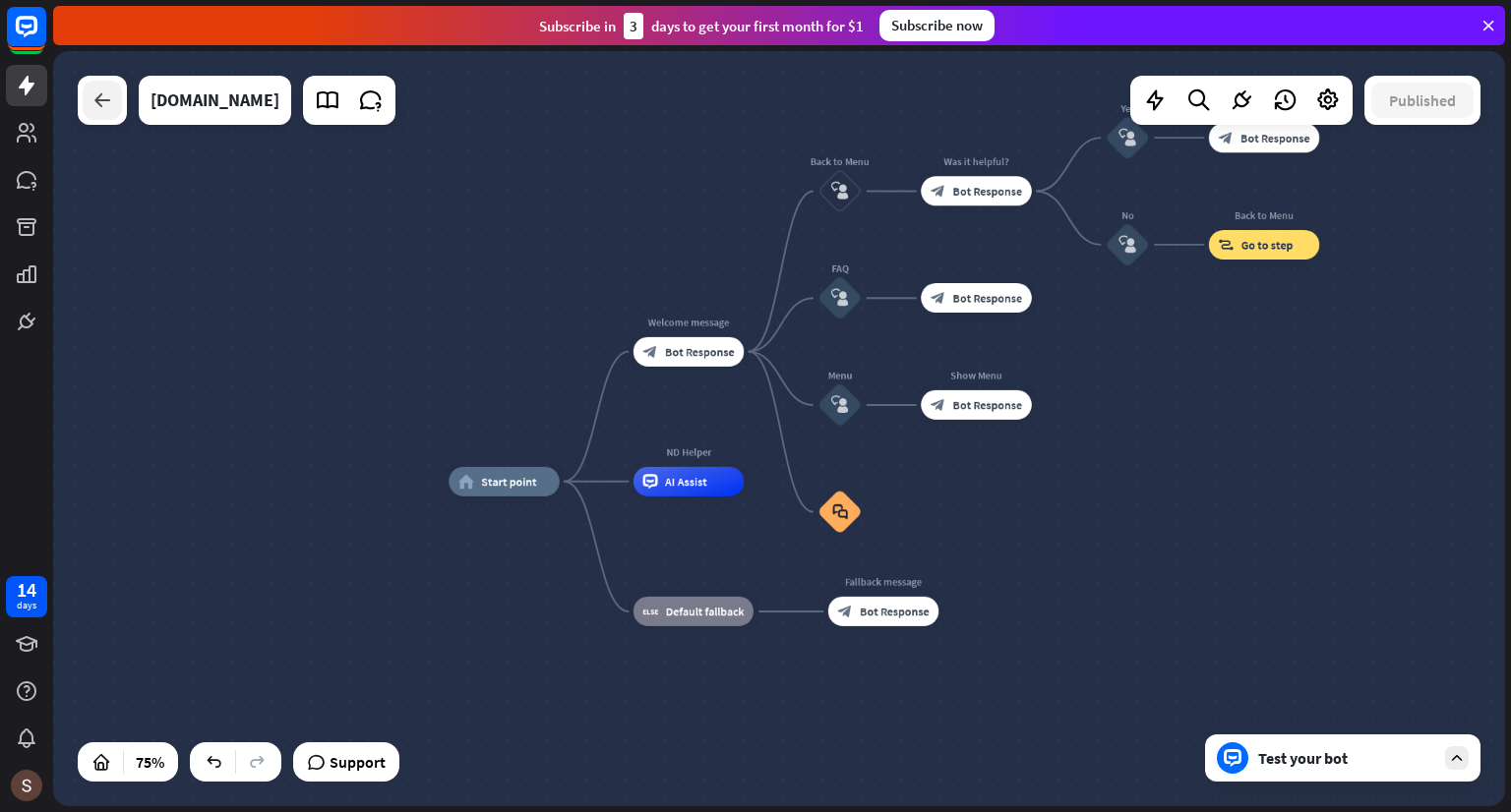
click at [94, 100] on icon at bounding box center [102, 100] width 24 height 24
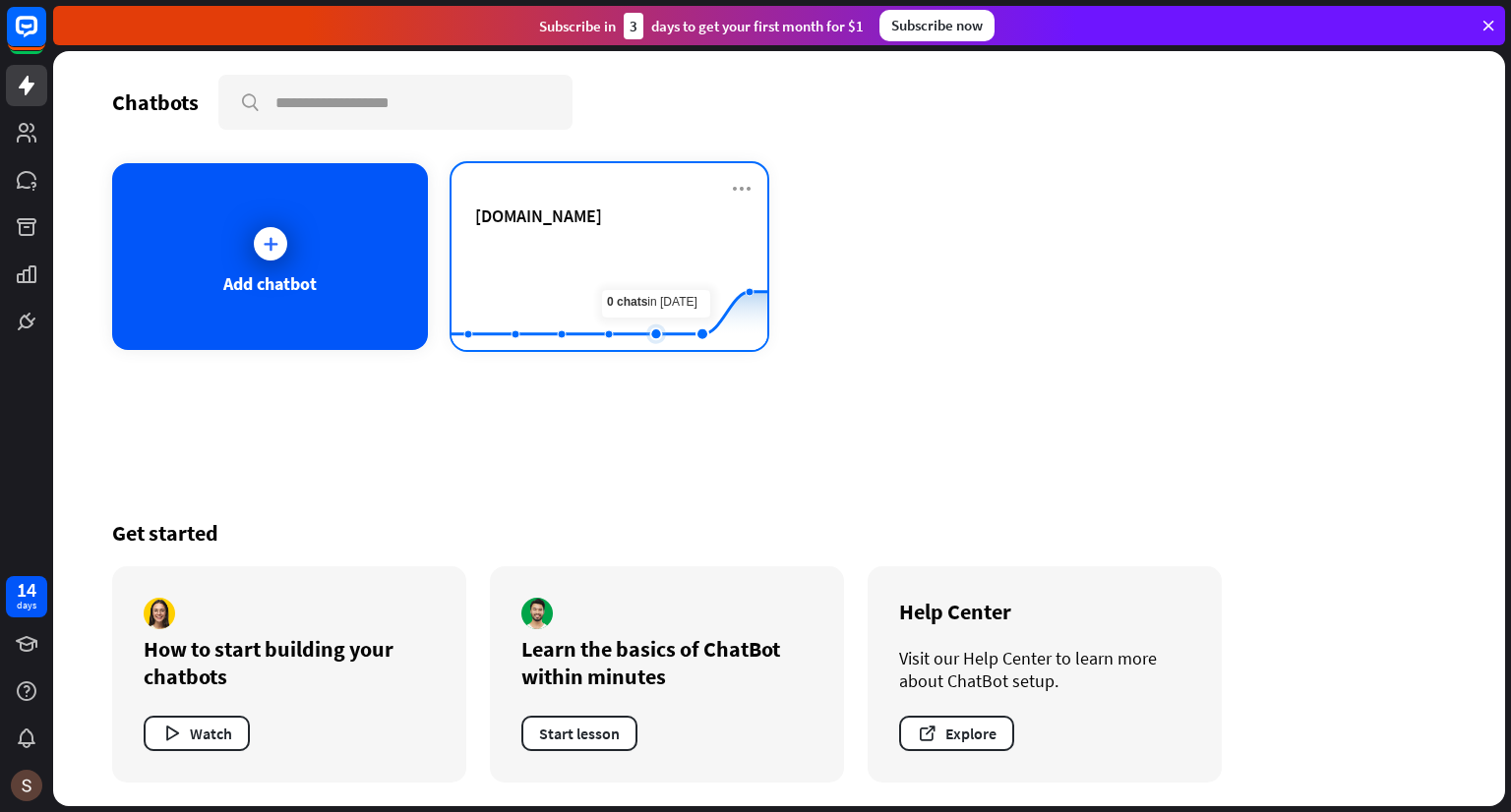
click at [671, 293] on icon at bounding box center [609, 293] width 375 height 0
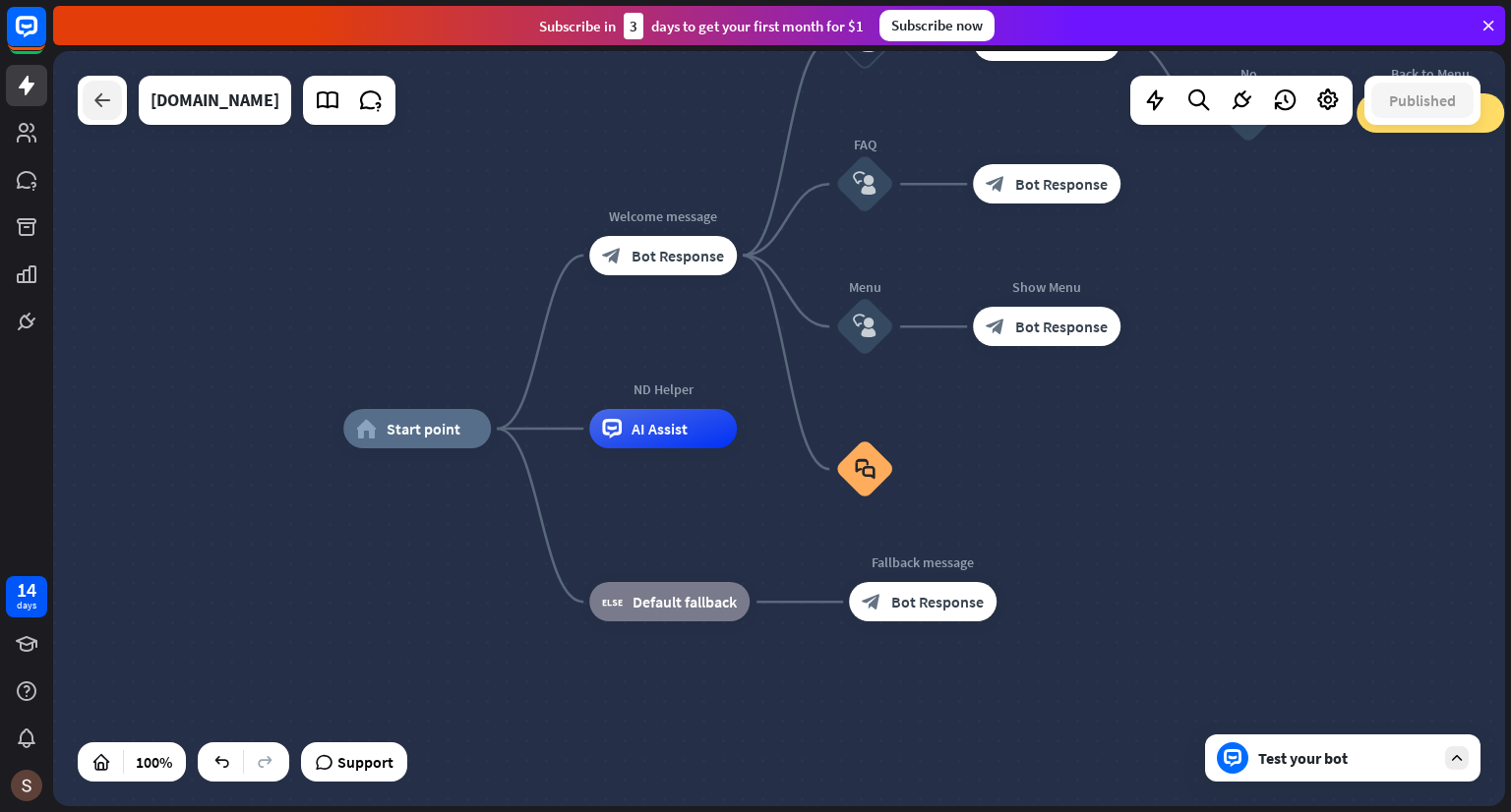
click at [117, 107] on div at bounding box center [102, 100] width 40 height 40
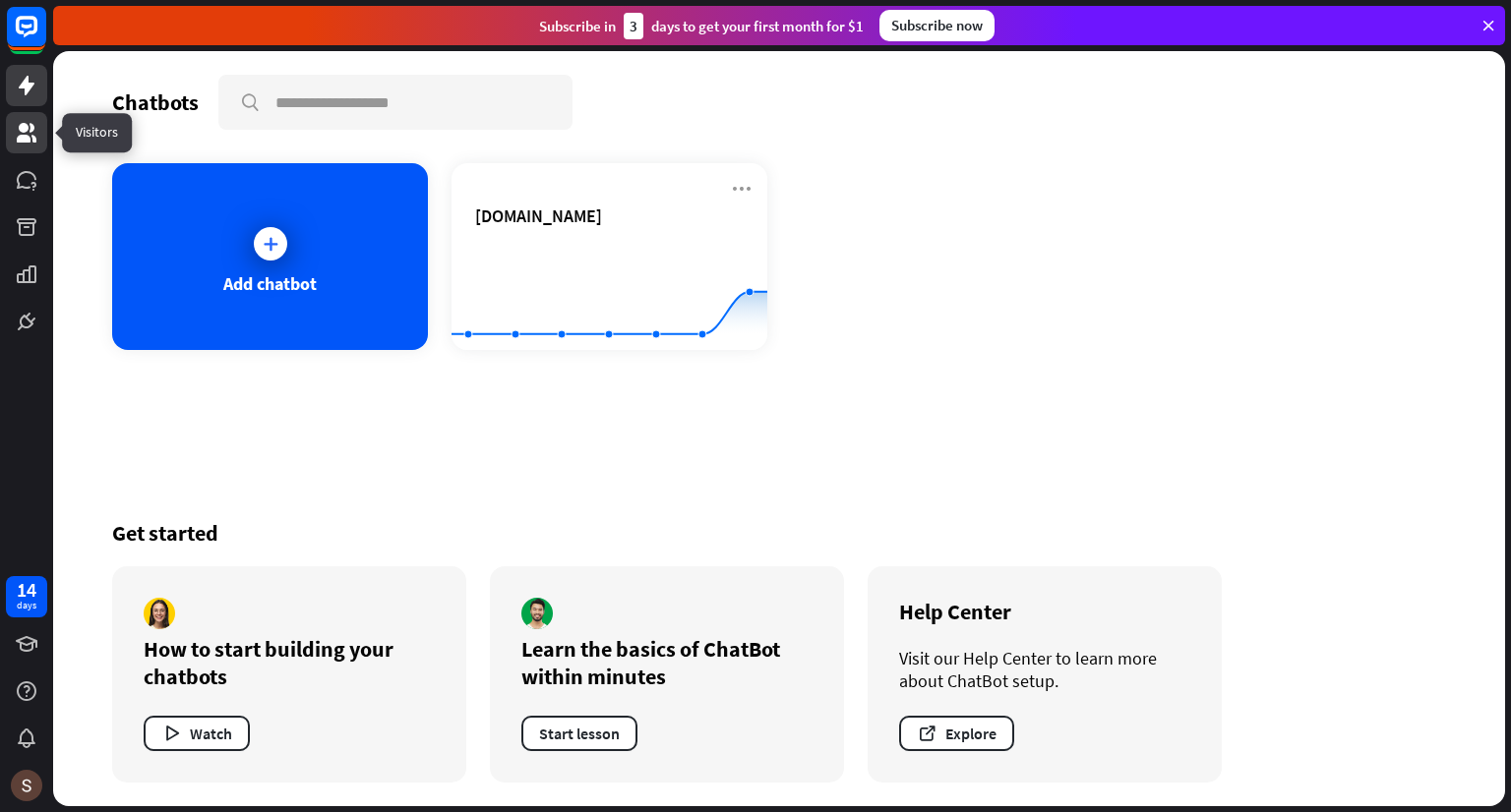
click at [36, 124] on icon at bounding box center [27, 133] width 24 height 24
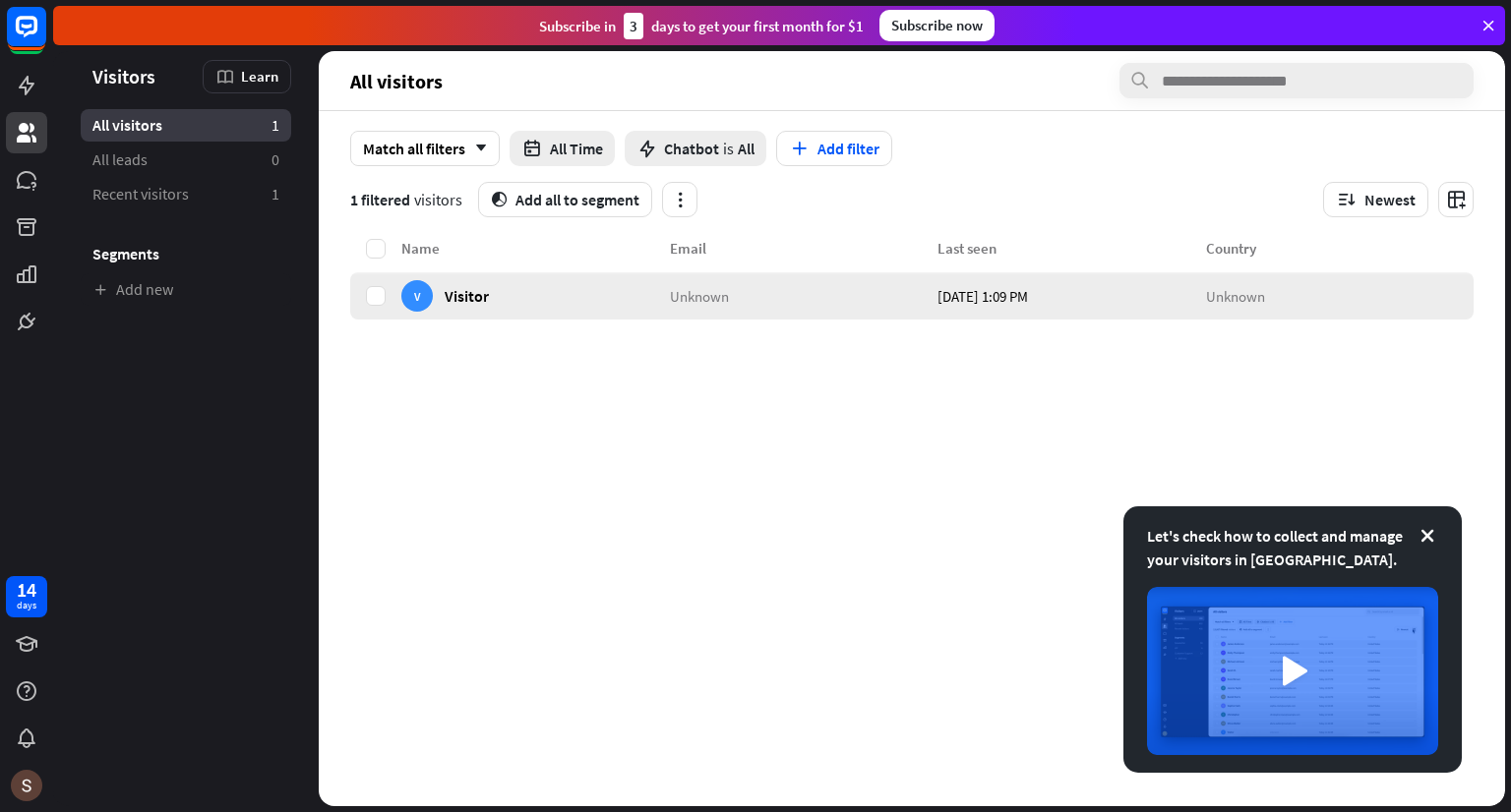
click at [525, 306] on div "V Visitor" at bounding box center [535, 296] width 269 height 48
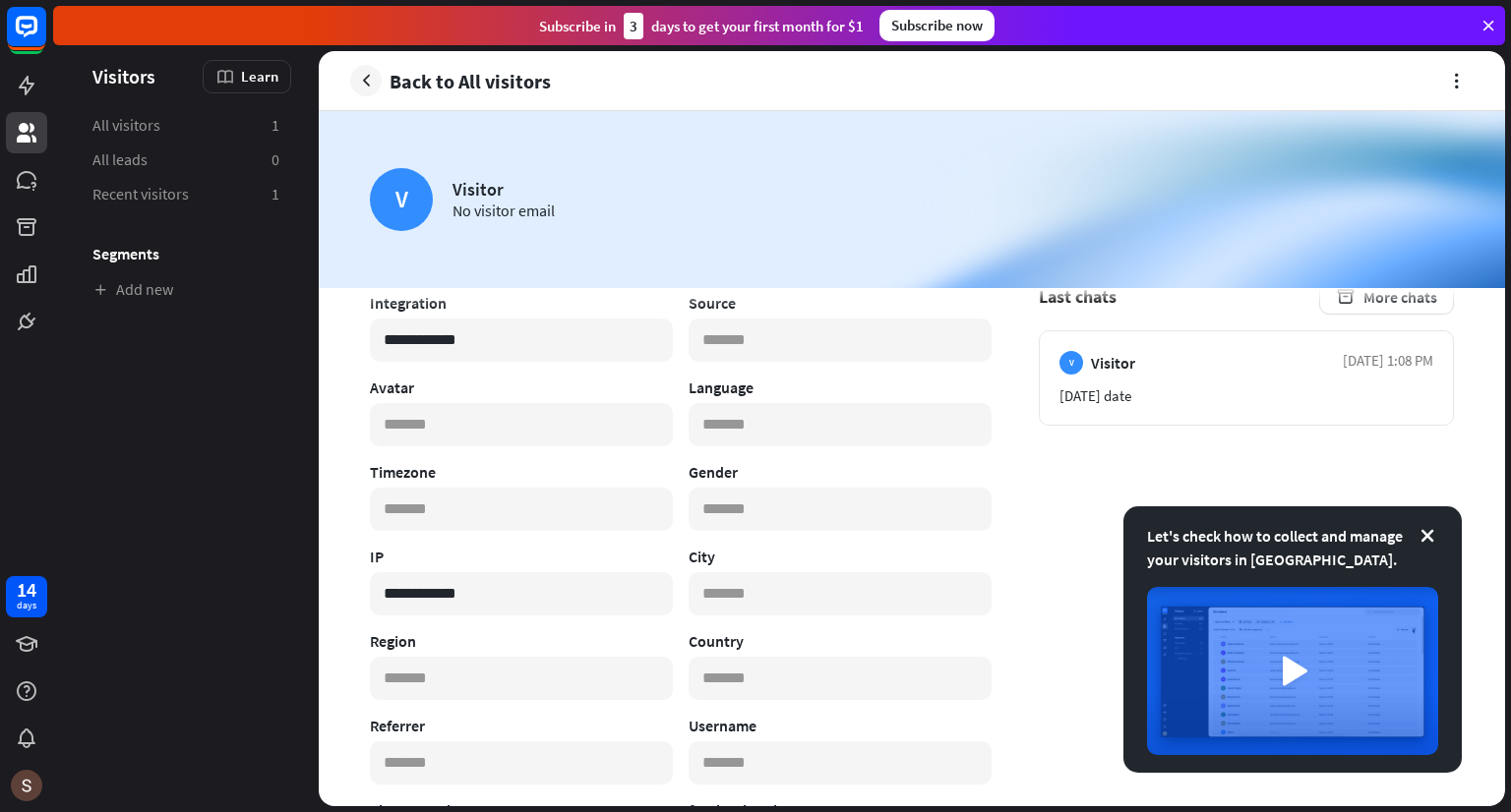
scroll to position [98, 0]
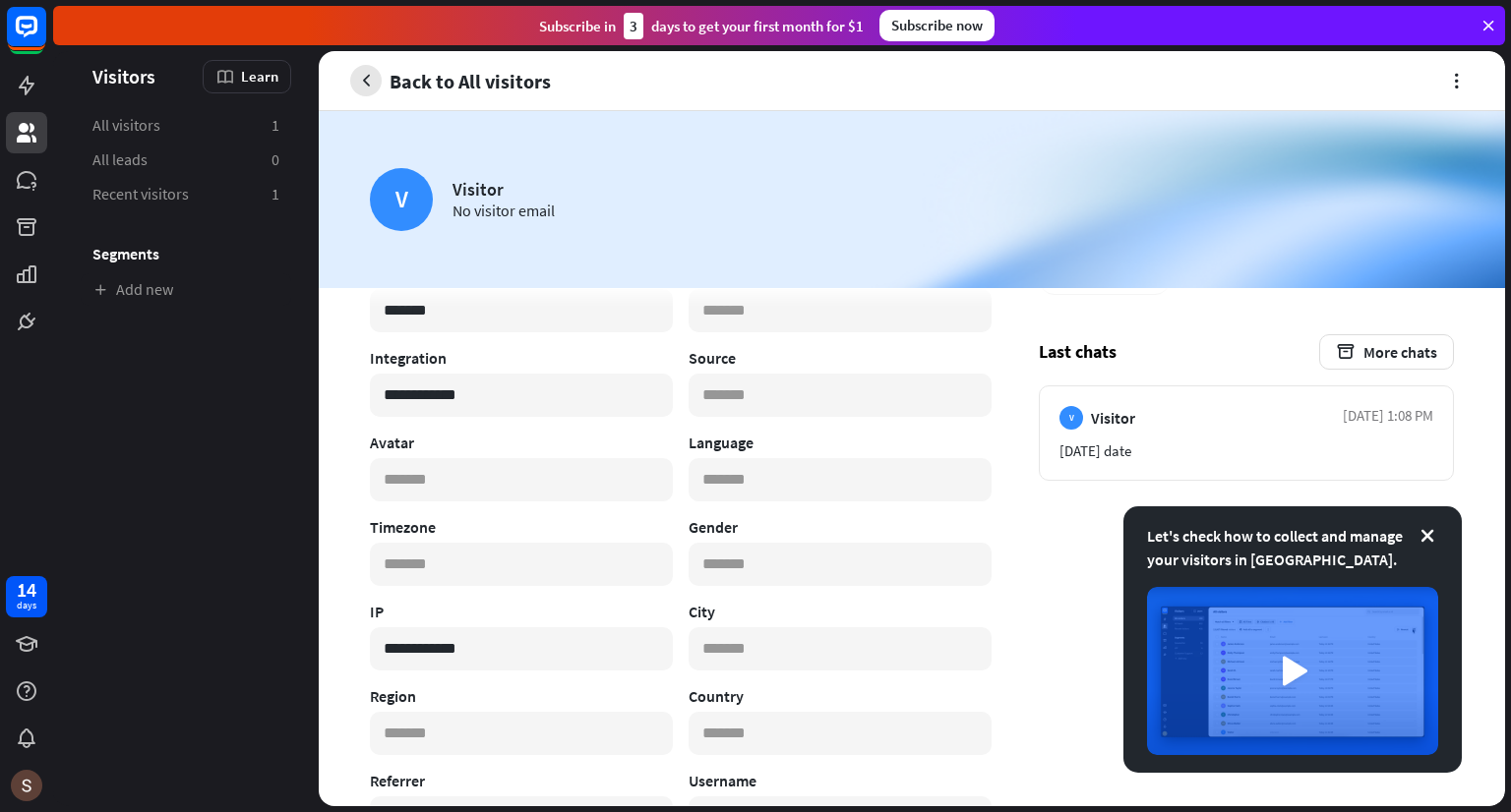
click at [357, 82] on icon "button" at bounding box center [366, 80] width 21 height 21
